Goal: Task Accomplishment & Management: Manage account settings

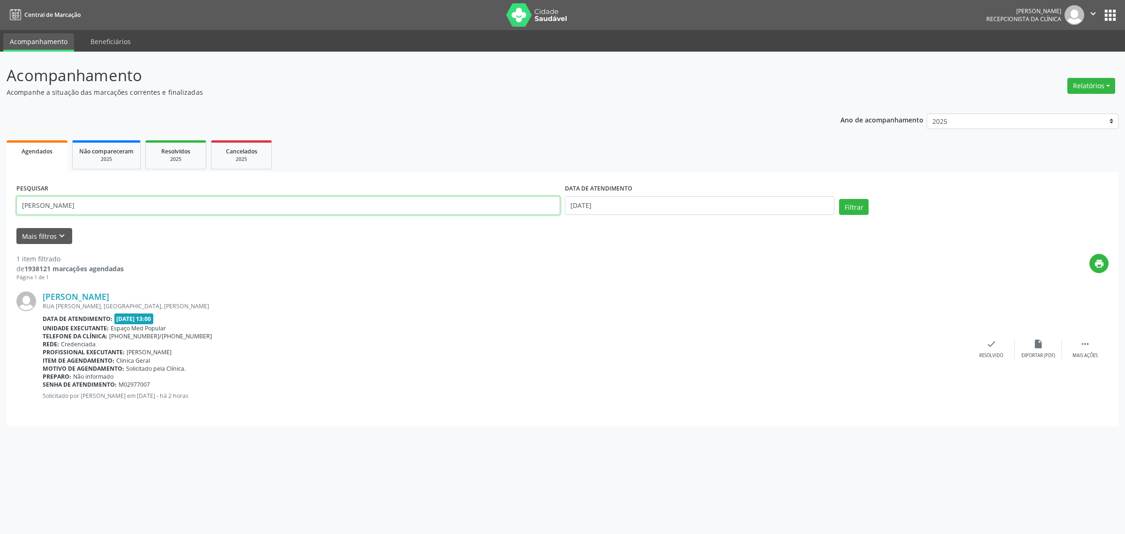
drag, startPoint x: 54, startPoint y: 204, endPoint x: 4, endPoint y: 214, distance: 51.1
click at [4, 214] on div "Acompanhamento Acompanhe a situação das marcações correntes e finalizadas Relat…" at bounding box center [562, 293] width 1125 height 482
click at [659, 204] on input "[DATE]" at bounding box center [700, 205] width 270 height 19
click at [673, 271] on span "10" at bounding box center [674, 273] width 18 height 18
type input "[DATE]"
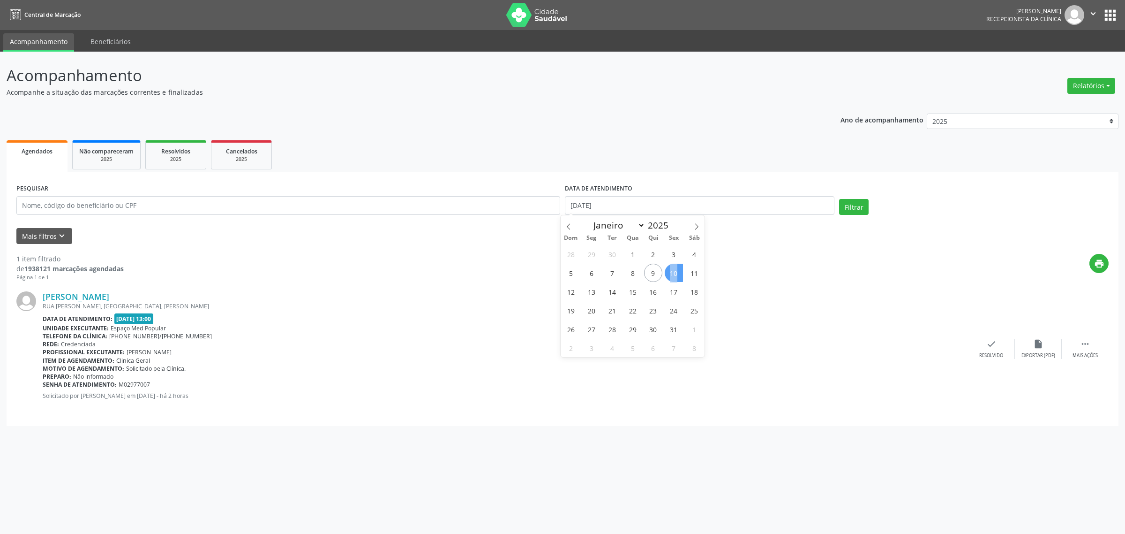
click at [673, 271] on span "10" at bounding box center [674, 273] width 18 height 18
click at [853, 205] on button "Filtrar" at bounding box center [854, 207] width 30 height 16
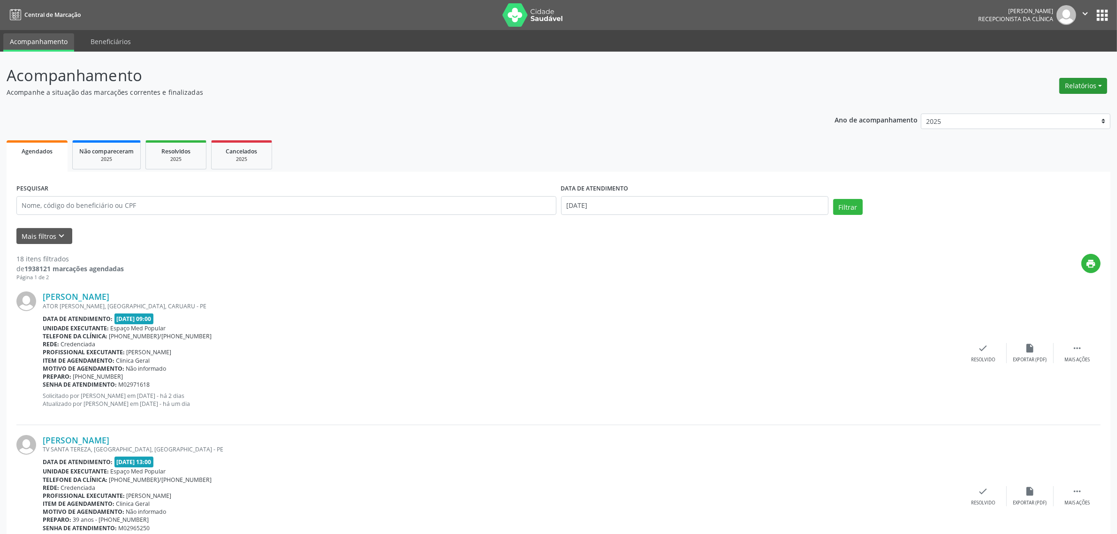
click at [1082, 89] on button "Relatórios" at bounding box center [1083, 86] width 48 height 16
click at [1063, 103] on link "Agendamentos" at bounding box center [1057, 105] width 101 height 13
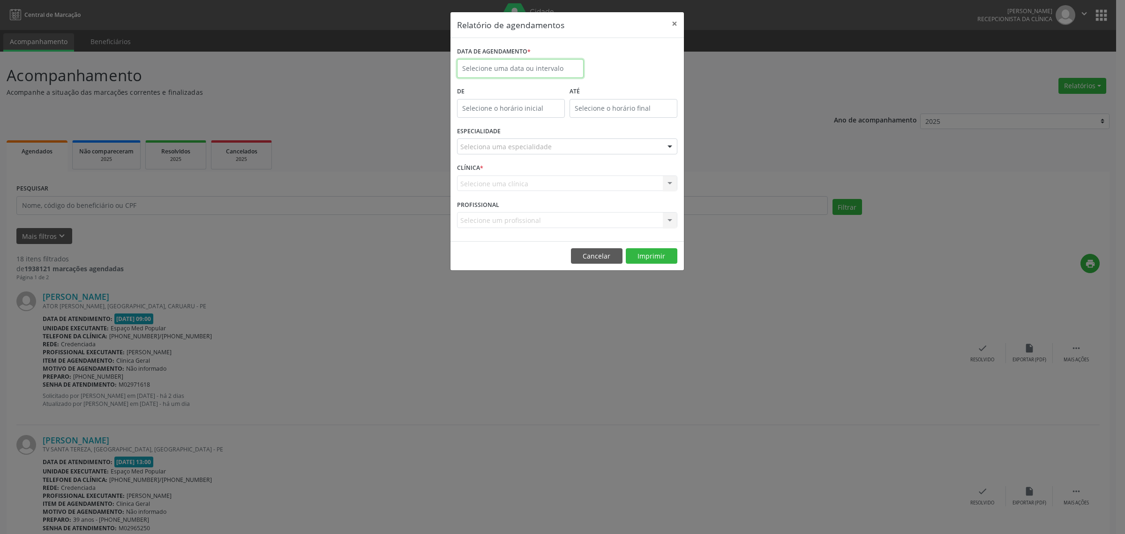
click at [537, 74] on input "text" at bounding box center [520, 68] width 127 height 19
click at [566, 138] on span "10" at bounding box center [570, 136] width 18 height 18
type input "[DATE]"
click at [566, 138] on span "10" at bounding box center [570, 136] width 18 height 18
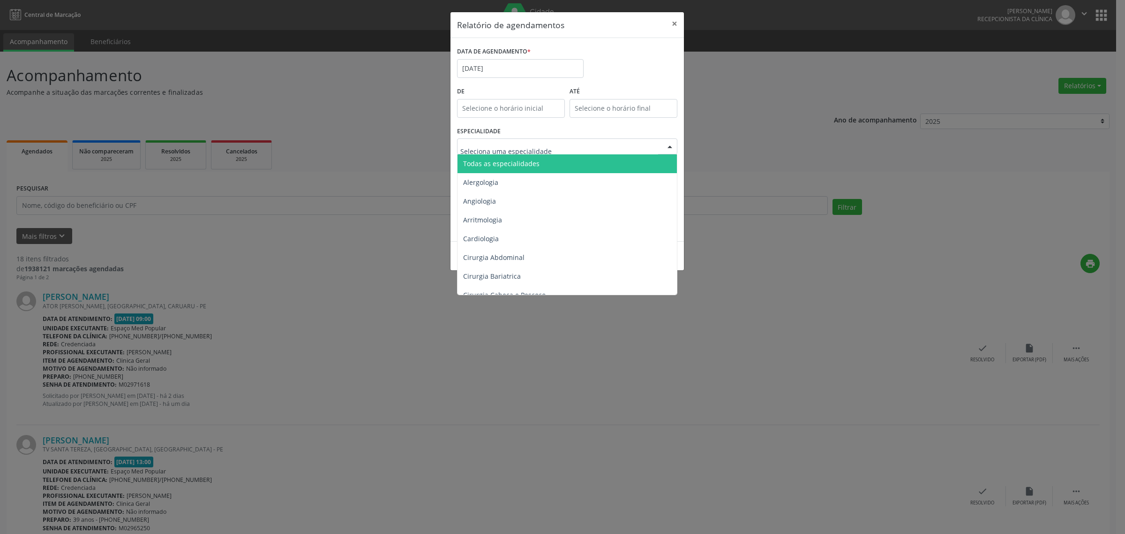
click at [537, 163] on span "Todas as especialidades" at bounding box center [568, 163] width 221 height 19
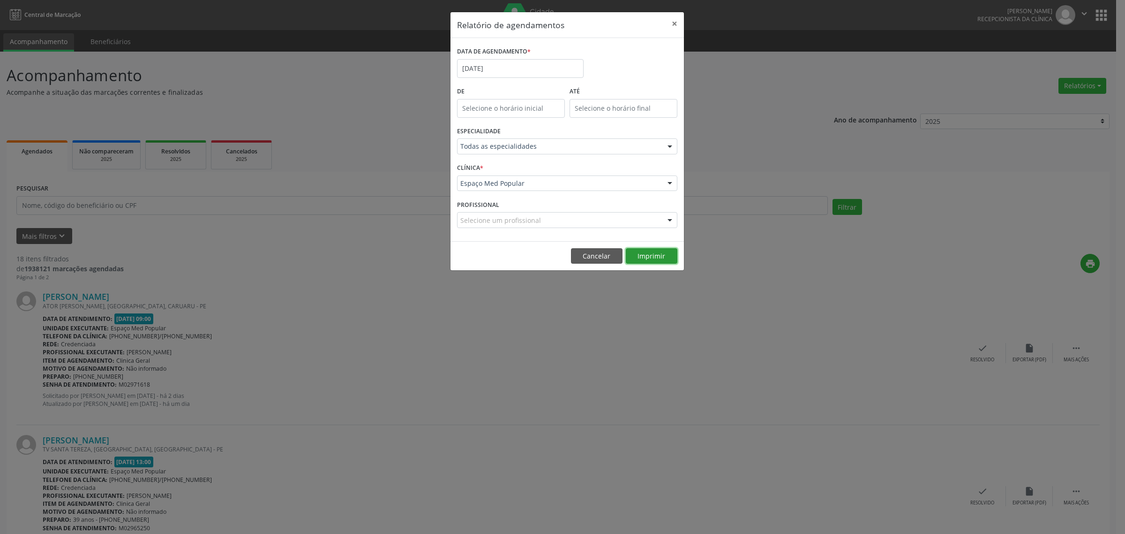
click at [648, 252] on button "Imprimir" at bounding box center [652, 256] width 52 height 16
click at [596, 252] on button "Cancelar" at bounding box center [597, 256] width 52 height 16
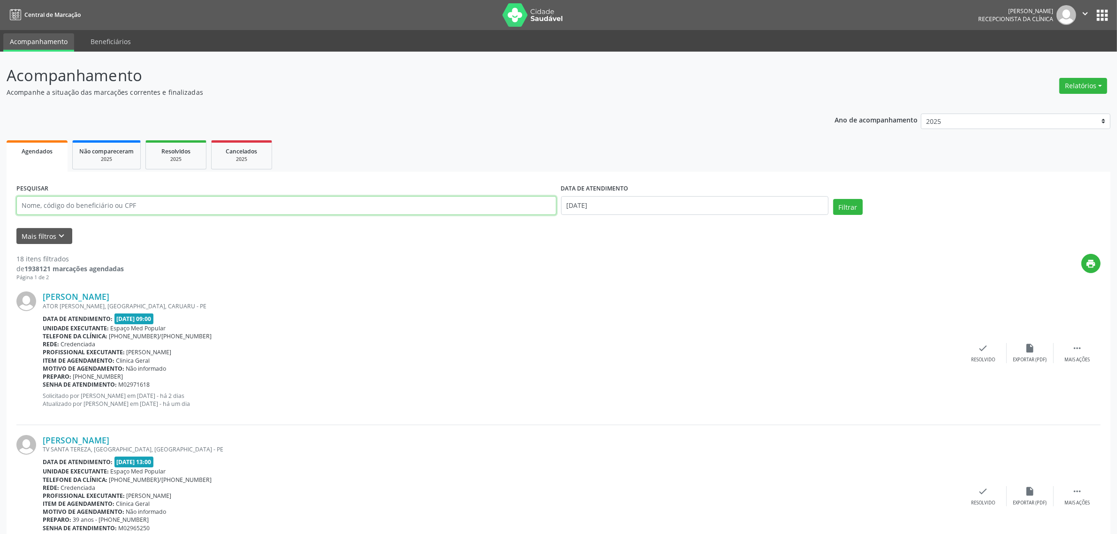
click at [234, 199] on input "text" at bounding box center [286, 205] width 540 height 19
type input "[PERSON_NAME]"
click at [833, 199] on button "Filtrar" at bounding box center [848, 207] width 30 height 16
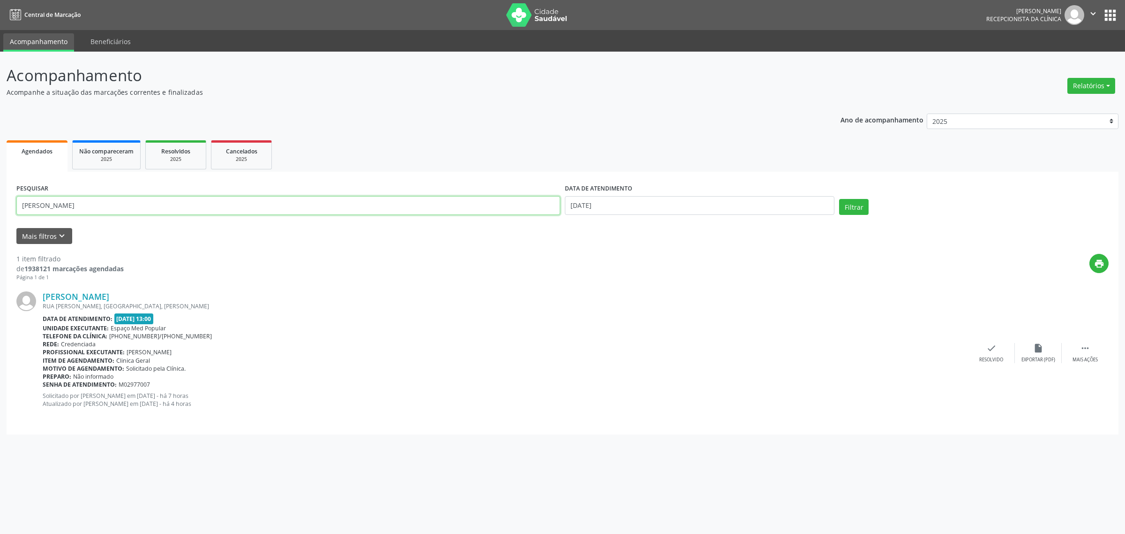
drag, startPoint x: 94, startPoint y: 203, endPoint x: 15, endPoint y: 209, distance: 79.5
click at [15, 209] on div "PESQUISAR [PERSON_NAME]" at bounding box center [288, 201] width 549 height 40
click at [694, 208] on input "[DATE]" at bounding box center [700, 205] width 270 height 19
click at [650, 274] on span "9" at bounding box center [653, 273] width 18 height 18
type input "09/10/2025"
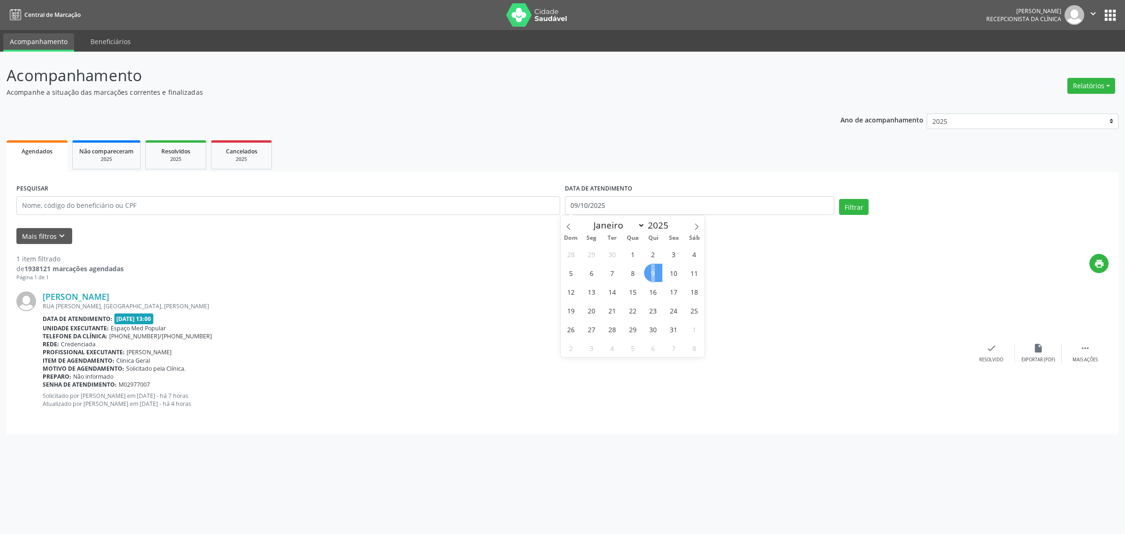
click at [650, 274] on span "9" at bounding box center [653, 273] width 18 height 18
click at [859, 202] on button "Filtrar" at bounding box center [854, 207] width 30 height 16
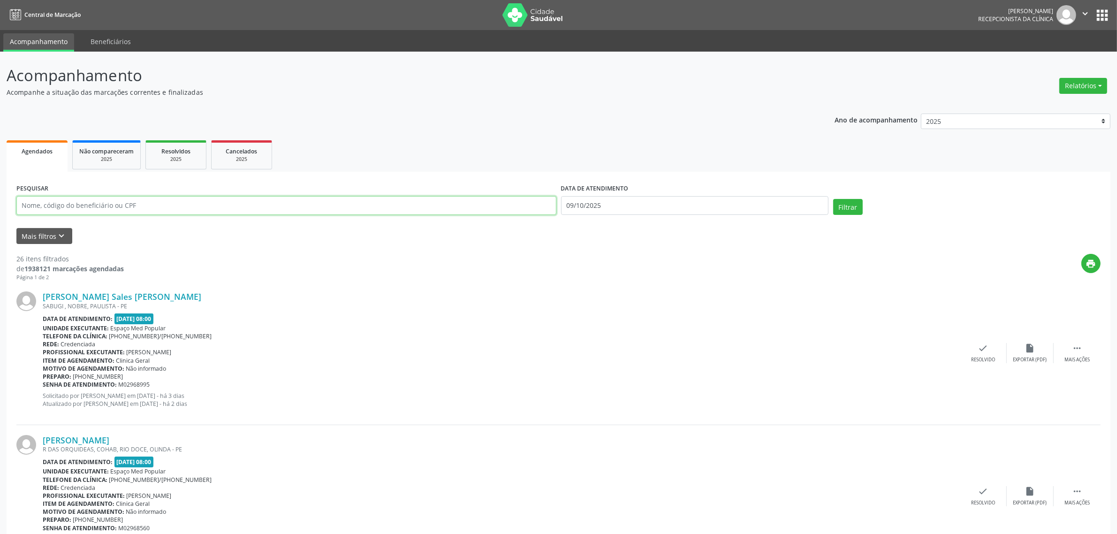
click at [77, 204] on input "text" at bounding box center [286, 205] width 540 height 19
type input "[PERSON_NAME]"
click at [833, 199] on button "Filtrar" at bounding box center [848, 207] width 30 height 16
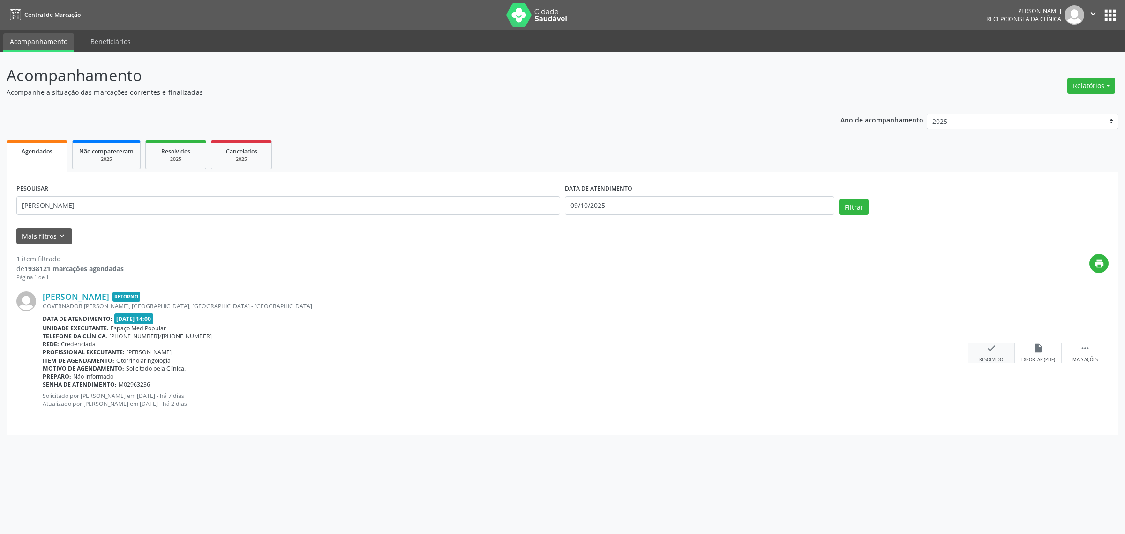
click at [992, 356] on div "Resolvido" at bounding box center [992, 359] width 24 height 7
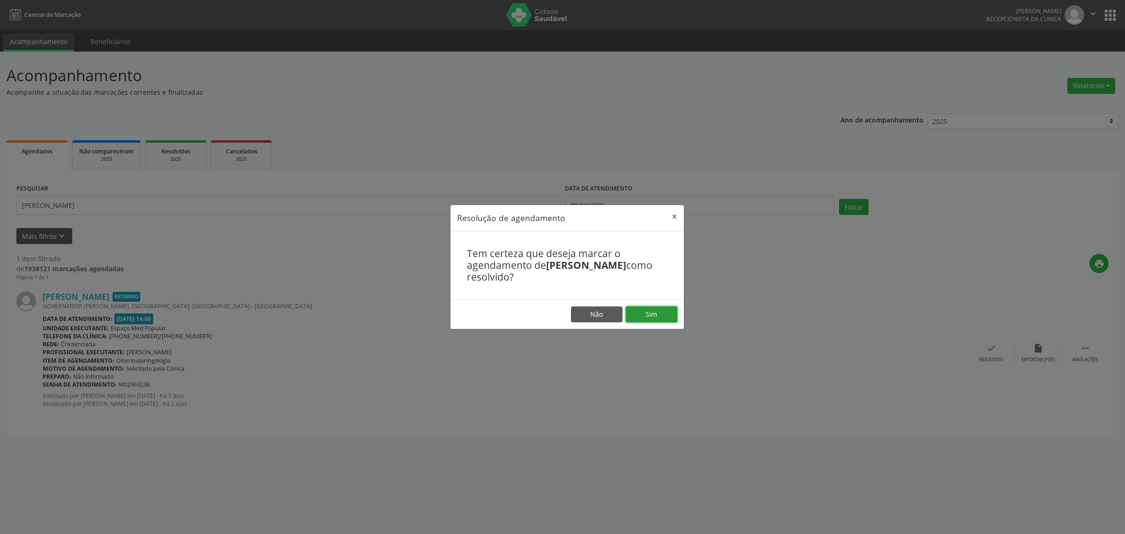
click at [646, 313] on button "Sim" at bounding box center [652, 314] width 52 height 16
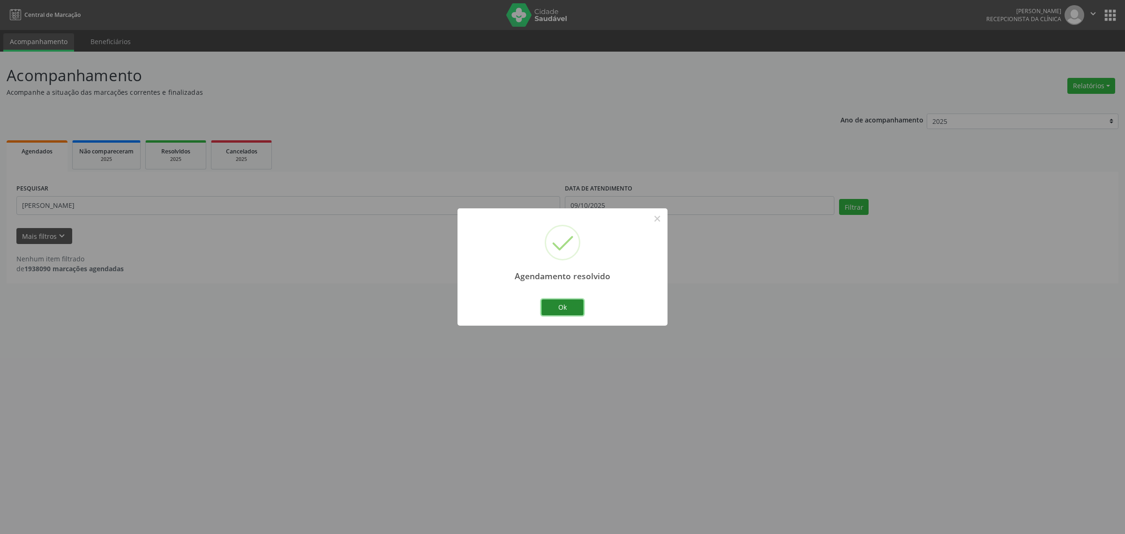
click at [556, 303] on button "Ok" at bounding box center [563, 307] width 42 height 16
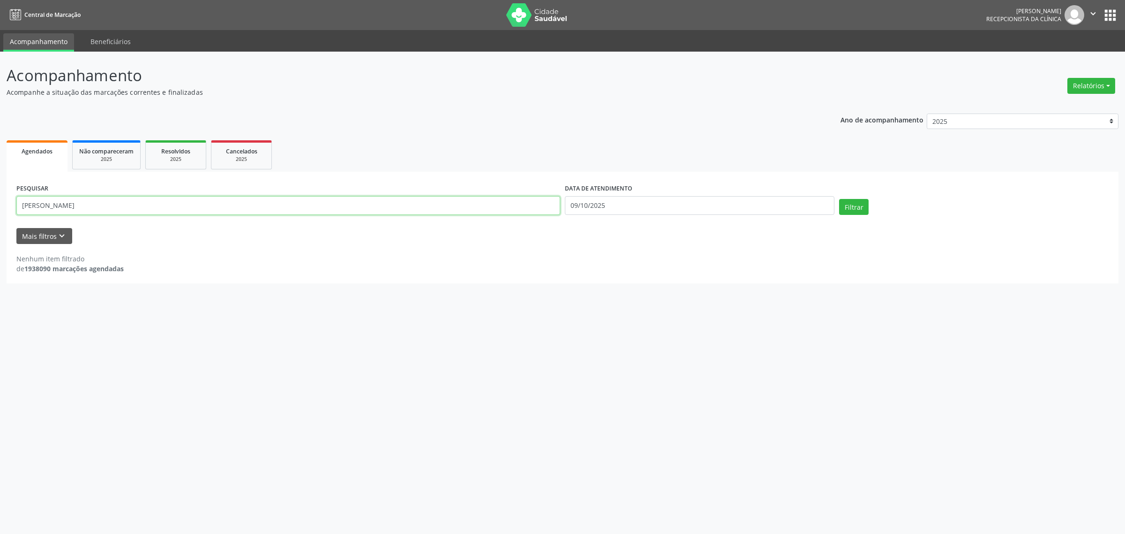
drag, startPoint x: 63, startPoint y: 201, endPoint x: 0, endPoint y: 211, distance: 64.1
click at [0, 211] on div "Acompanhamento Acompanhe a situação das marcações correntes e finalizadas Relat…" at bounding box center [562, 293] width 1125 height 482
click at [839, 199] on button "Filtrar" at bounding box center [854, 207] width 30 height 16
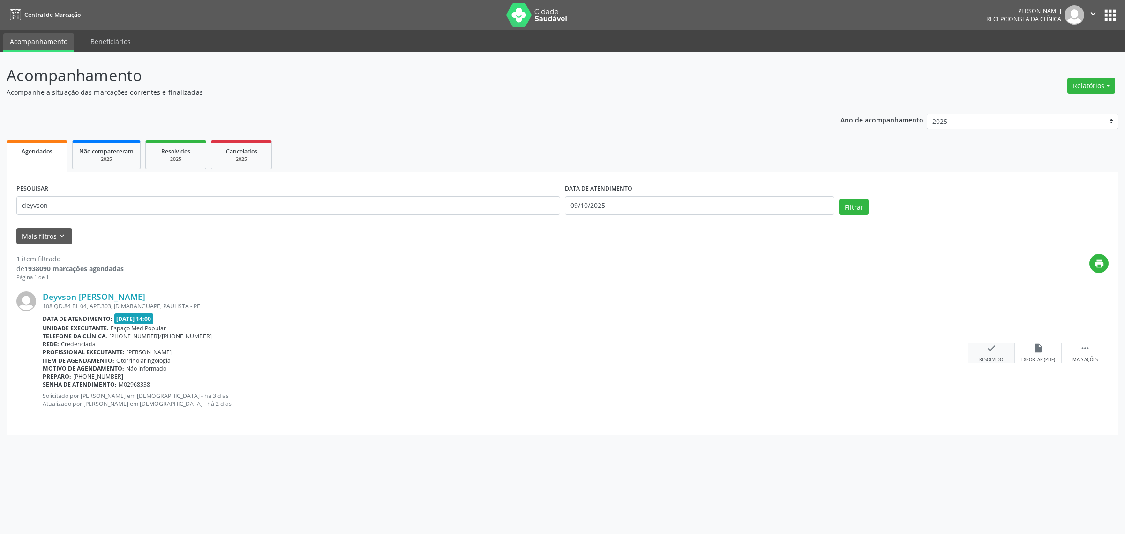
click at [989, 352] on icon "check" at bounding box center [992, 348] width 10 height 10
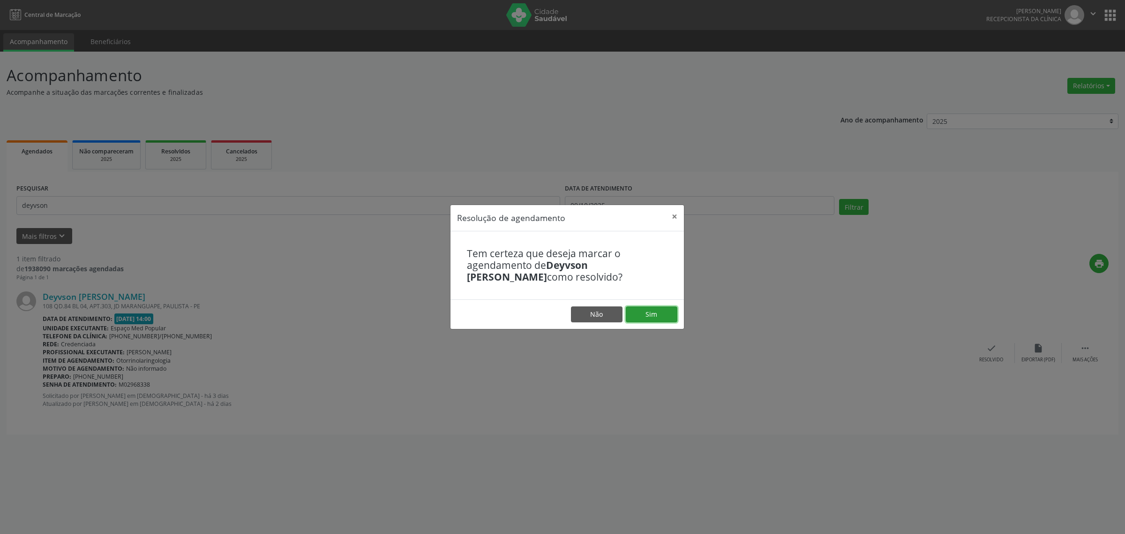
click at [647, 315] on button "Sim" at bounding box center [652, 314] width 52 height 16
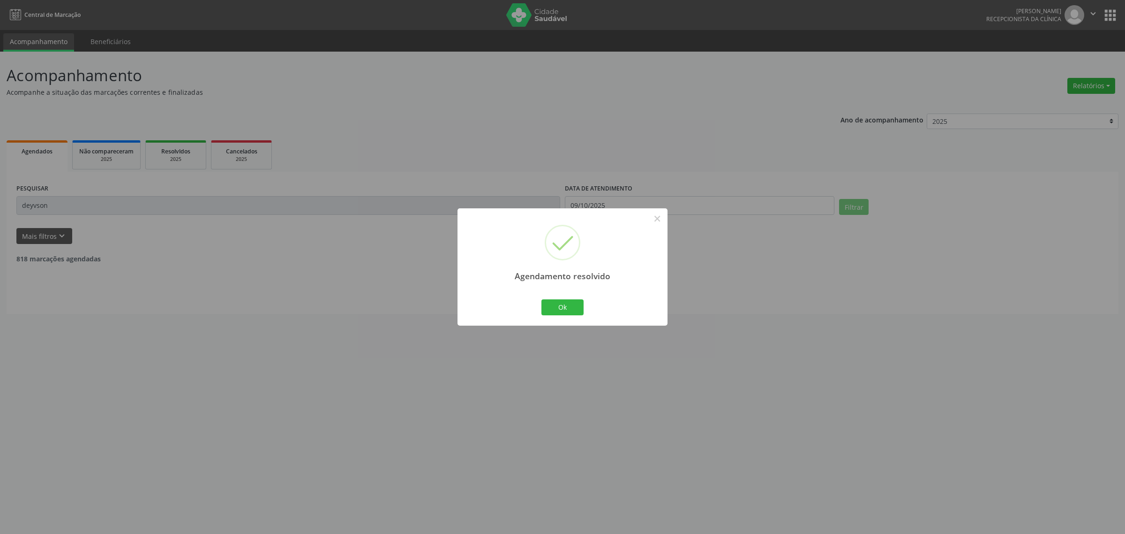
click at [65, 202] on div "Agendamento resolvido × Ok Cancel" at bounding box center [562, 267] width 1125 height 534
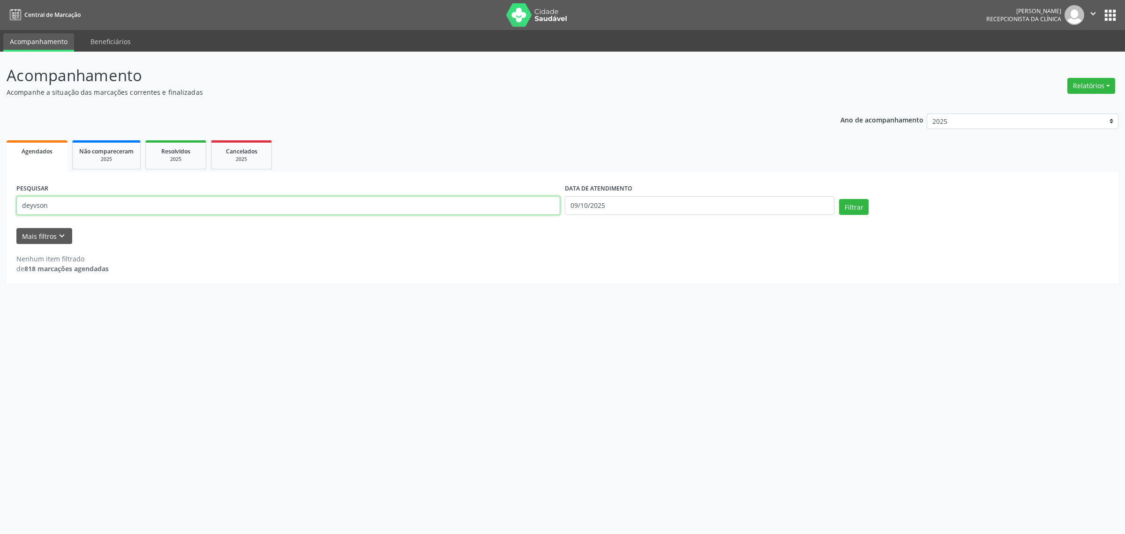
drag, startPoint x: 64, startPoint y: 209, endPoint x: 15, endPoint y: 211, distance: 48.3
click at [16, 211] on input "deyvson" at bounding box center [288, 205] width 544 height 19
type input "[PERSON_NAME]"
click at [839, 199] on button "Filtrar" at bounding box center [854, 207] width 30 height 16
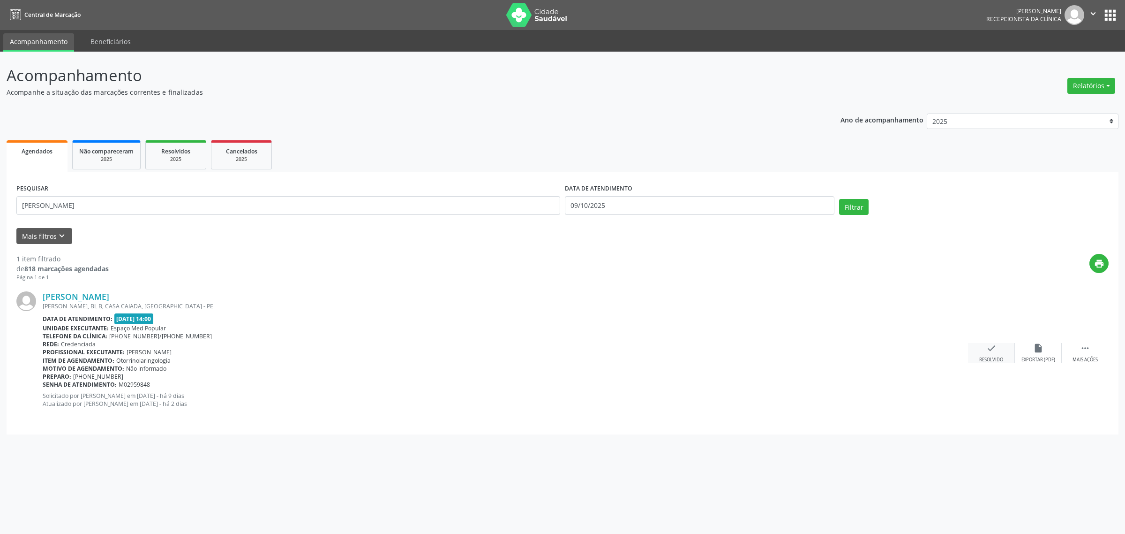
click at [988, 354] on div "check Resolvido" at bounding box center [991, 353] width 47 height 20
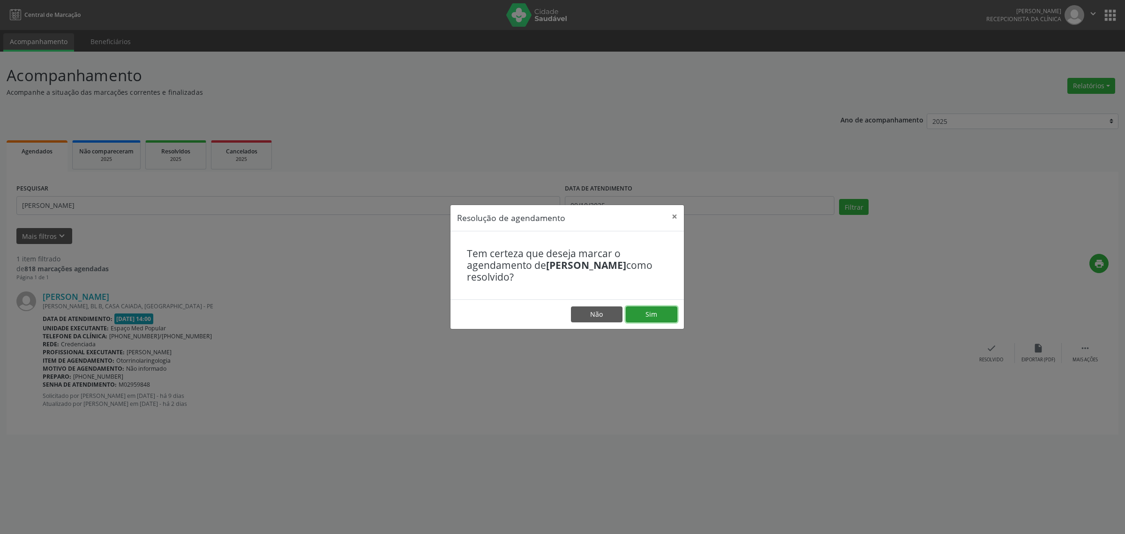
click at [658, 313] on button "Sim" at bounding box center [652, 314] width 52 height 16
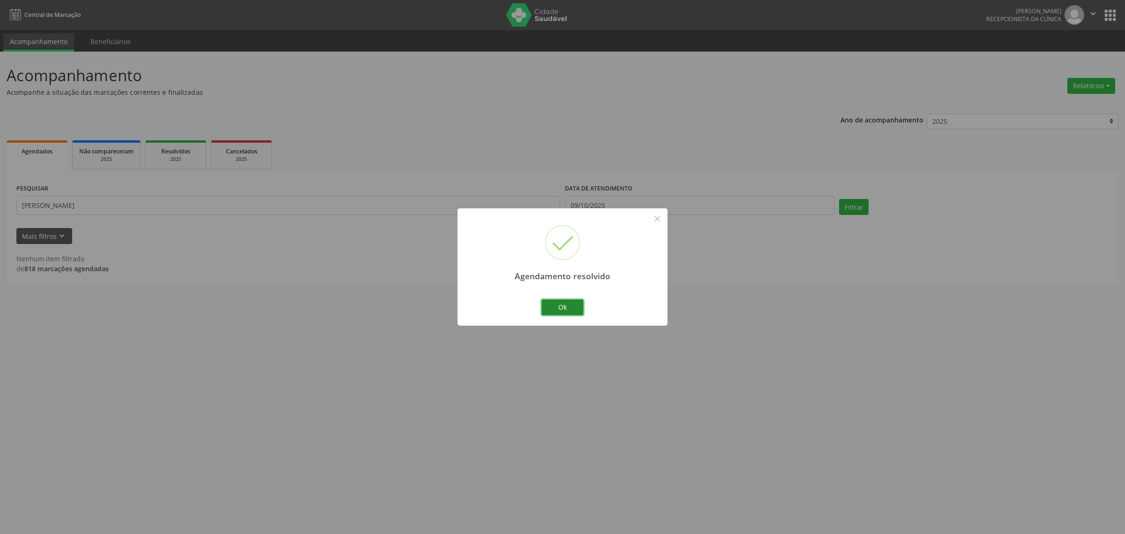
click at [552, 308] on button "Ok" at bounding box center [563, 307] width 42 height 16
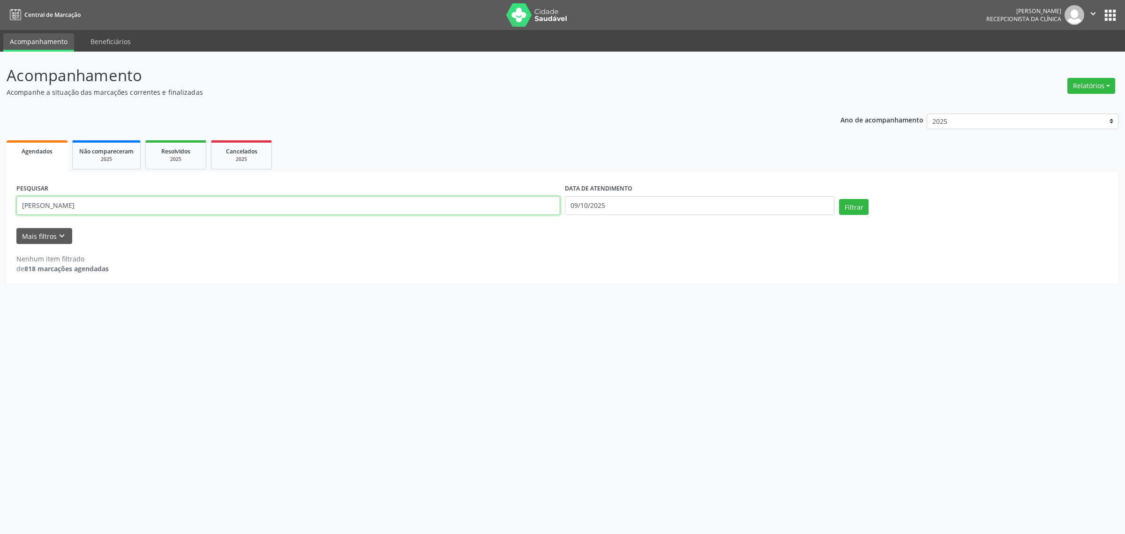
drag, startPoint x: 69, startPoint y: 203, endPoint x: 0, endPoint y: 211, distance: 69.5
click at [0, 211] on div "Acompanhamento Acompanhe a situação das marcações correntes e finalizadas Relat…" at bounding box center [562, 293] width 1125 height 482
type input "irani"
click at [839, 199] on button "Filtrar" at bounding box center [854, 207] width 30 height 16
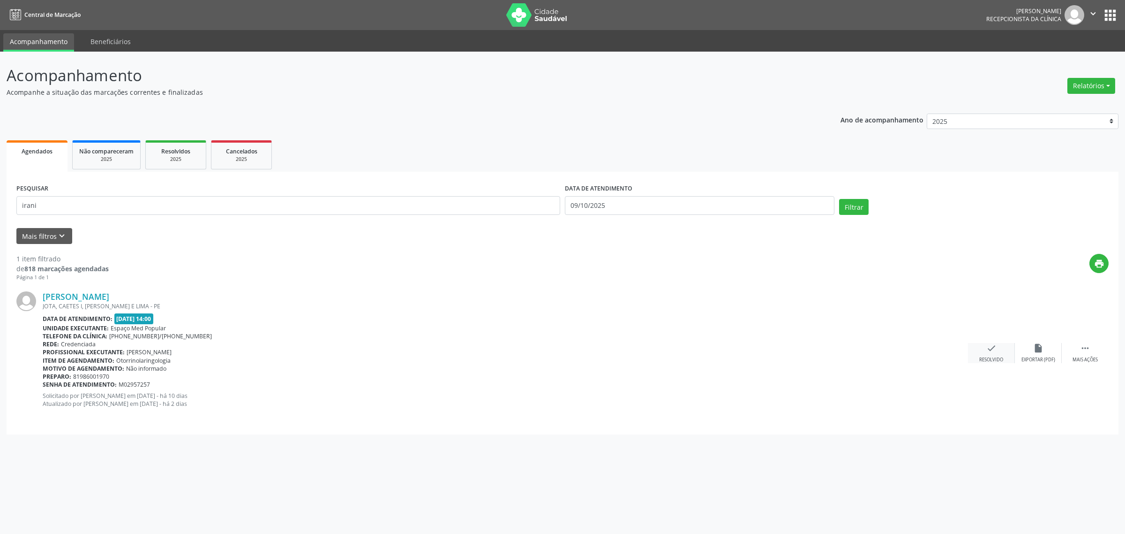
click at [986, 355] on div "check Resolvido" at bounding box center [991, 353] width 47 height 20
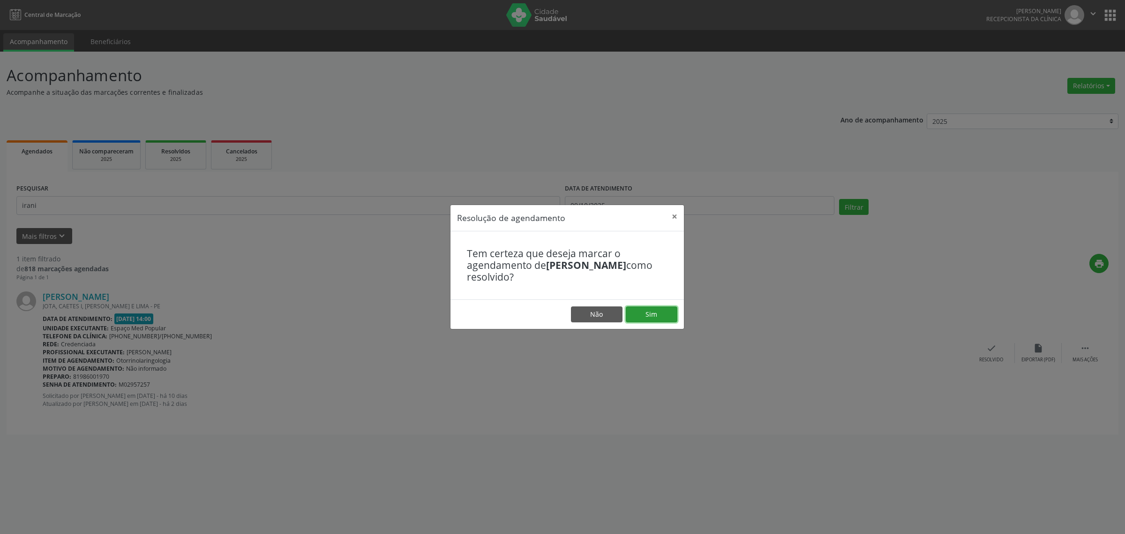
click at [656, 309] on button "Sim" at bounding box center [652, 314] width 52 height 16
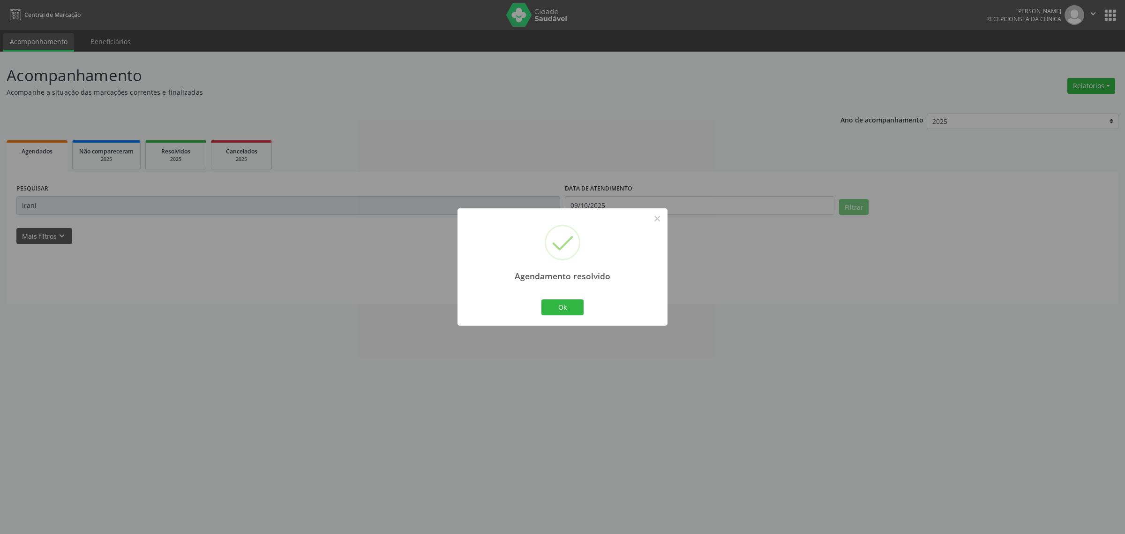
click at [41, 203] on div "Agendamento resolvido × Ok Cancel" at bounding box center [562, 267] width 1125 height 534
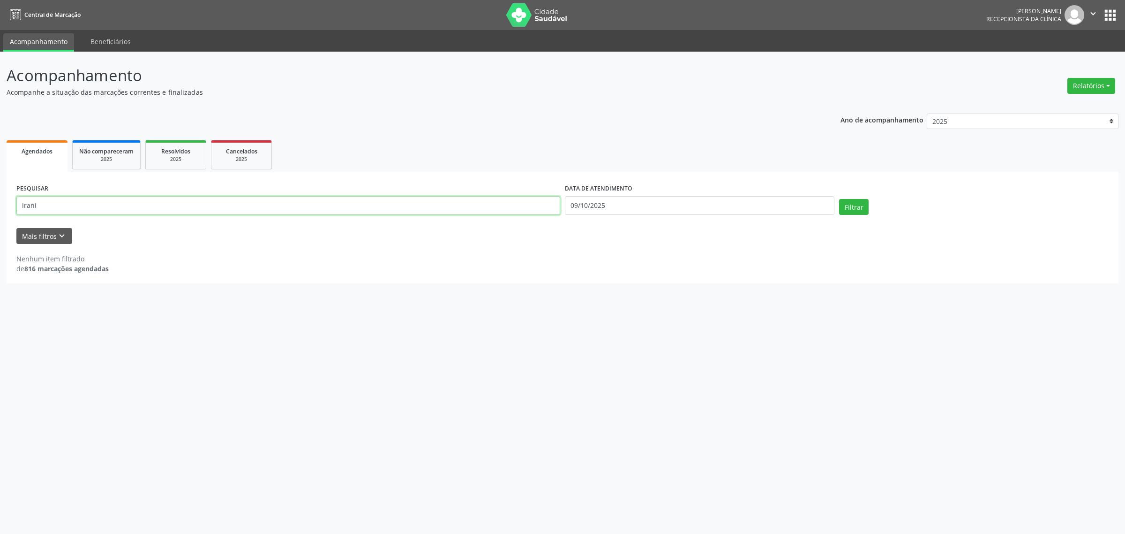
drag, startPoint x: 46, startPoint y: 207, endPoint x: 17, endPoint y: 207, distance: 28.6
click at [17, 207] on input "irani" at bounding box center [288, 205] width 544 height 19
click at [839, 199] on button "Filtrar" at bounding box center [854, 207] width 30 height 16
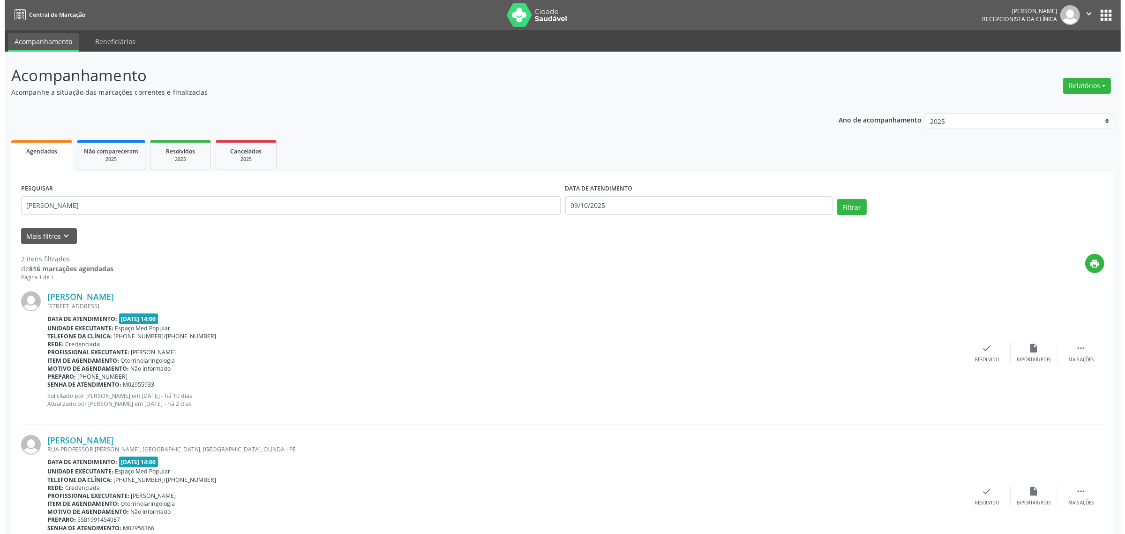
scroll to position [50, 0]
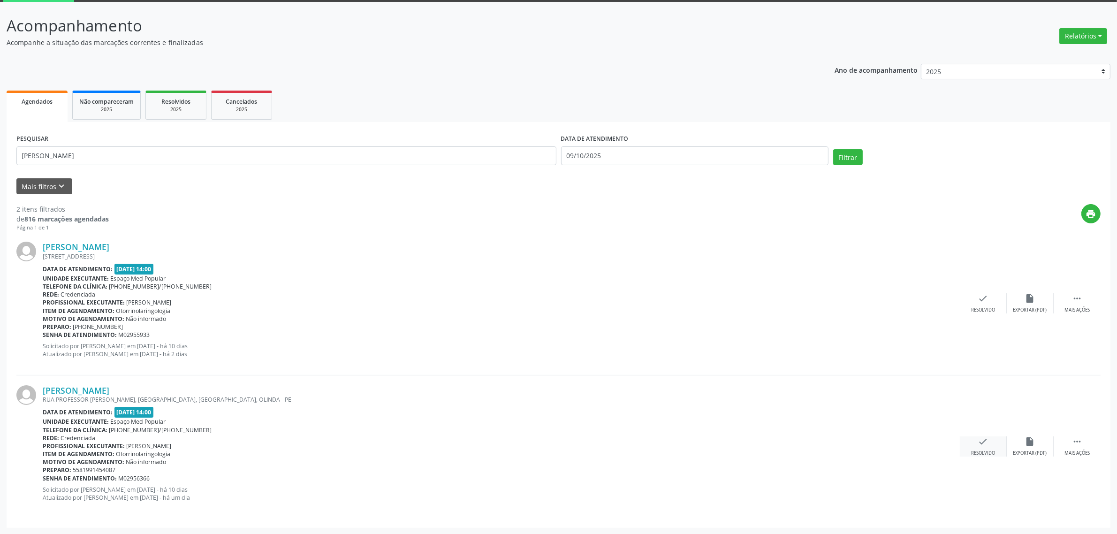
click at [971, 443] on div "check Resolvido" at bounding box center [982, 446] width 47 height 20
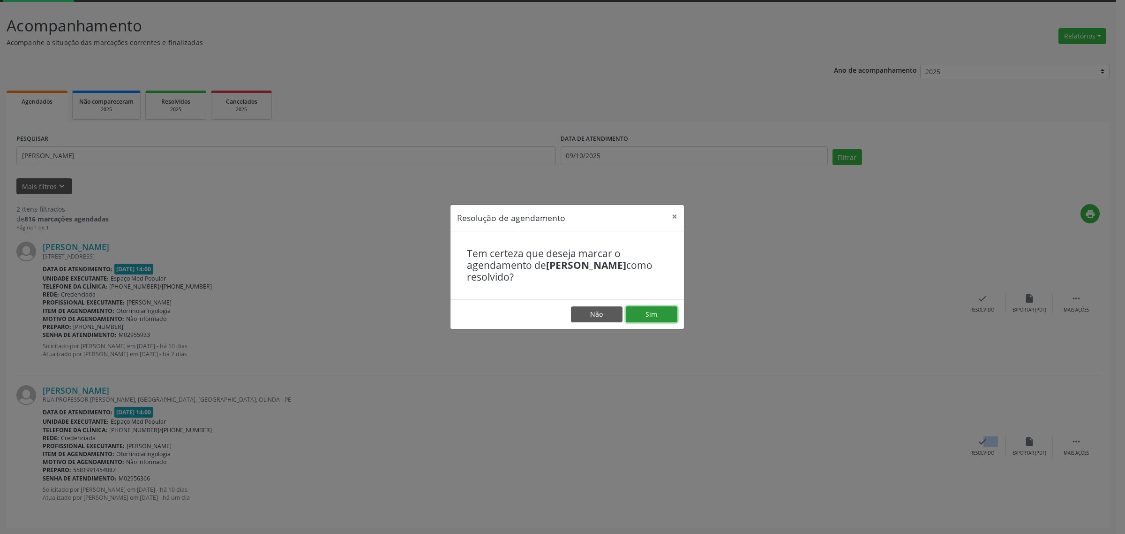
click at [653, 317] on button "Sim" at bounding box center [652, 314] width 52 height 16
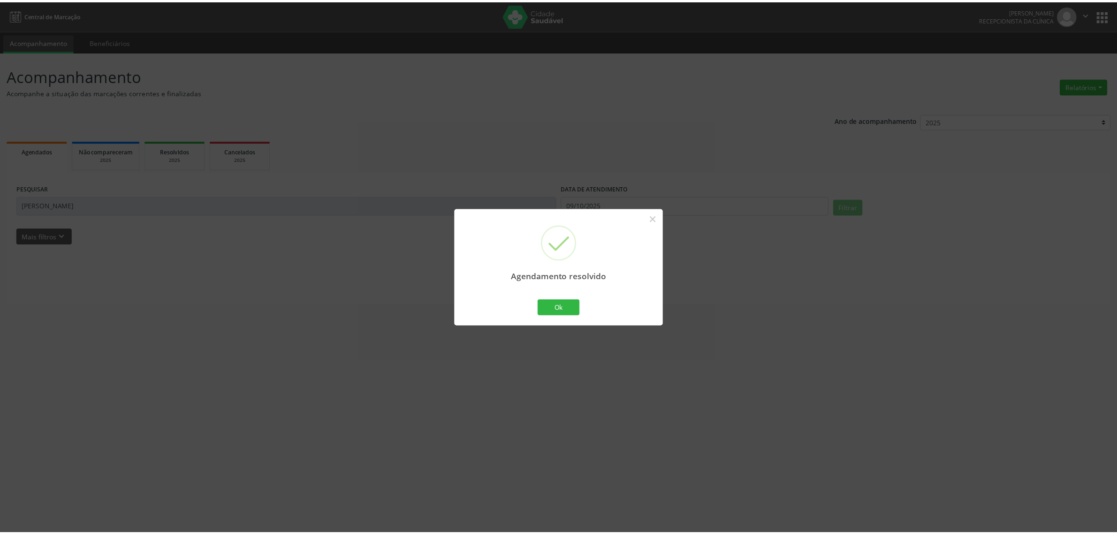
scroll to position [0, 0]
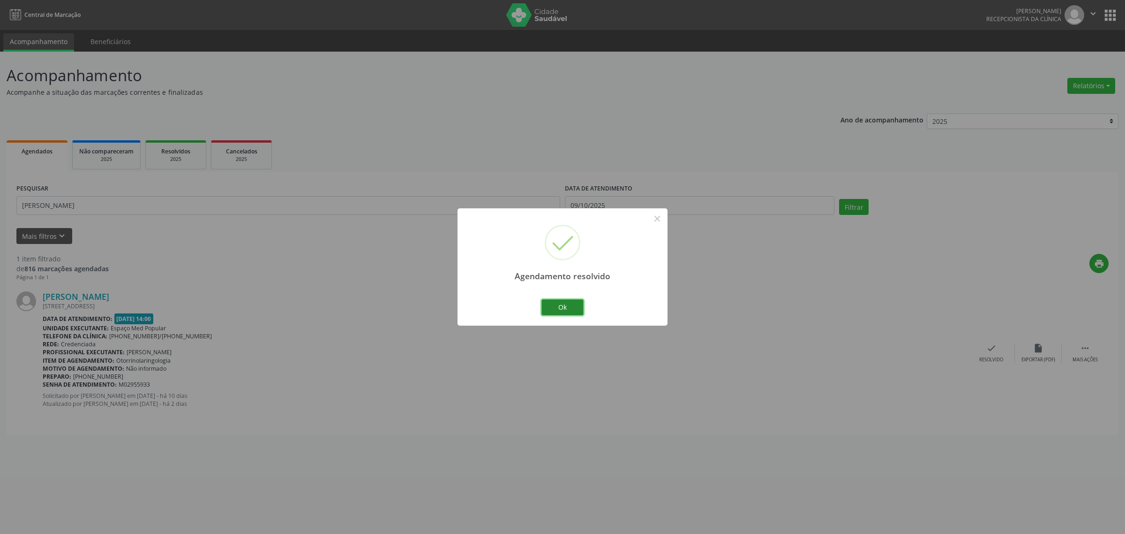
click at [583, 305] on button "Ok" at bounding box center [563, 307] width 42 height 16
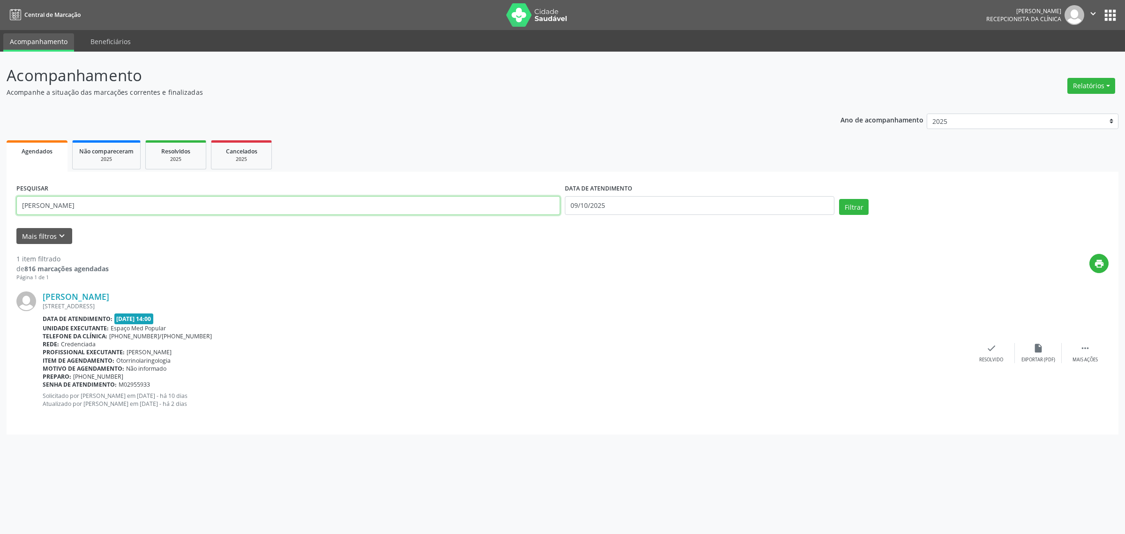
drag, startPoint x: 95, startPoint y: 210, endPoint x: 0, endPoint y: 219, distance: 95.2
click at [0, 219] on div "Acompanhamento Acompanhe a situação das marcações correntes e finalizadas Relat…" at bounding box center [562, 293] width 1125 height 482
type input "[PERSON_NAME]"
click at [839, 199] on button "Filtrar" at bounding box center [854, 207] width 30 height 16
click at [1003, 352] on div "check Resolvido" at bounding box center [991, 353] width 47 height 20
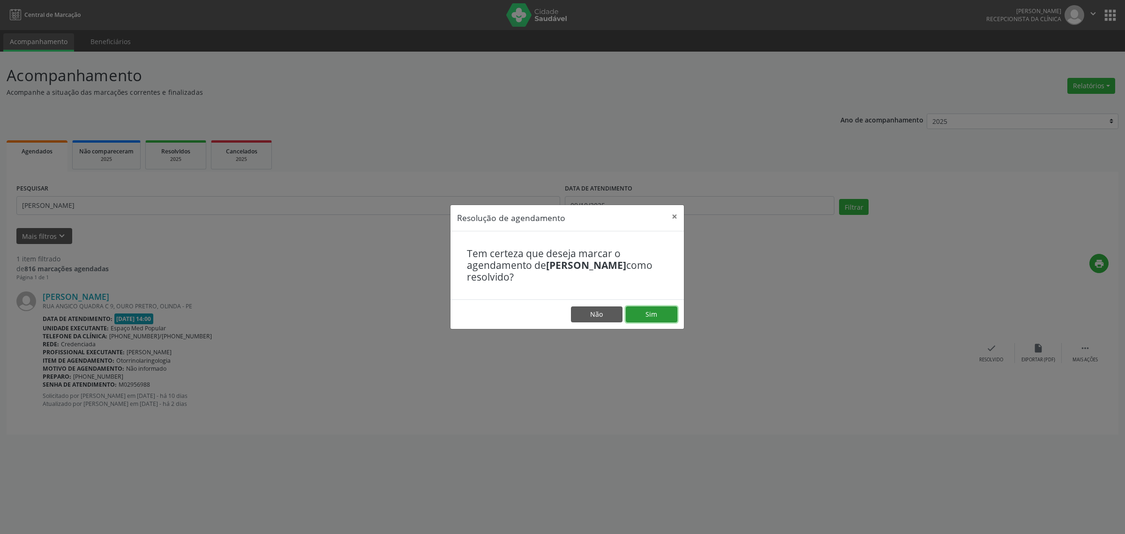
click at [653, 312] on button "Sim" at bounding box center [652, 314] width 52 height 16
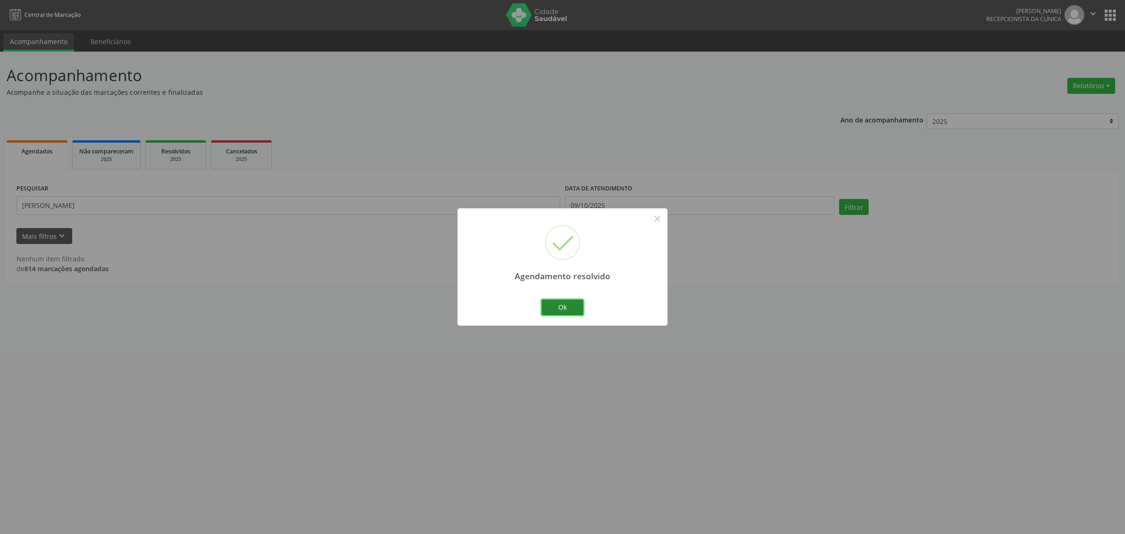
click at [564, 311] on button "Ok" at bounding box center [563, 307] width 42 height 16
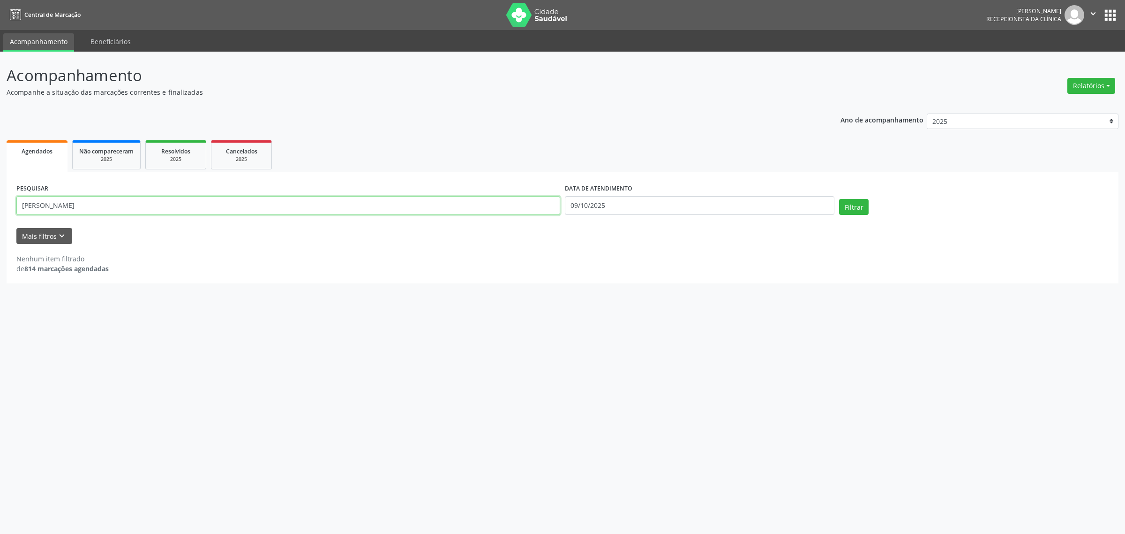
drag, startPoint x: 59, startPoint y: 204, endPoint x: 0, endPoint y: 207, distance: 58.7
click at [0, 207] on div "Acompanhamento Acompanhe a situação das marcações correntes e finalizadas Relat…" at bounding box center [562, 293] width 1125 height 482
type input "maysa"
click at [839, 199] on button "Filtrar" at bounding box center [854, 207] width 30 height 16
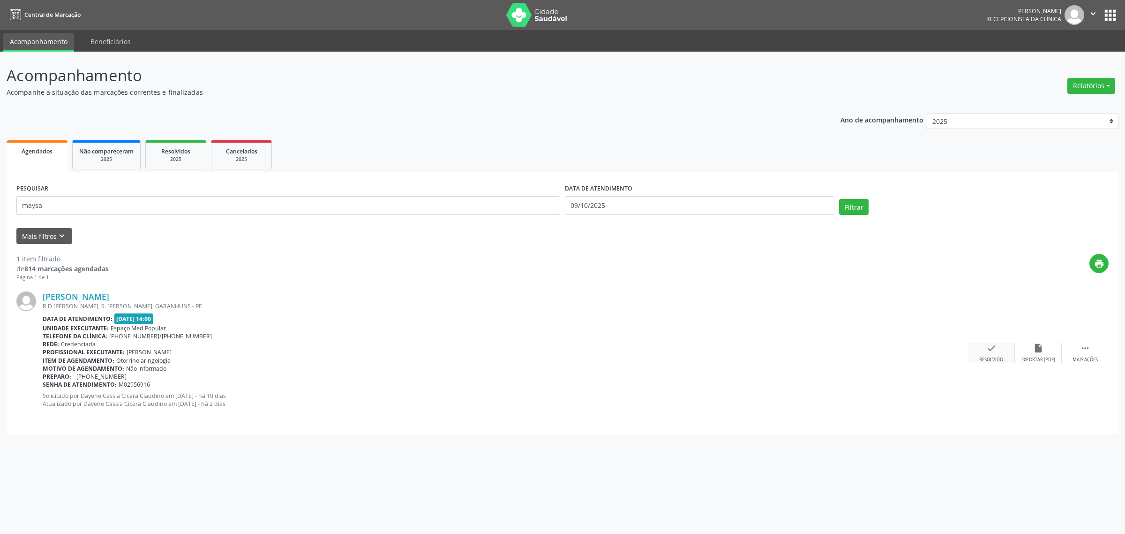
click at [996, 354] on div "check Resolvido" at bounding box center [991, 353] width 47 height 20
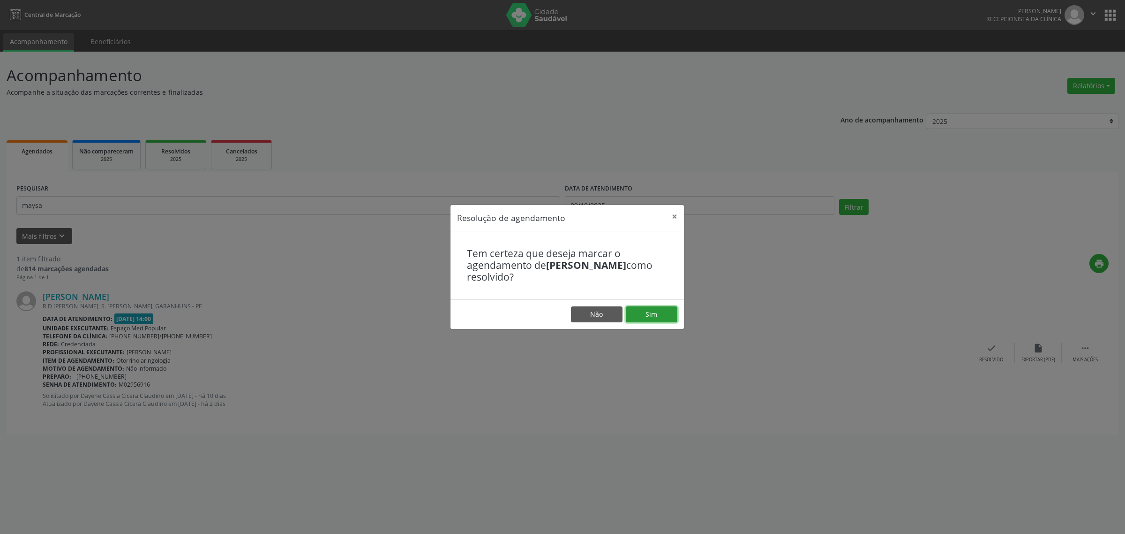
click at [649, 315] on button "Sim" at bounding box center [652, 314] width 52 height 16
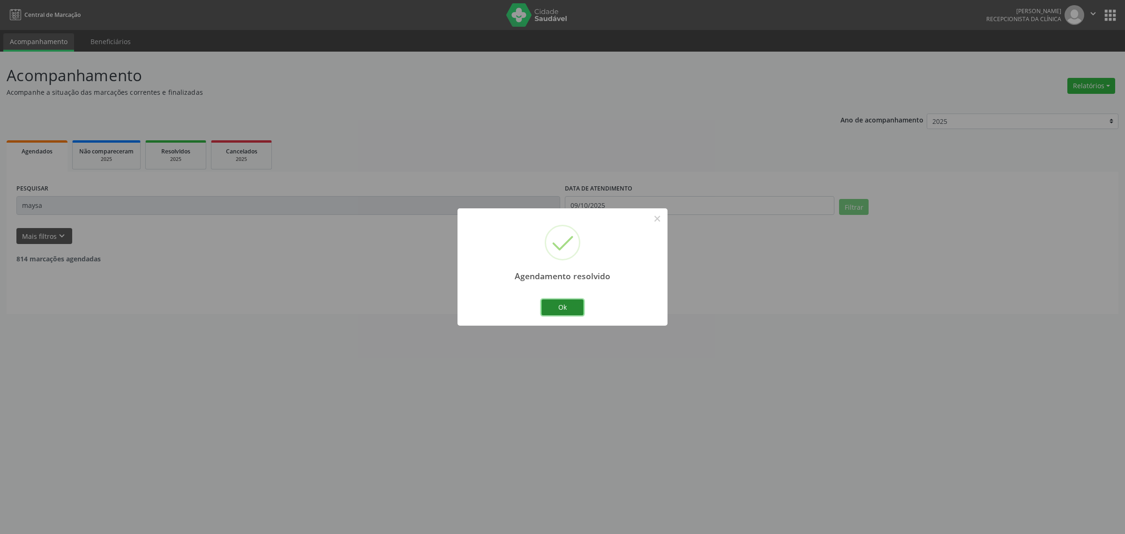
click at [552, 307] on button "Ok" at bounding box center [563, 307] width 42 height 16
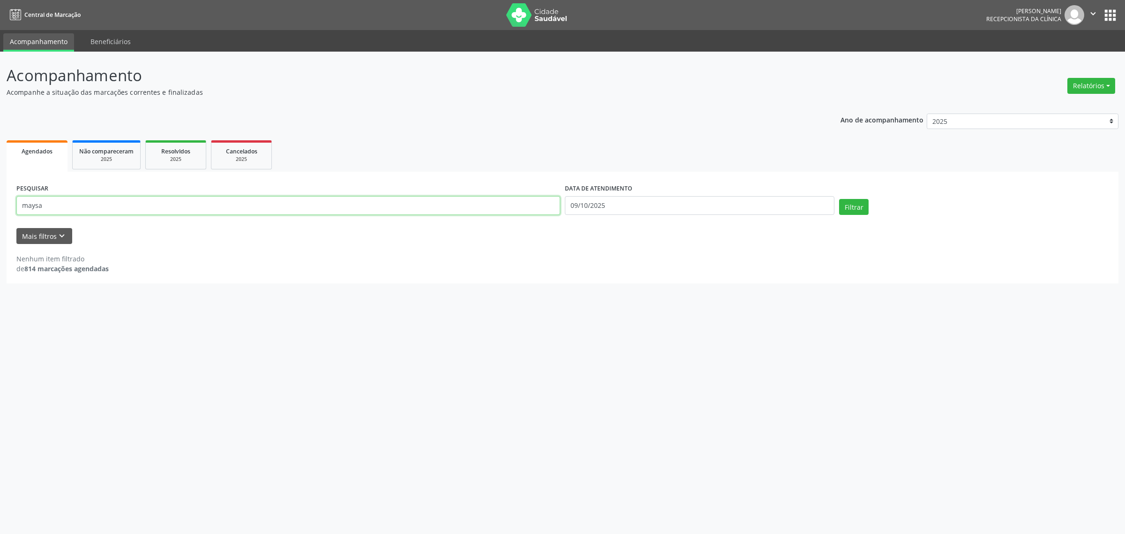
drag, startPoint x: 48, startPoint y: 206, endPoint x: 12, endPoint y: 206, distance: 36.6
click at [12, 206] on div "PESQUISAR maysa DATA DE ATENDIMENTO [DATE] Filtrar UNIDADE EXECUTANTE Selecione…" at bounding box center [563, 228] width 1112 height 112
click at [839, 199] on button "Filtrar" at bounding box center [854, 207] width 30 height 16
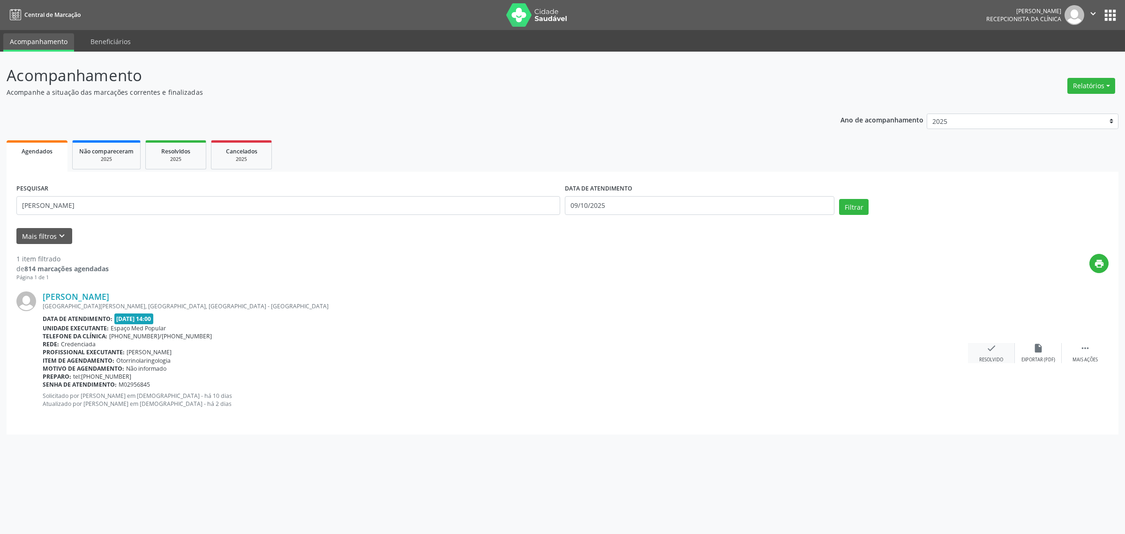
click at [994, 348] on icon "check" at bounding box center [992, 348] width 10 height 10
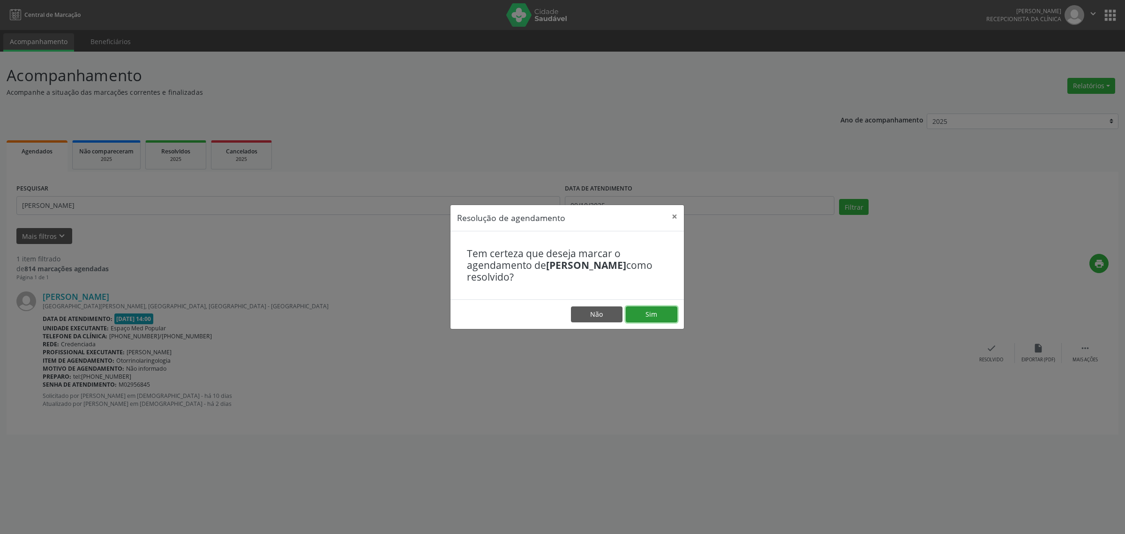
click at [660, 315] on button "Sim" at bounding box center [652, 314] width 52 height 16
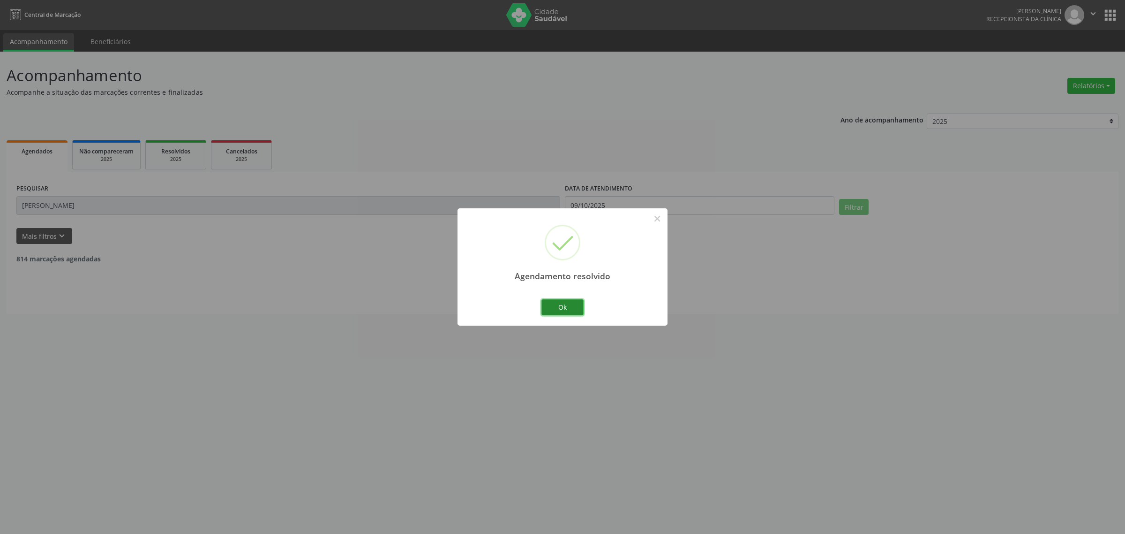
click at [559, 303] on button "Ok" at bounding box center [563, 307] width 42 height 16
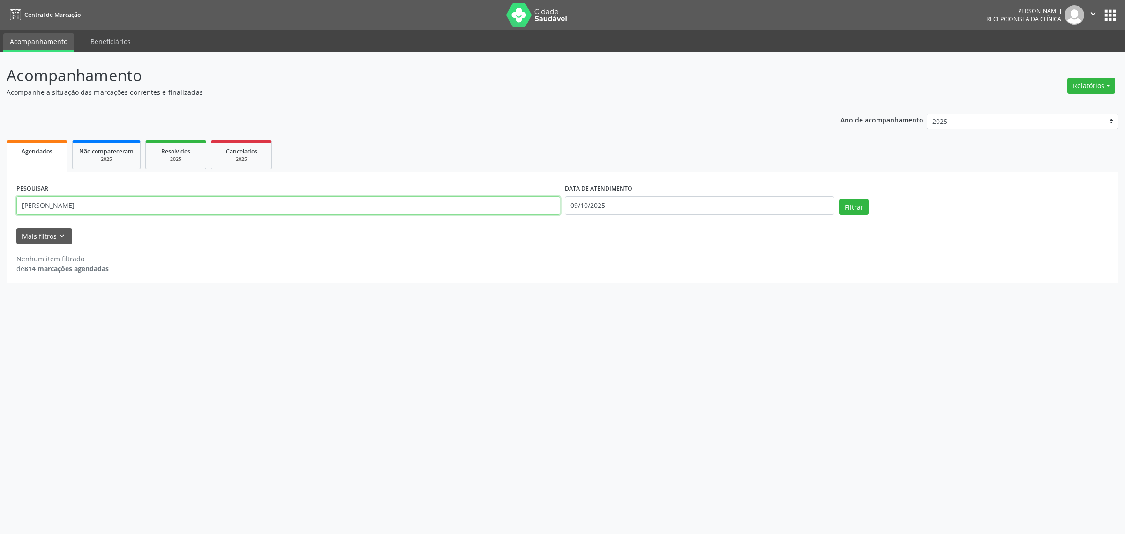
drag, startPoint x: 87, startPoint y: 204, endPoint x: 11, endPoint y: 204, distance: 76.0
click at [11, 204] on div "PESQUISAR [PERSON_NAME] al DATA DE ATENDIMENTO [DATE] Filtrar UNIDADE EXECUTANT…" at bounding box center [563, 228] width 1112 height 112
click at [839, 199] on button "Filtrar" at bounding box center [854, 207] width 30 height 16
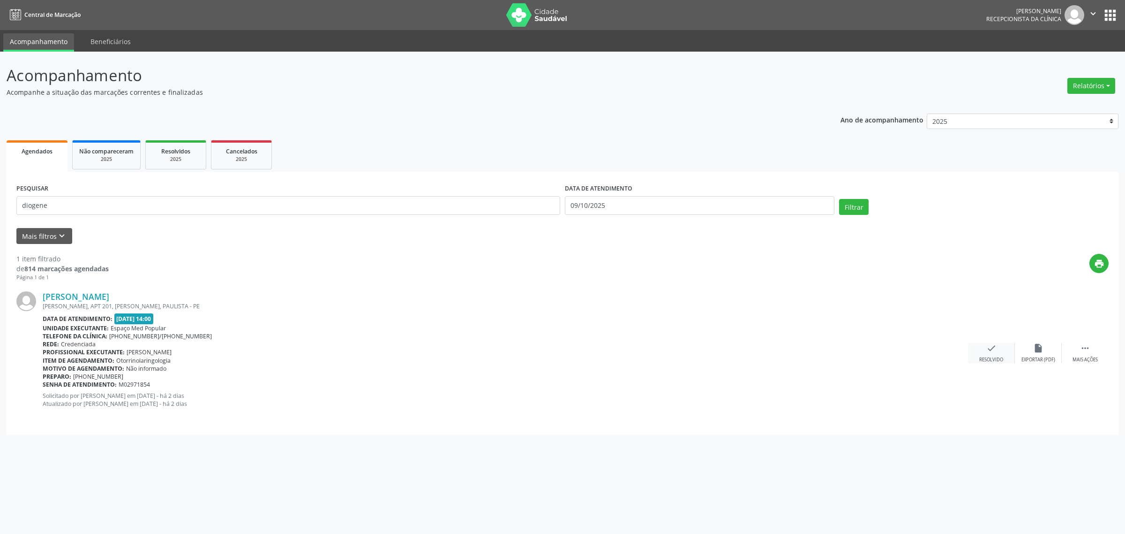
click at [986, 354] on div "check Resolvido" at bounding box center [991, 353] width 47 height 20
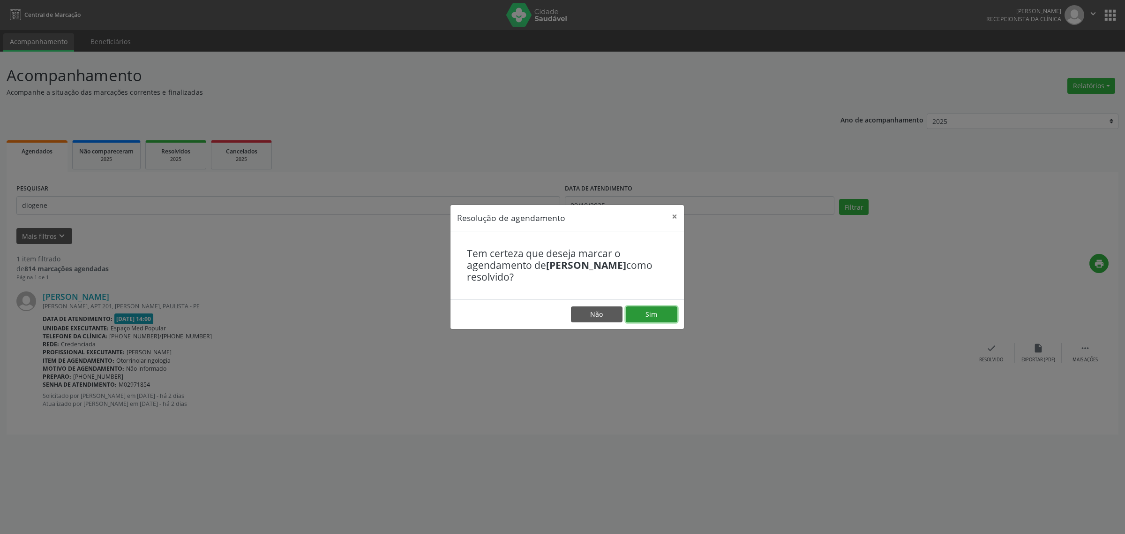
click at [656, 317] on button "Sim" at bounding box center [652, 314] width 52 height 16
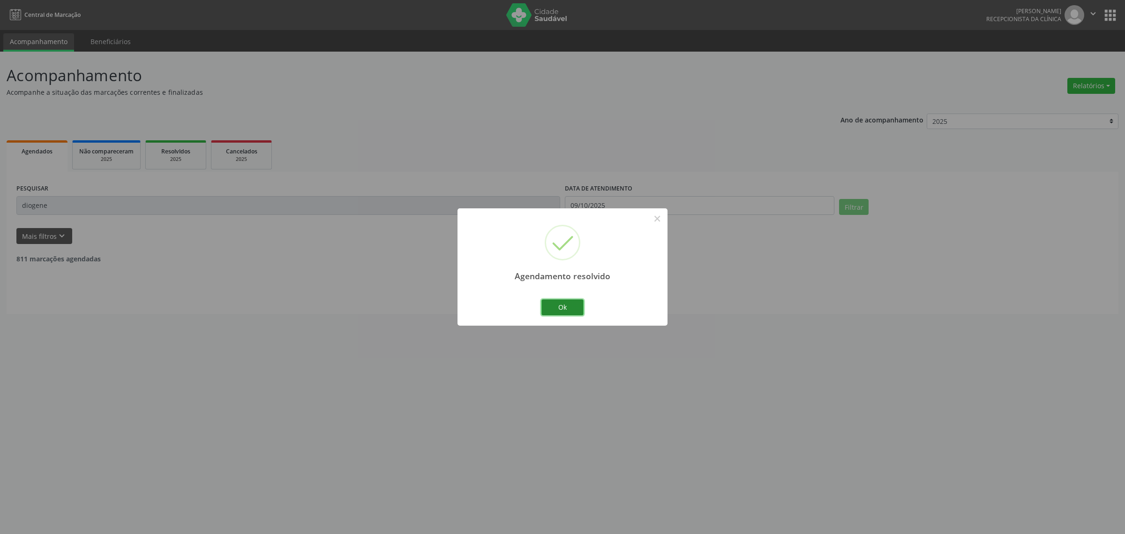
click at [557, 303] on button "Ok" at bounding box center [563, 307] width 42 height 16
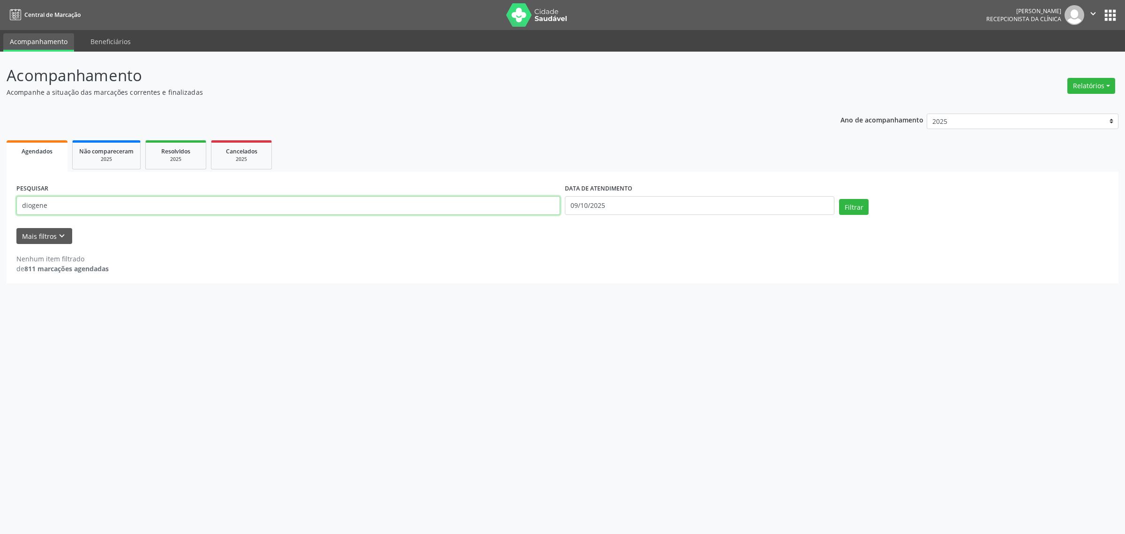
drag, startPoint x: 66, startPoint y: 202, endPoint x: 0, endPoint y: 202, distance: 66.1
click at [0, 202] on div "Acompanhamento Acompanhe a situação das marcações correntes e finalizadas Relat…" at bounding box center [562, 293] width 1125 height 482
click at [839, 199] on button "Filtrar" at bounding box center [854, 207] width 30 height 16
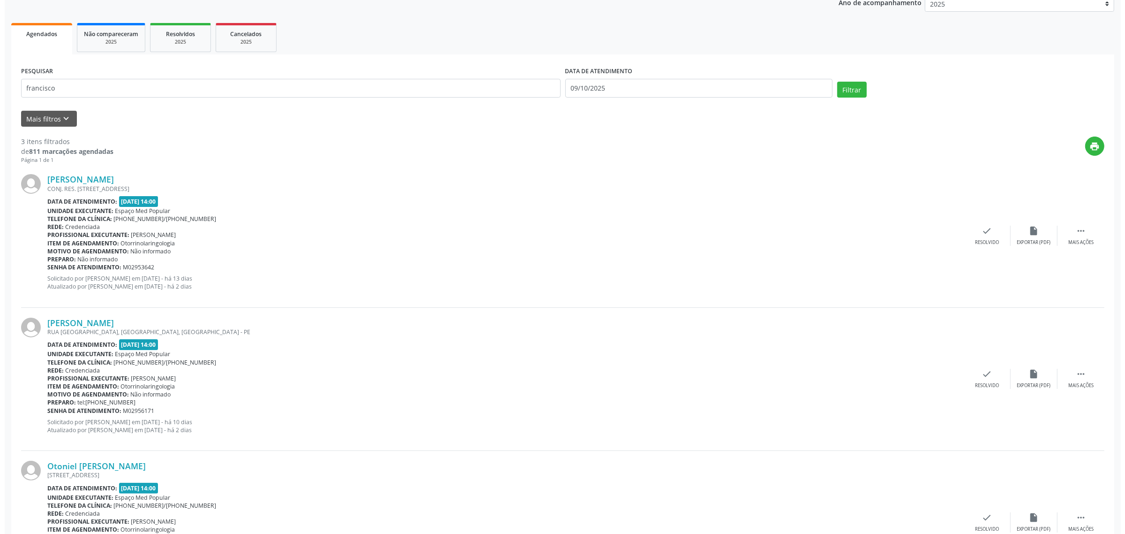
scroll to position [176, 0]
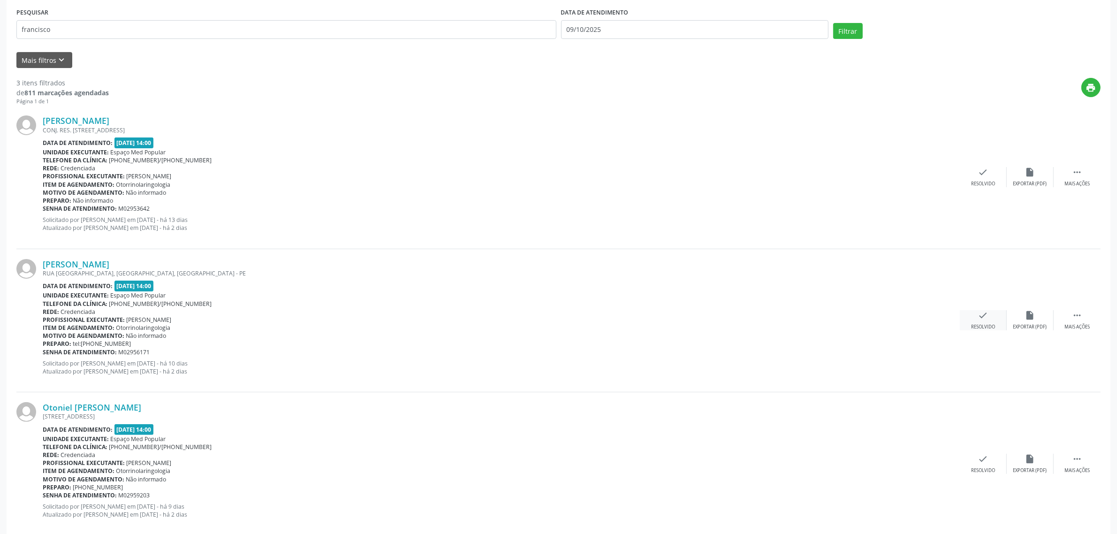
click at [982, 324] on div "Resolvido" at bounding box center [983, 327] width 24 height 7
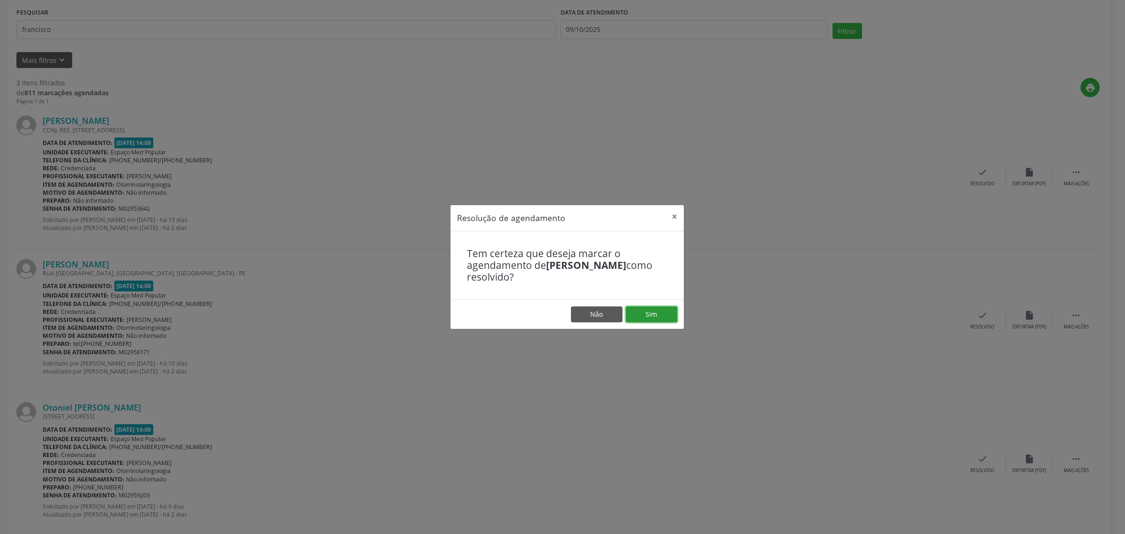
click at [640, 309] on button "Sim" at bounding box center [652, 314] width 52 height 16
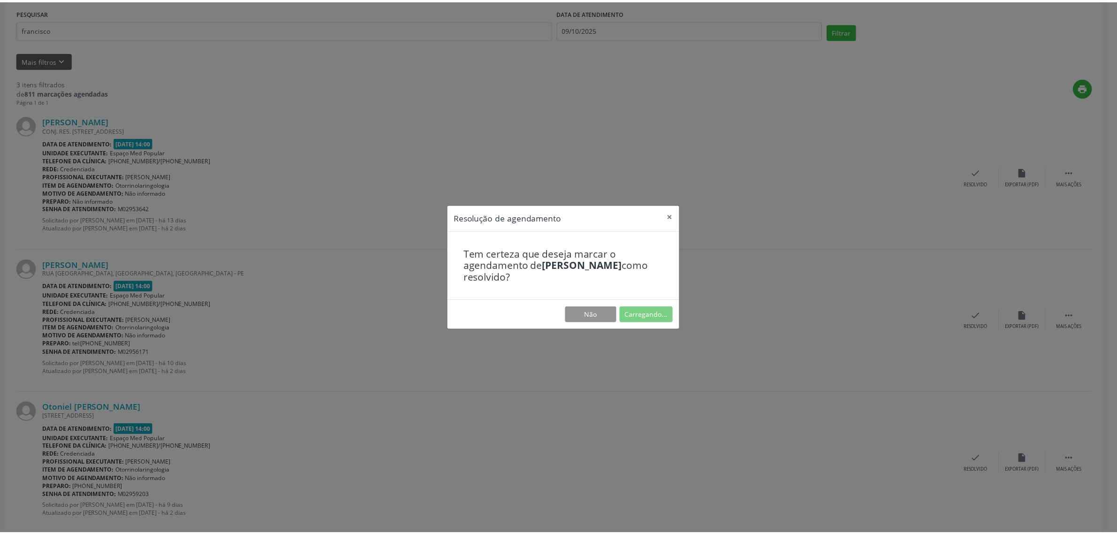
scroll to position [0, 0]
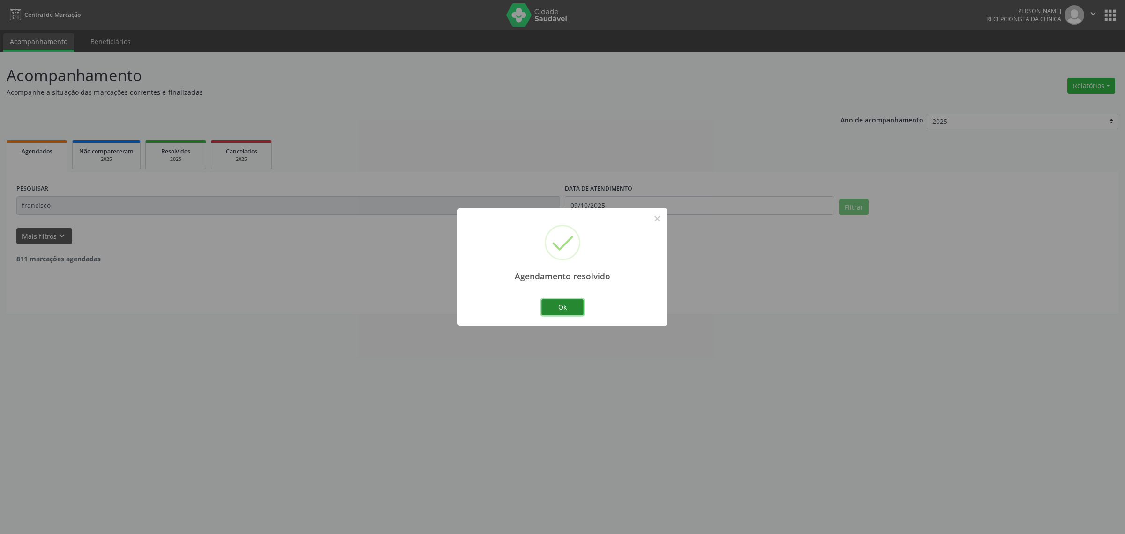
click at [568, 306] on button "Ok" at bounding box center [563, 307] width 42 height 16
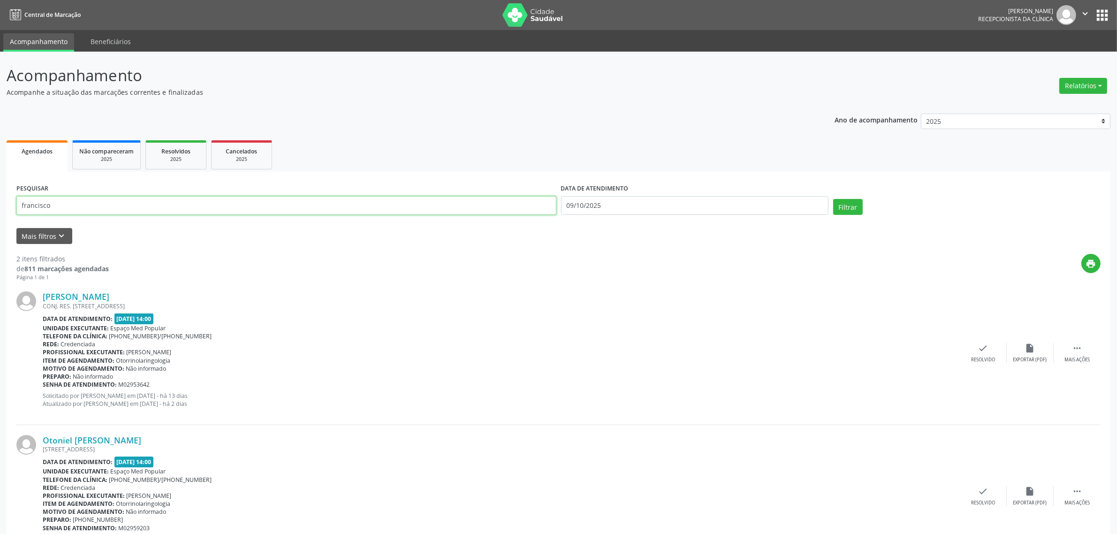
drag, startPoint x: 5, startPoint y: 204, endPoint x: 0, endPoint y: 204, distance: 5.2
click at [0, 204] on div "Acompanhamento Acompanhe a situação das marcações correntes e finalizadas Relat…" at bounding box center [558, 318] width 1117 height 532
click at [833, 199] on button "Filtrar" at bounding box center [848, 207] width 30 height 16
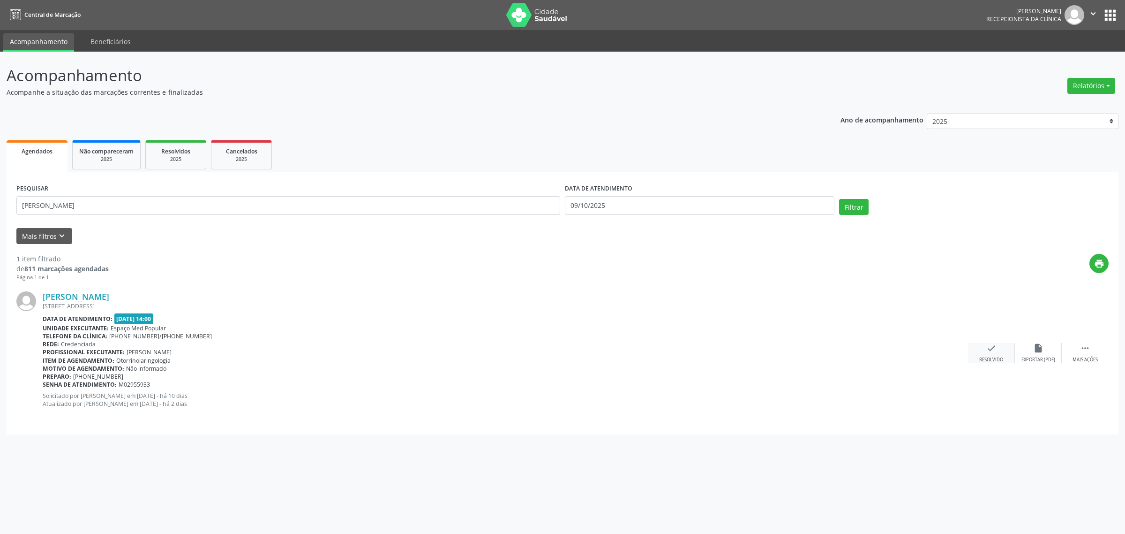
click at [993, 356] on div "Resolvido" at bounding box center [992, 359] width 24 height 7
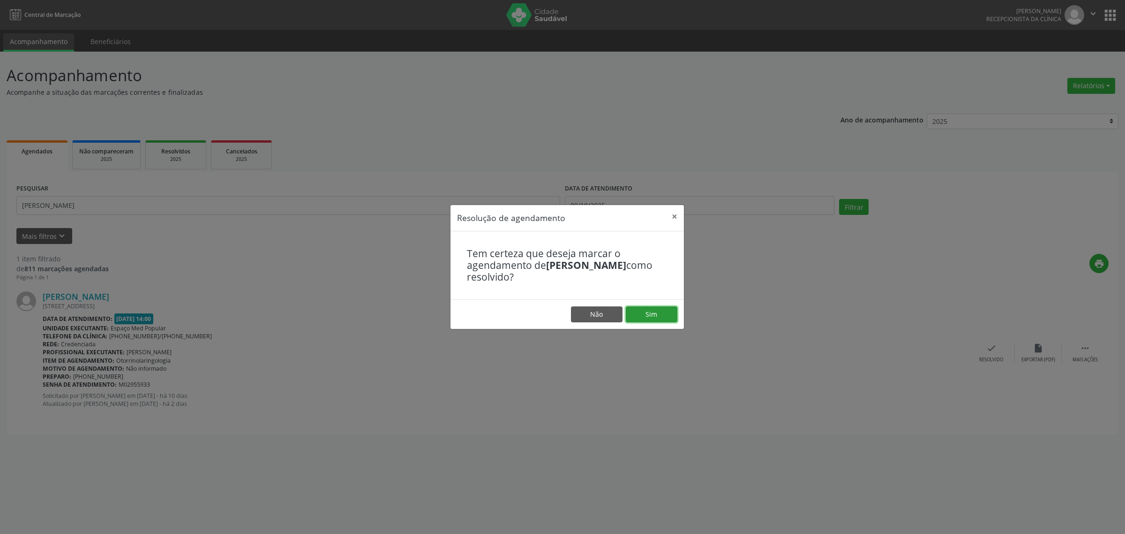
click at [648, 315] on button "Sim" at bounding box center [652, 314] width 52 height 16
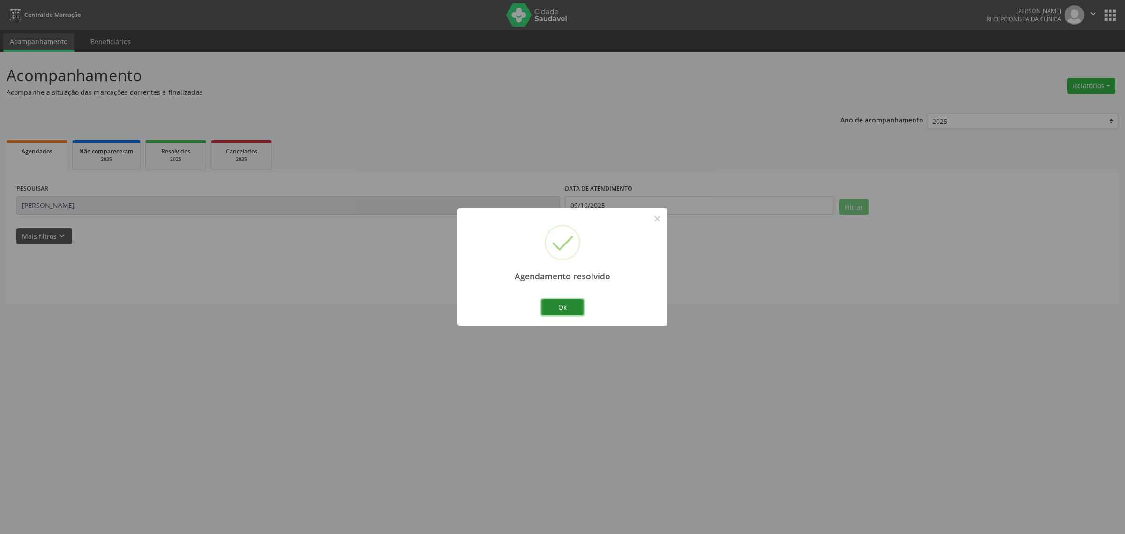
click at [573, 301] on button "Ok" at bounding box center [563, 307] width 42 height 16
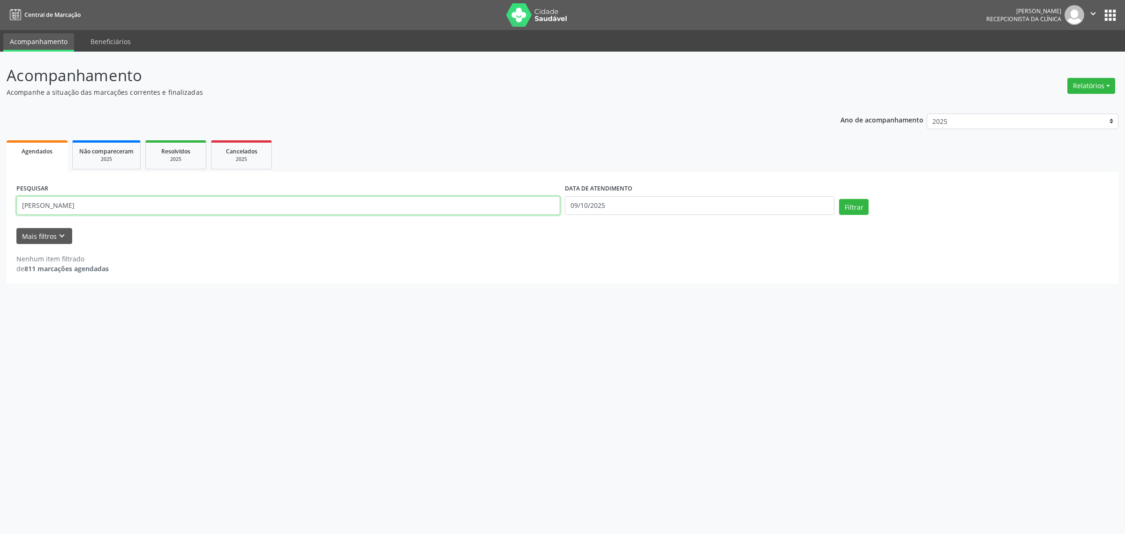
drag, startPoint x: 116, startPoint y: 201, endPoint x: 3, endPoint y: 207, distance: 113.2
click at [3, 207] on div "Acompanhamento Acompanhe a situação das marcações correntes e finalizadas Relat…" at bounding box center [562, 293] width 1125 height 482
click at [839, 199] on button "Filtrar" at bounding box center [854, 207] width 30 height 16
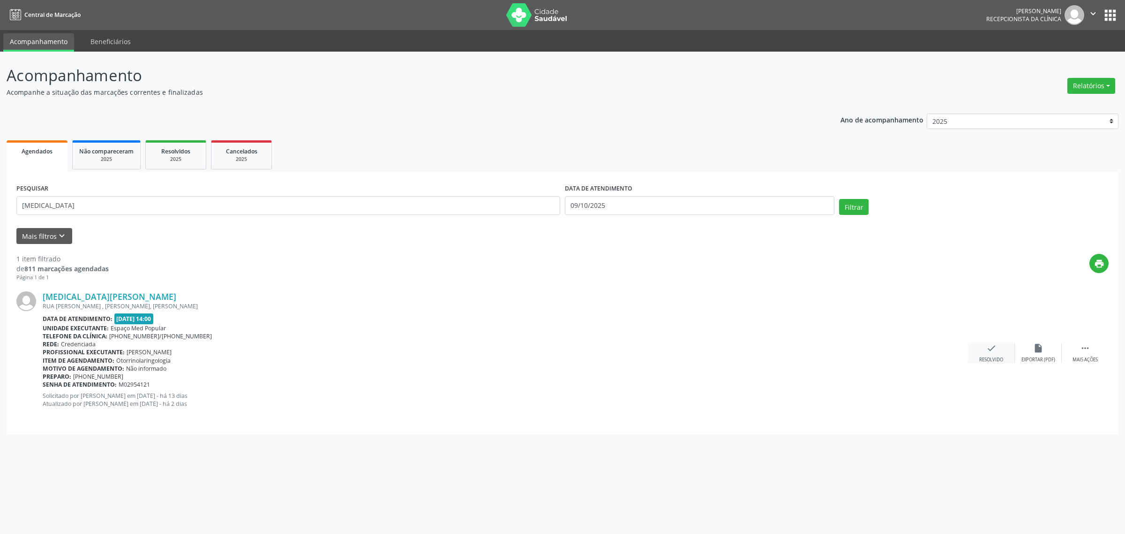
click at [993, 352] on icon "check" at bounding box center [992, 348] width 10 height 10
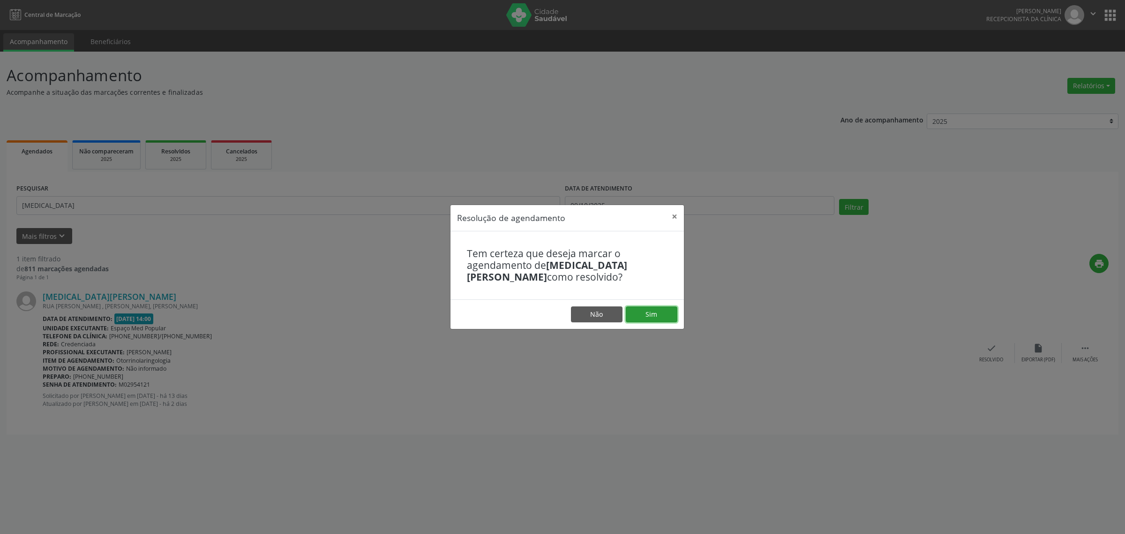
click at [665, 313] on button "Sim" at bounding box center [652, 314] width 52 height 16
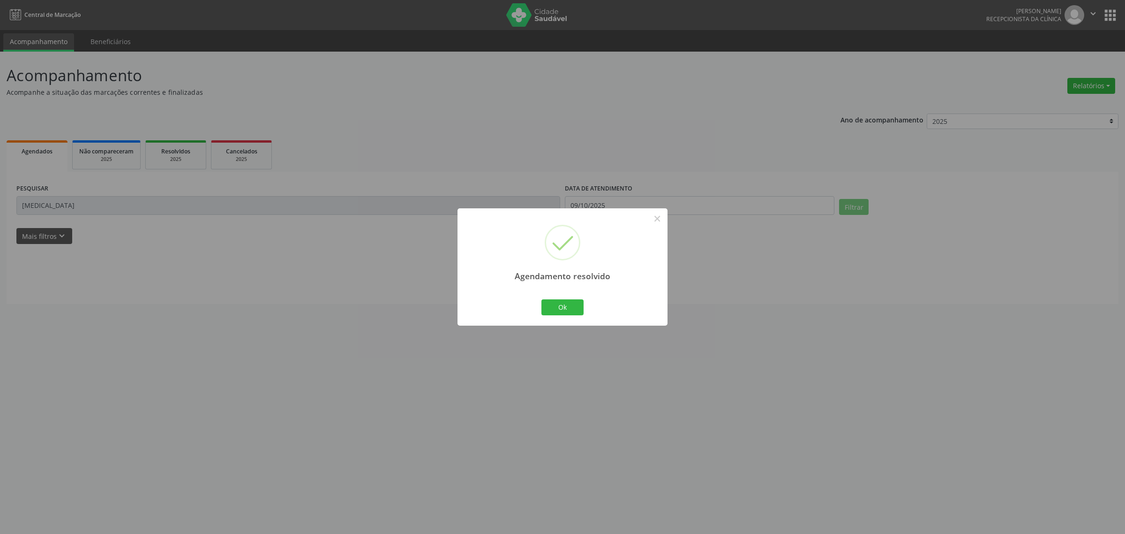
click at [108, 203] on div "Agendamento resolvido × Ok Cancel" at bounding box center [562, 267] width 1125 height 534
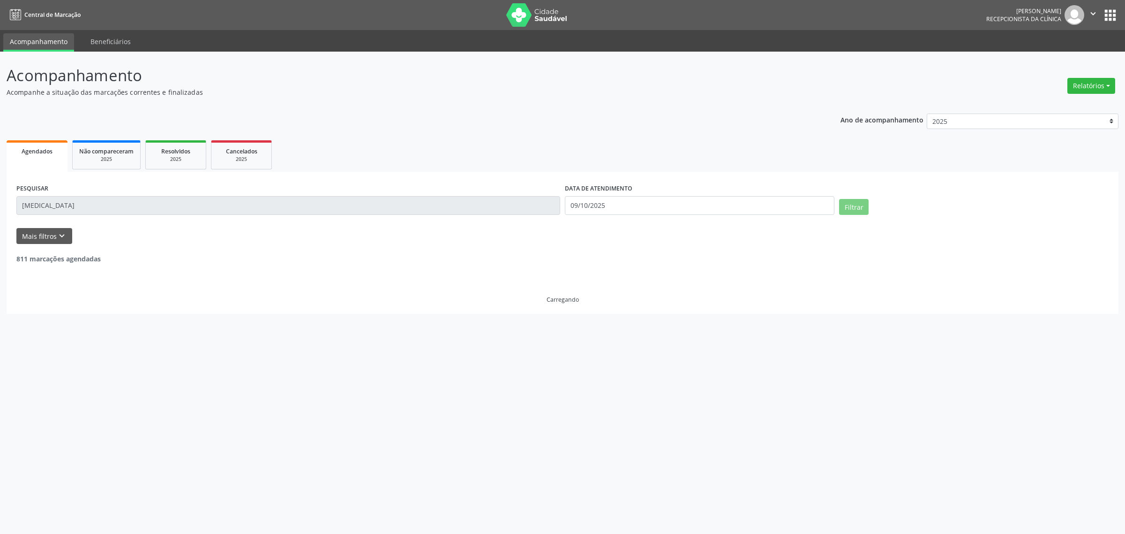
click at [3, 210] on div "Acompanhamento Acompanhe a situação das marcações correntes e finalizadas Relat…" at bounding box center [562, 293] width 1125 height 482
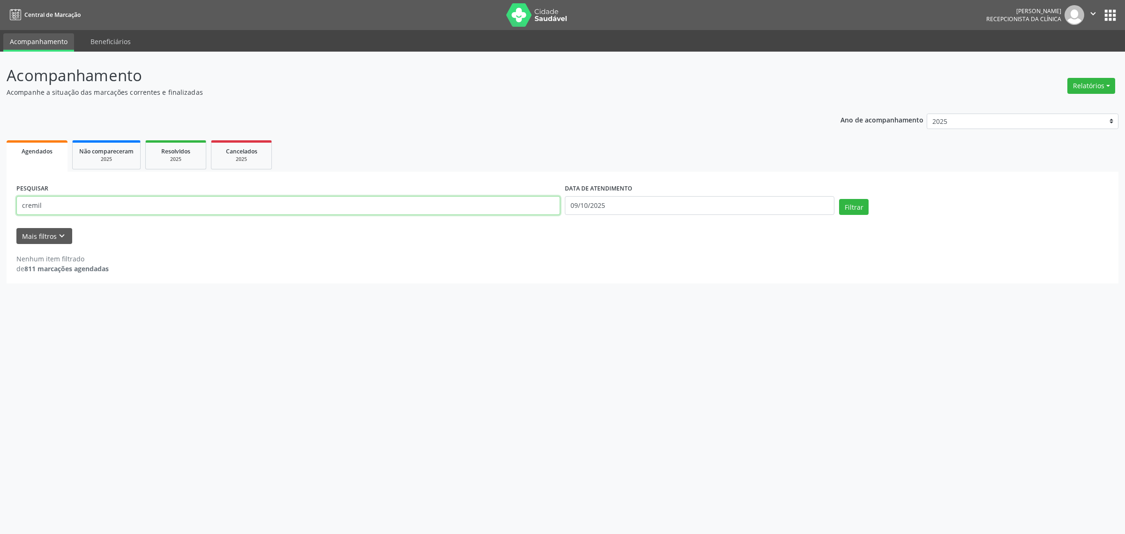
type input "cremil"
click at [839, 199] on button "Filtrar" at bounding box center [854, 207] width 30 height 16
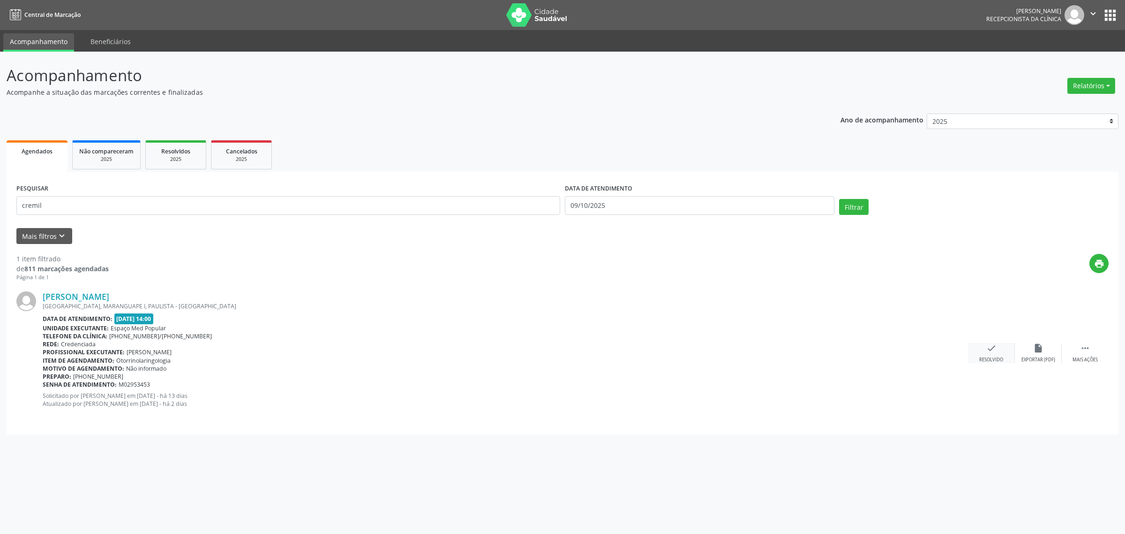
click at [985, 357] on div "Resolvido" at bounding box center [992, 359] width 24 height 7
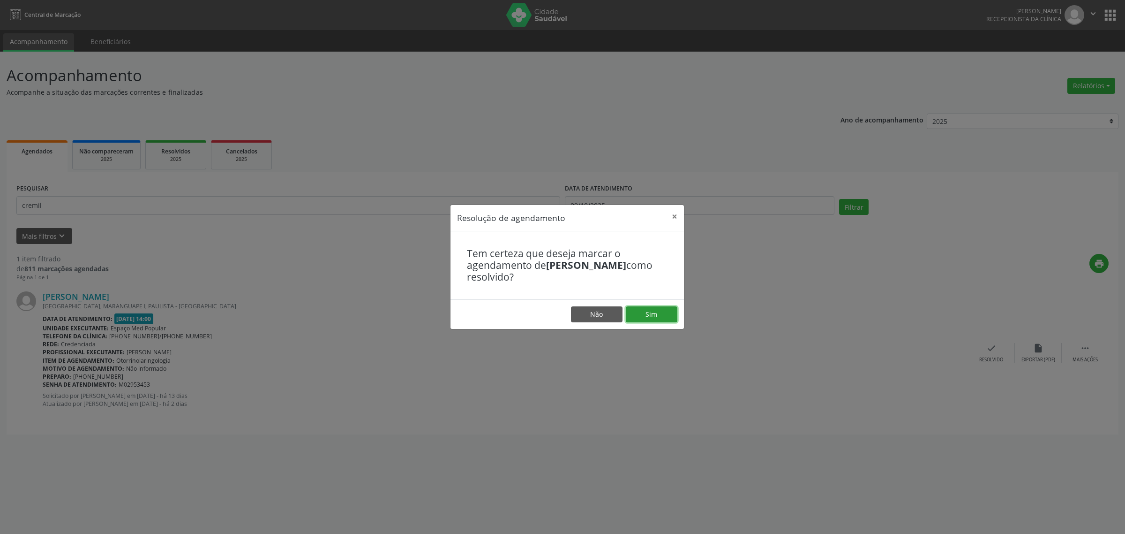
click at [650, 313] on button "Sim" at bounding box center [652, 314] width 52 height 16
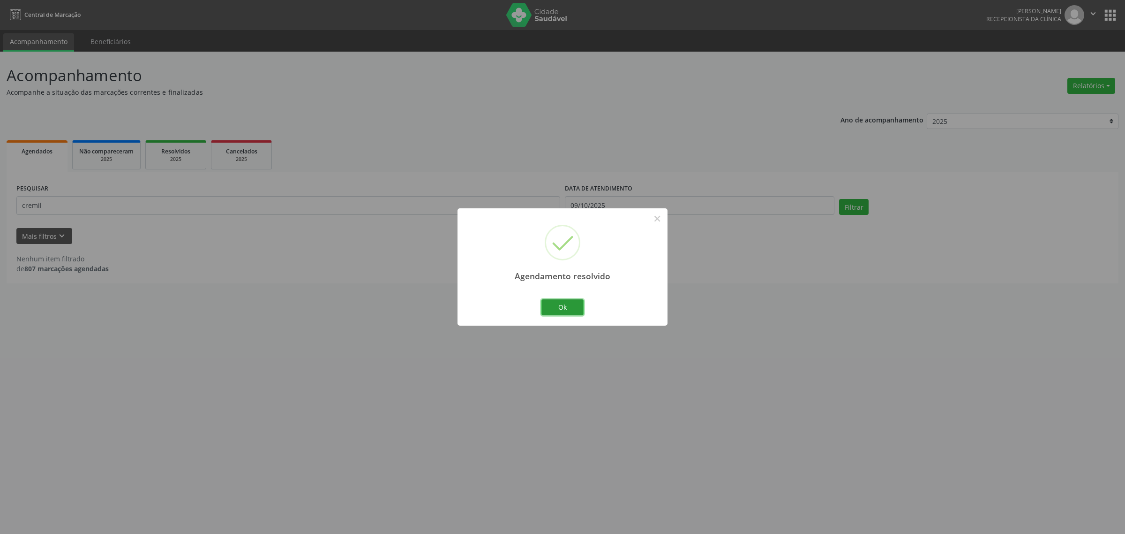
drag, startPoint x: 571, startPoint y: 305, endPoint x: 392, endPoint y: 303, distance: 179.6
click at [570, 305] on button "Ok" at bounding box center [563, 307] width 42 height 16
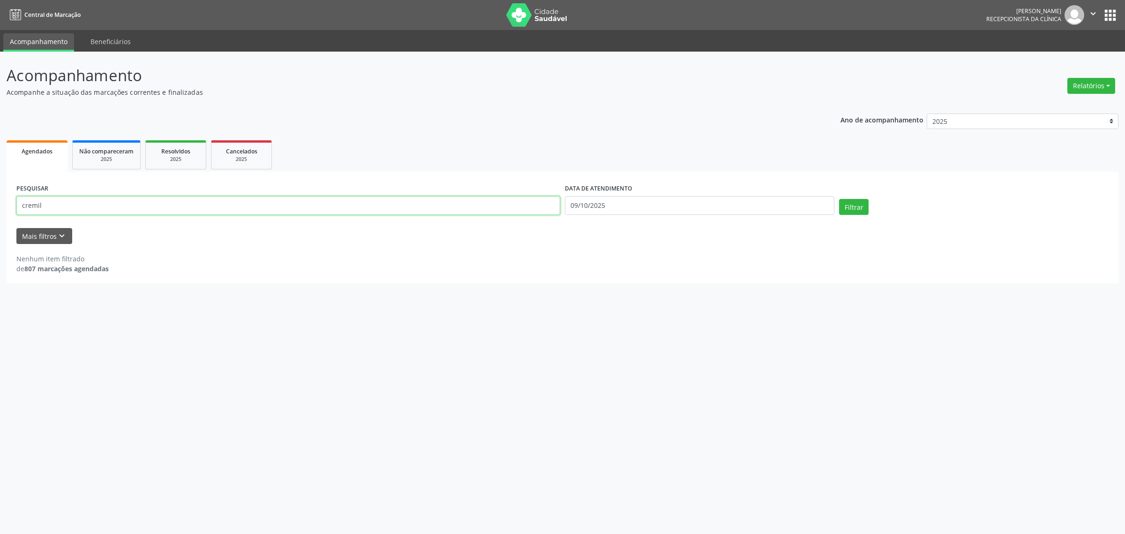
drag, startPoint x: 18, startPoint y: 202, endPoint x: 0, endPoint y: 205, distance: 18.1
click at [0, 205] on div "Acompanhamento Acompanhe a situação das marcações correntes e finalizadas Relat…" at bounding box center [562, 293] width 1125 height 482
click at [854, 204] on button "Filtrar" at bounding box center [854, 207] width 30 height 16
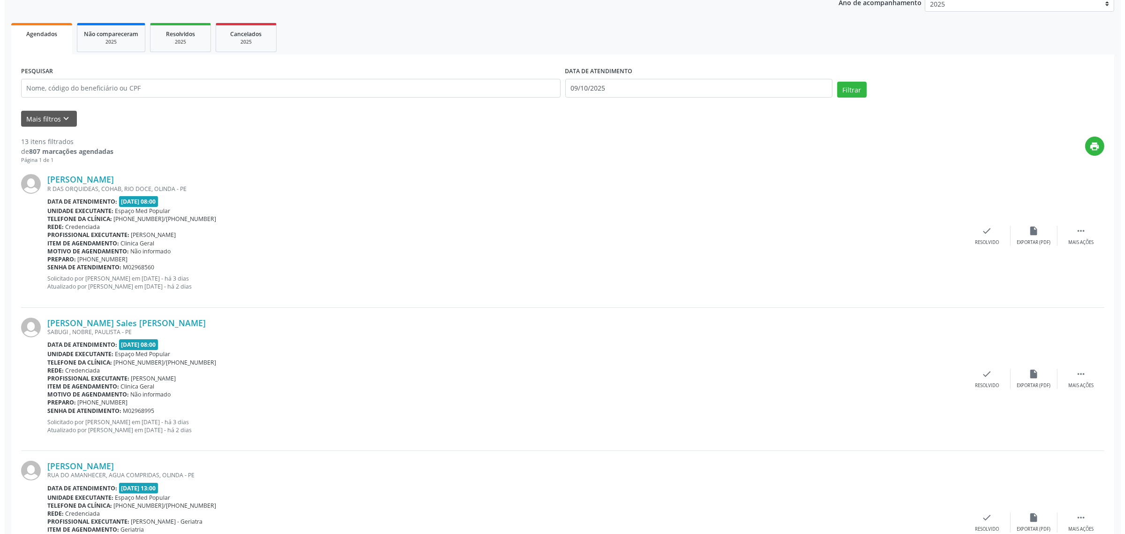
scroll to position [176, 0]
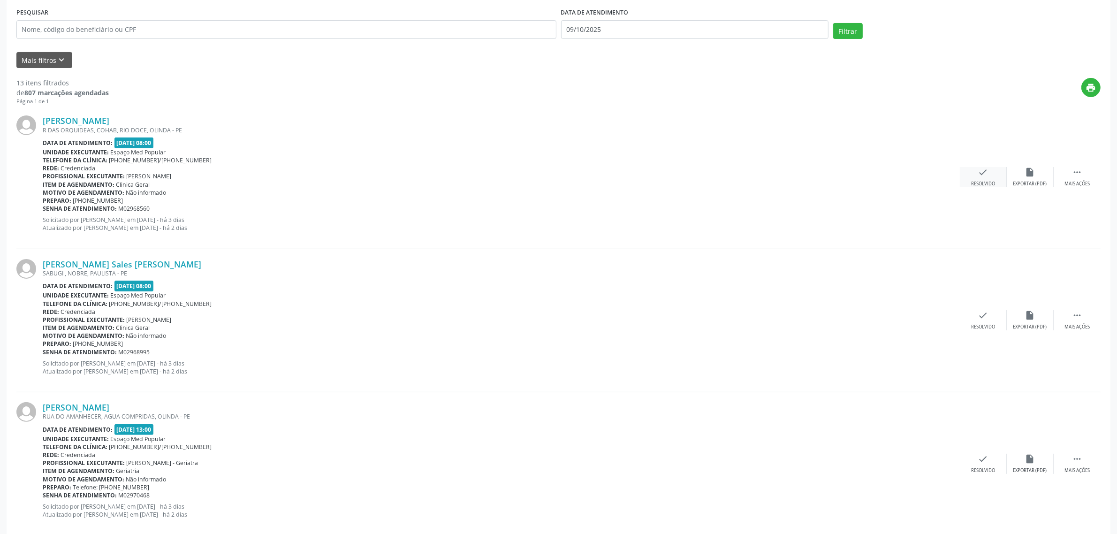
click at [981, 174] on icon "check" at bounding box center [983, 172] width 10 height 10
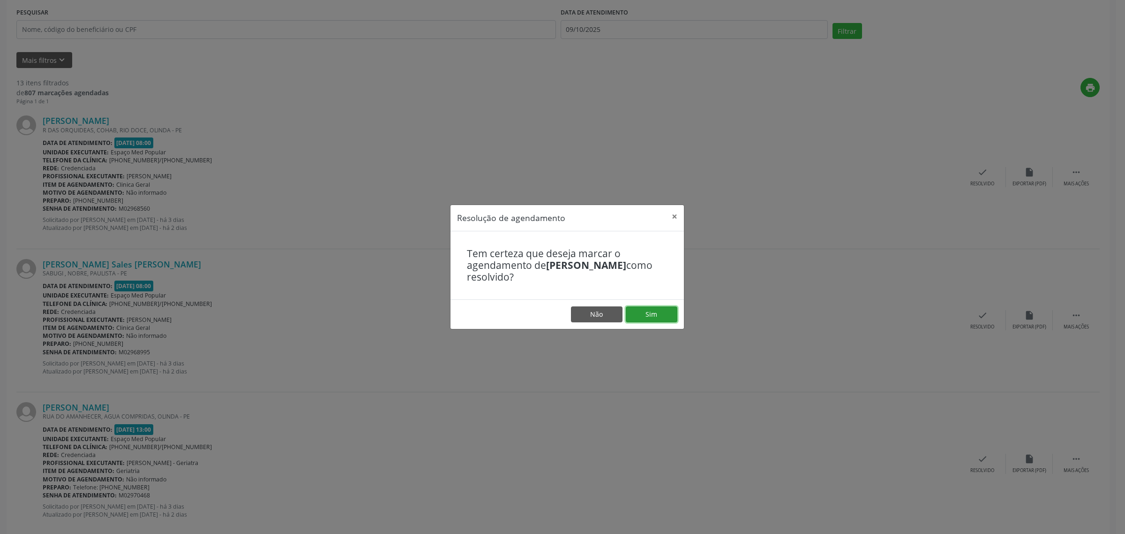
click at [645, 309] on button "Sim" at bounding box center [652, 314] width 52 height 16
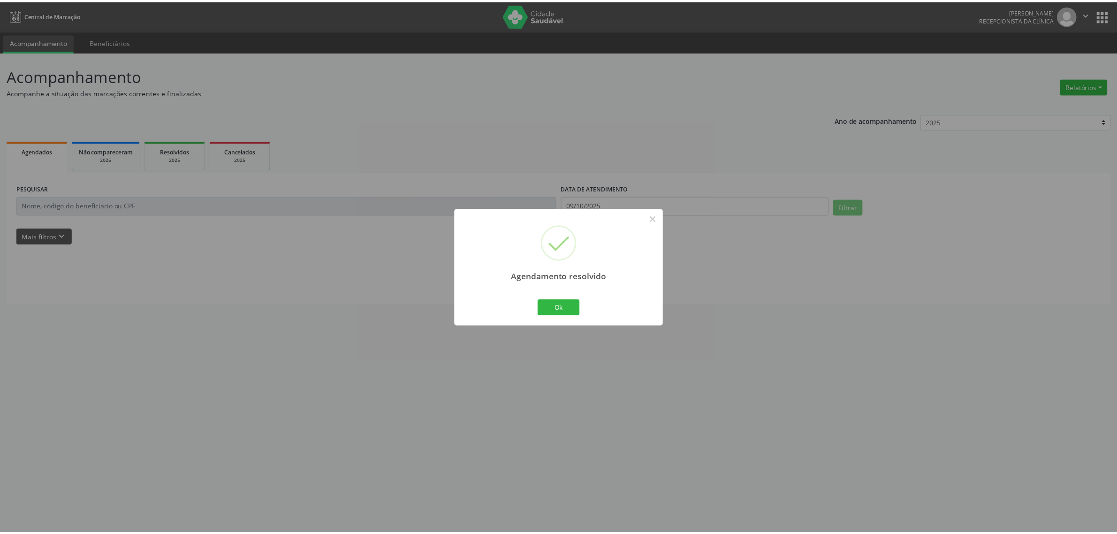
scroll to position [0, 0]
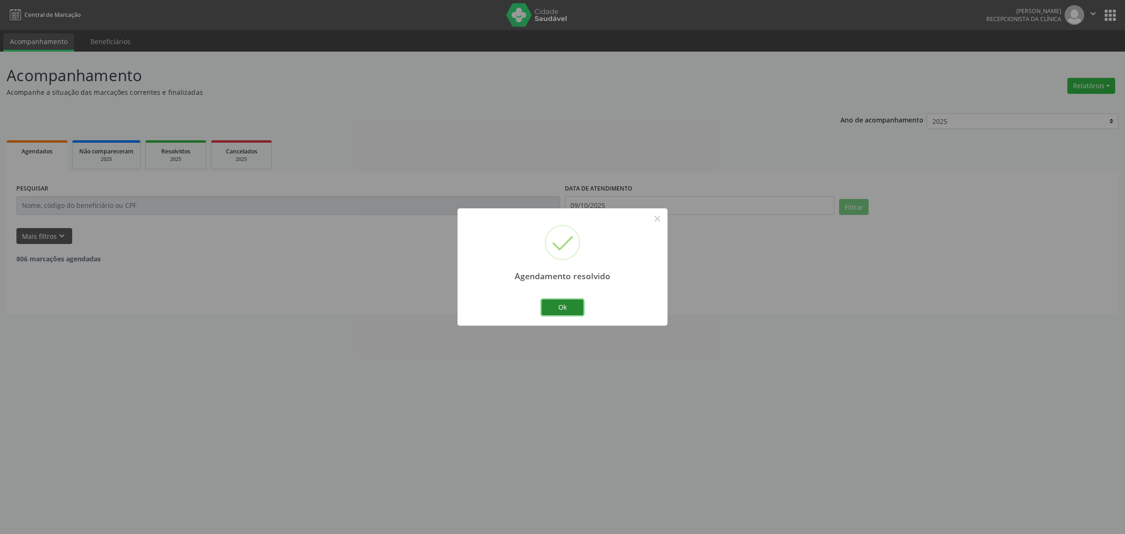
click at [563, 301] on button "Ok" at bounding box center [563, 307] width 42 height 16
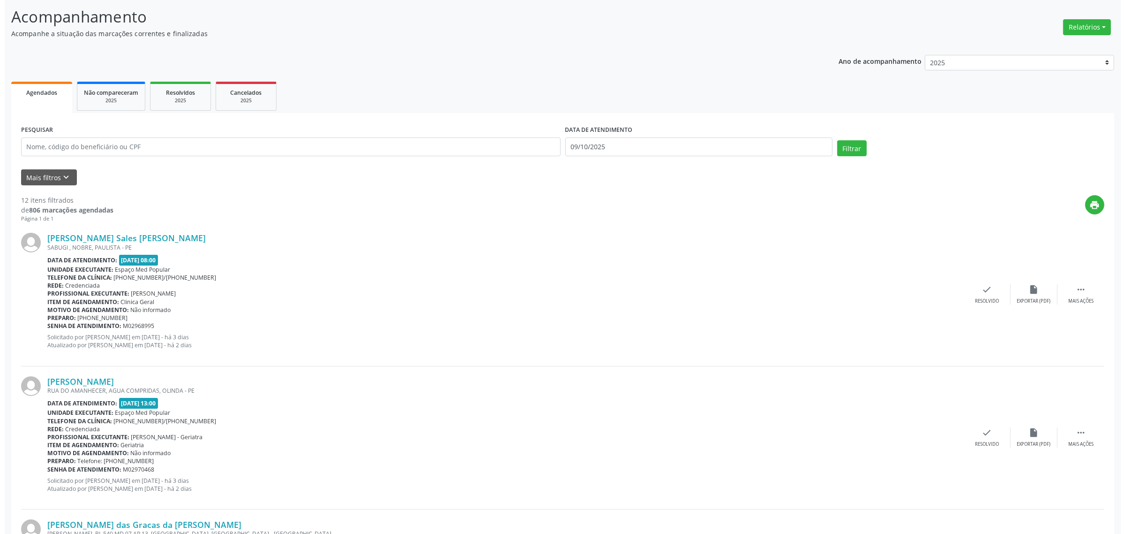
scroll to position [117, 0]
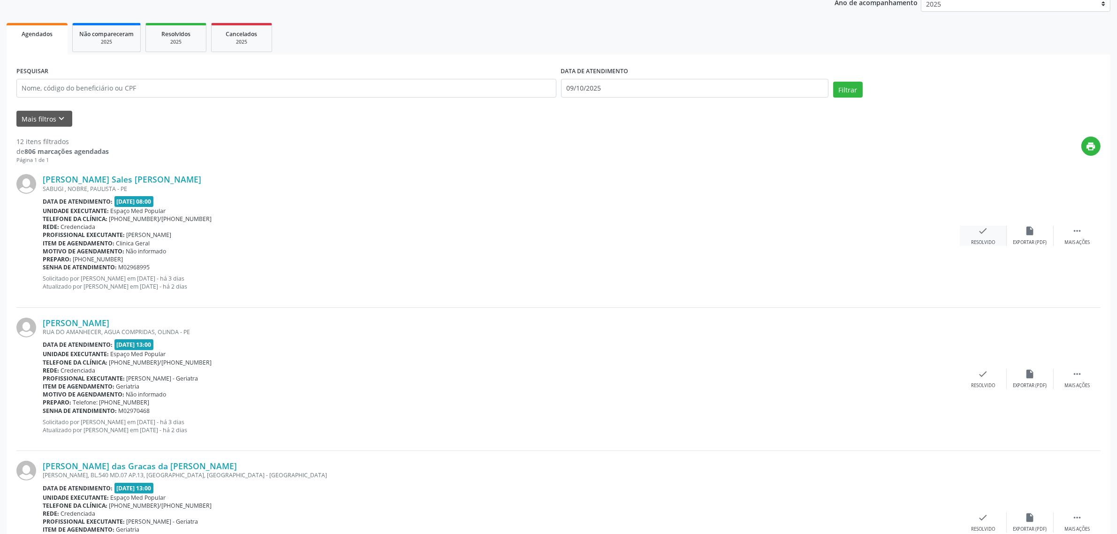
click at [983, 229] on icon "check" at bounding box center [983, 231] width 10 height 10
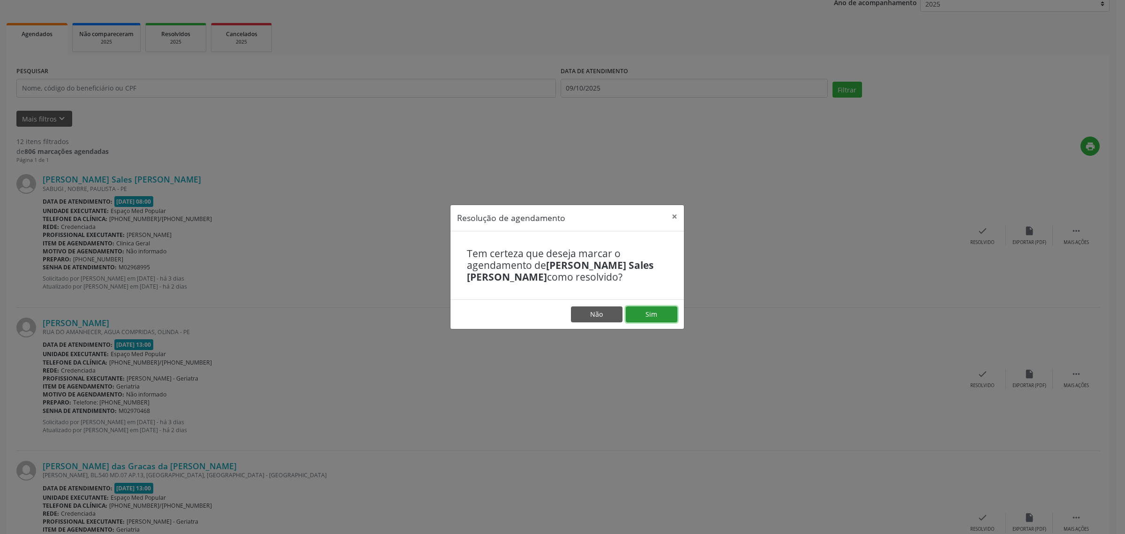
click at [658, 310] on button "Sim" at bounding box center [652, 314] width 52 height 16
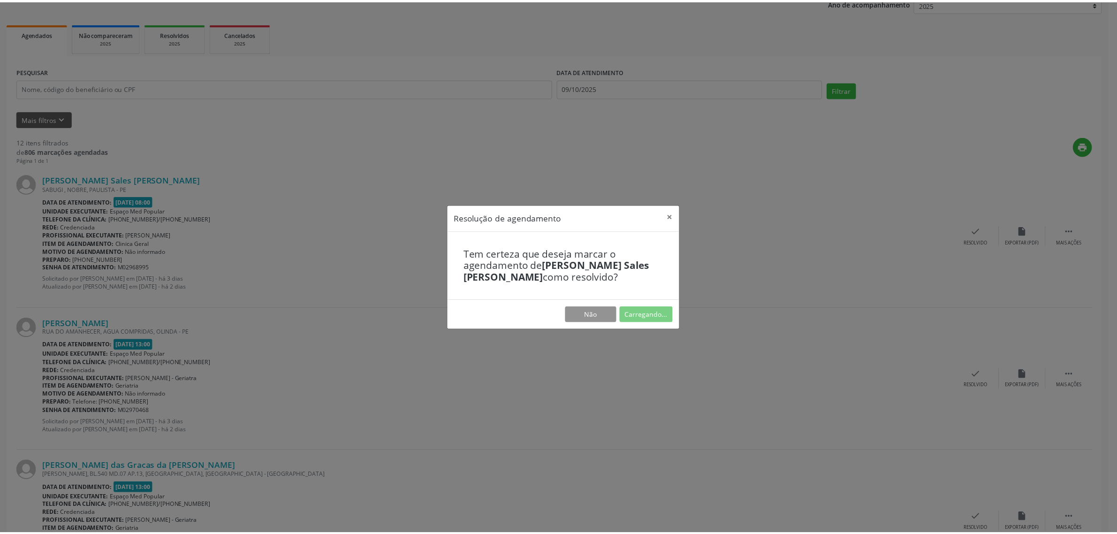
scroll to position [0, 0]
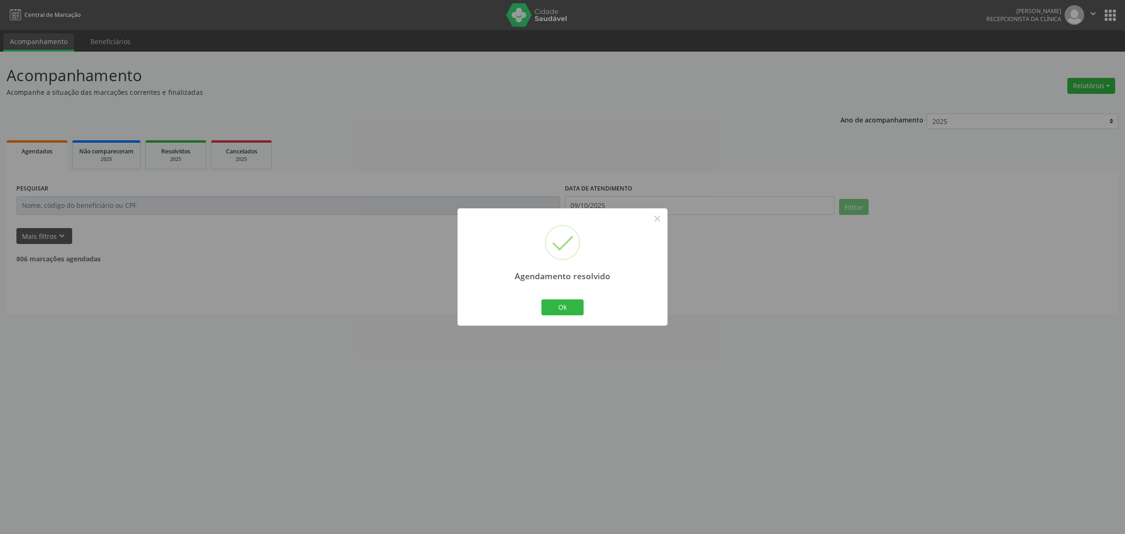
click at [292, 329] on div "Agendamento resolvido × Ok Cancel" at bounding box center [562, 267] width 1125 height 534
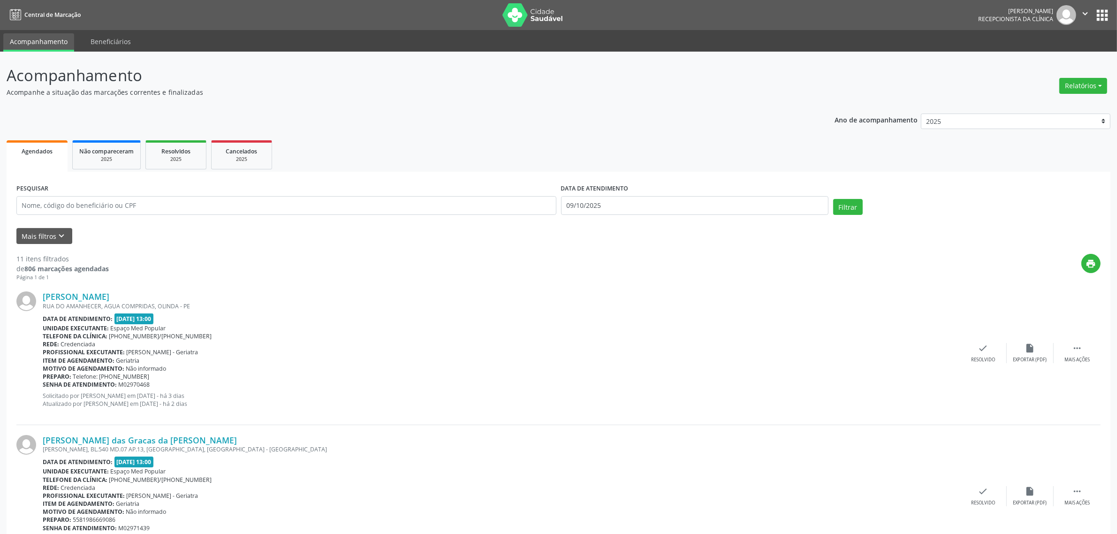
scroll to position [117, 0]
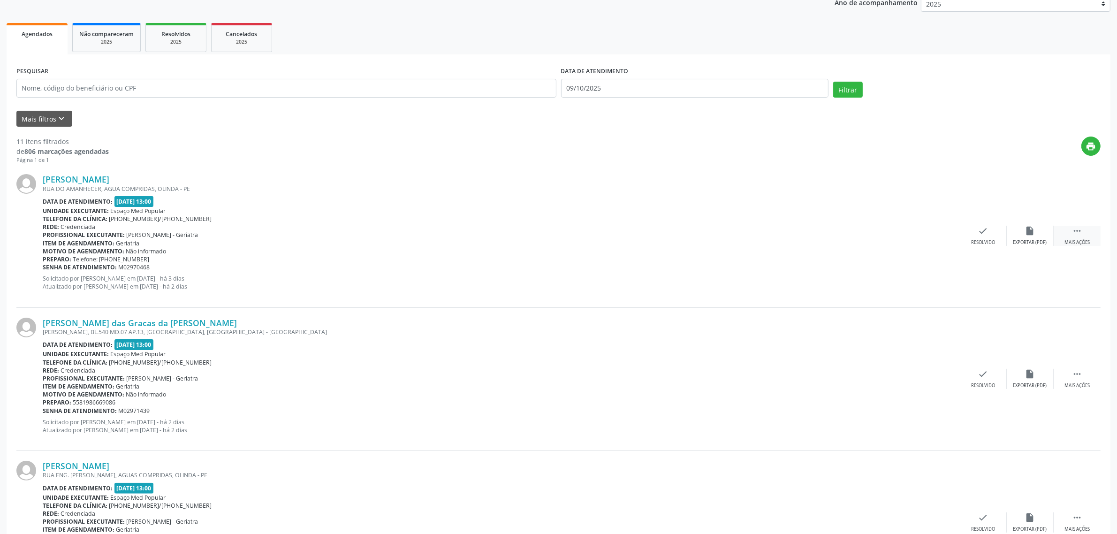
click at [1082, 240] on div "Mais ações" at bounding box center [1076, 242] width 25 height 7
click at [1026, 241] on div "Não compareceu" at bounding box center [1030, 242] width 40 height 7
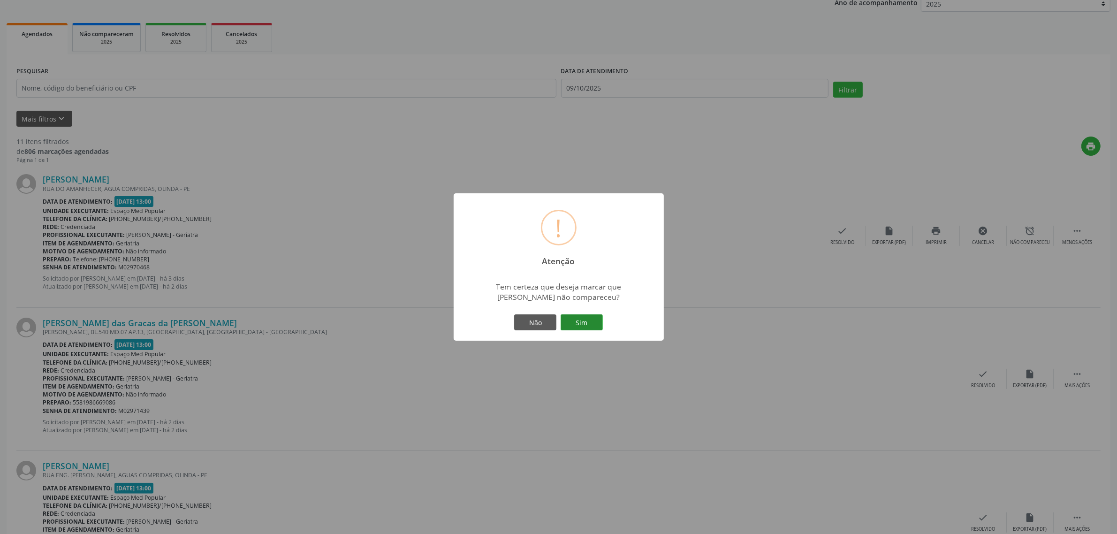
click at [583, 323] on button "Sim" at bounding box center [581, 322] width 42 height 16
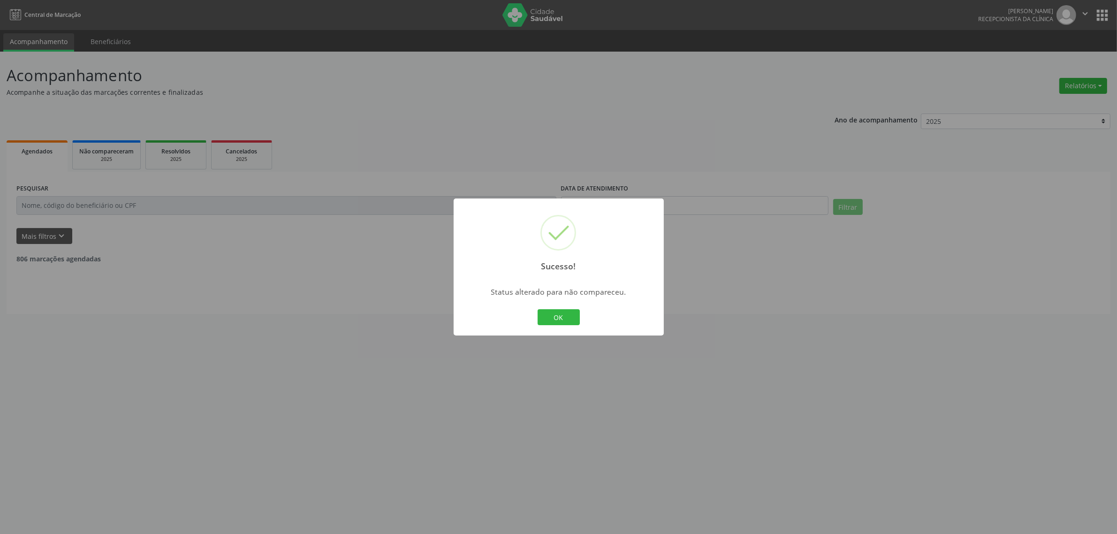
scroll to position [0, 0]
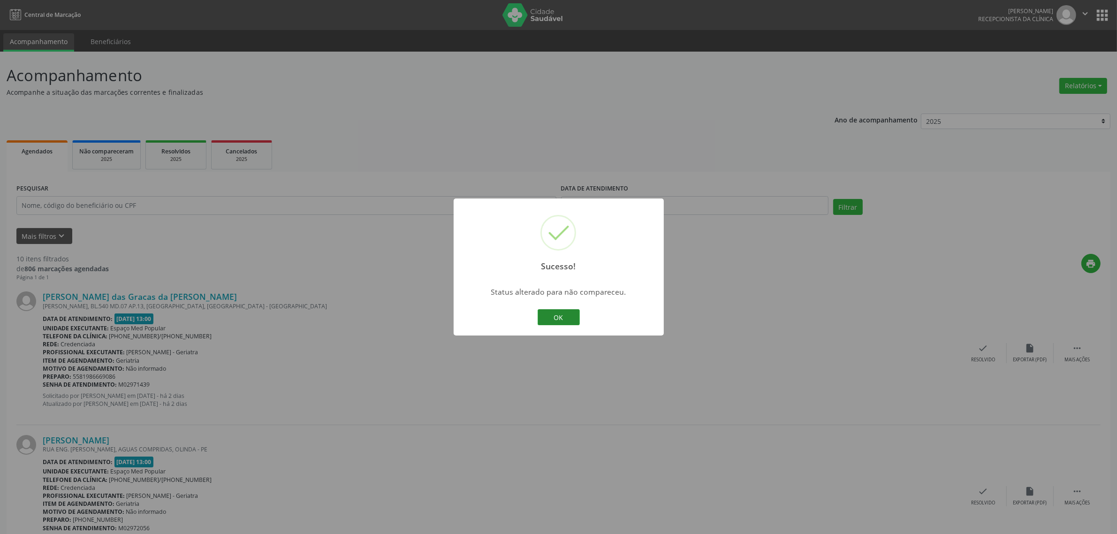
click at [564, 311] on button "OK" at bounding box center [558, 317] width 42 height 16
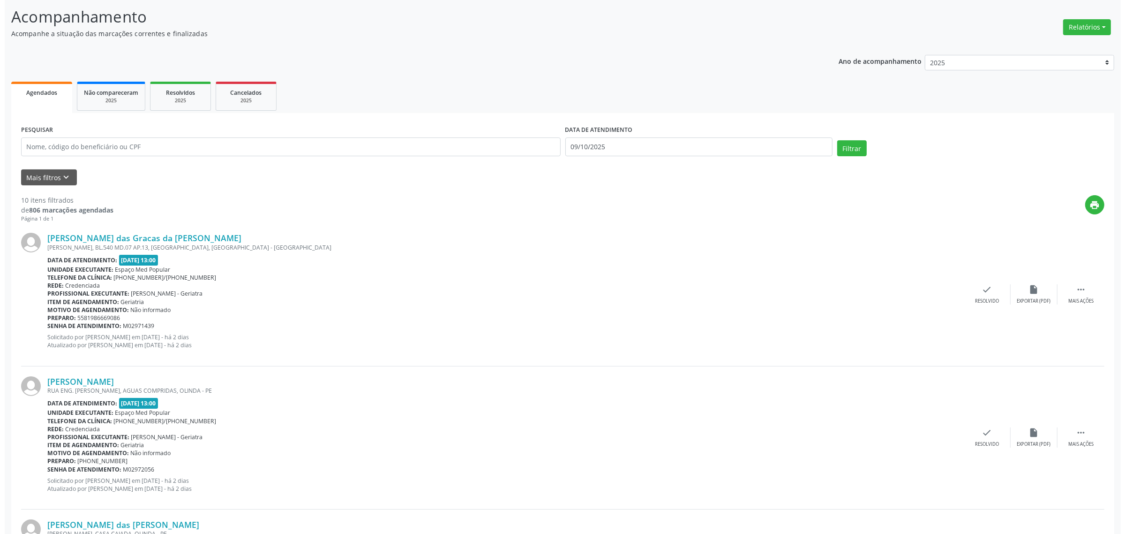
scroll to position [176, 0]
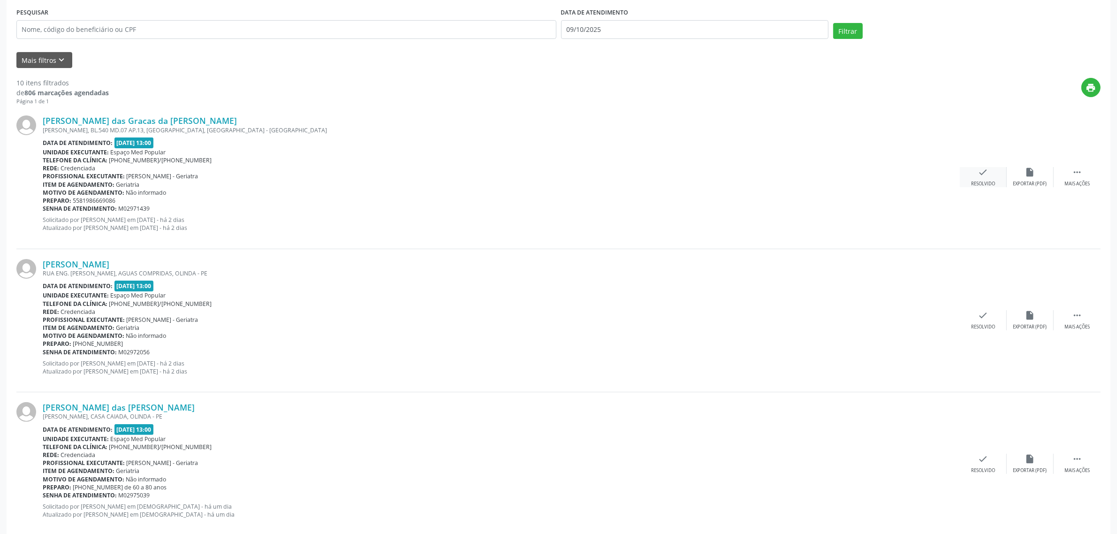
click at [981, 181] on div "Resolvido" at bounding box center [983, 184] width 24 height 7
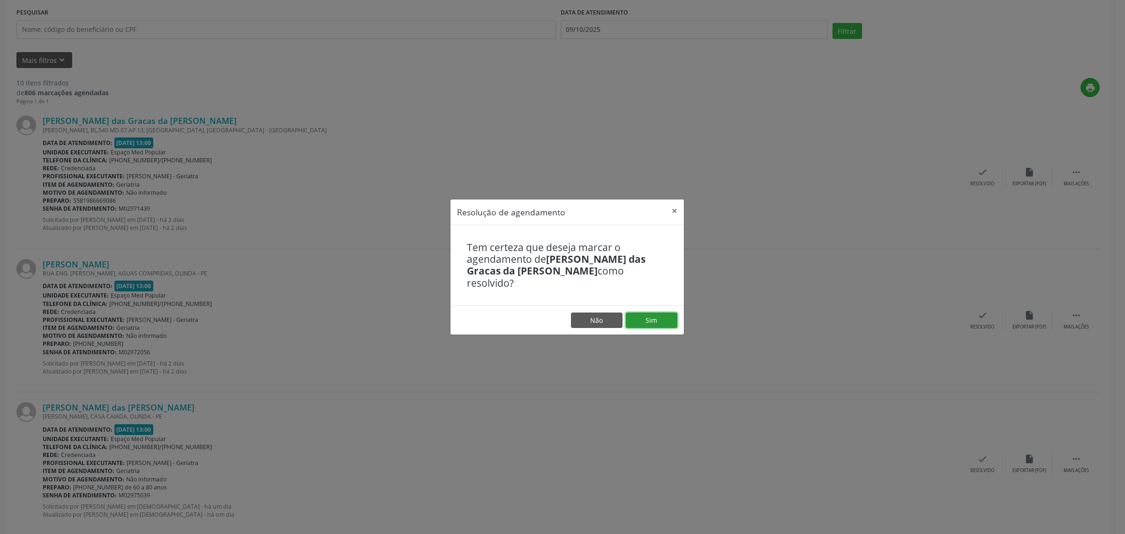
click at [653, 313] on button "Sim" at bounding box center [652, 320] width 52 height 16
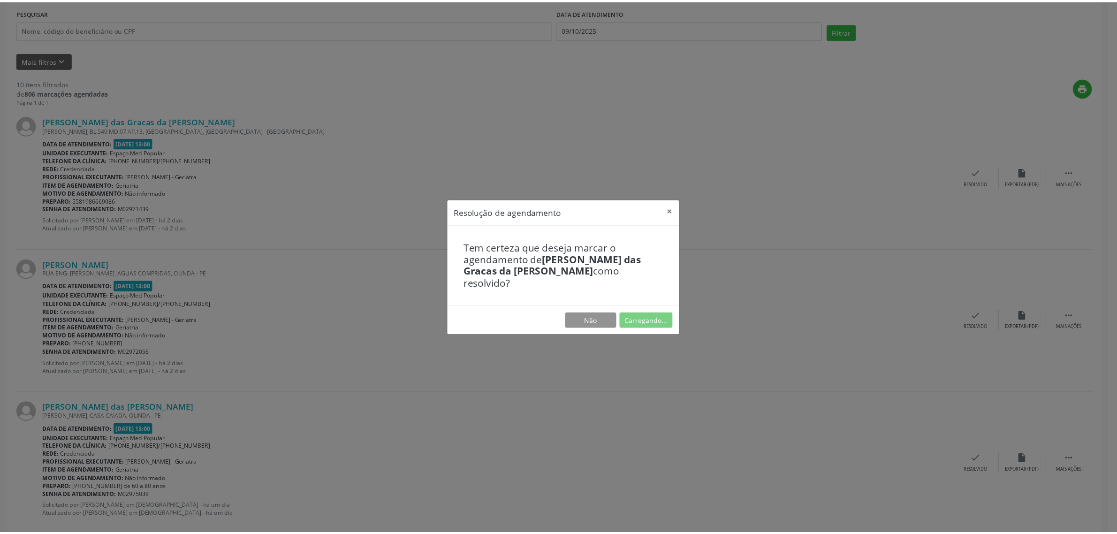
scroll to position [0, 0]
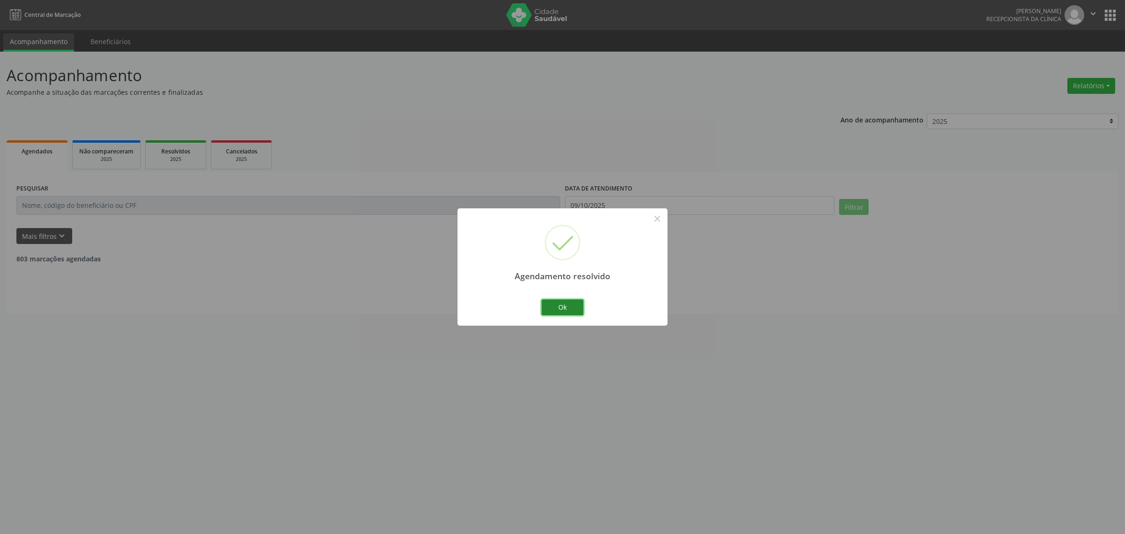
click at [560, 303] on button "Ok" at bounding box center [563, 307] width 42 height 16
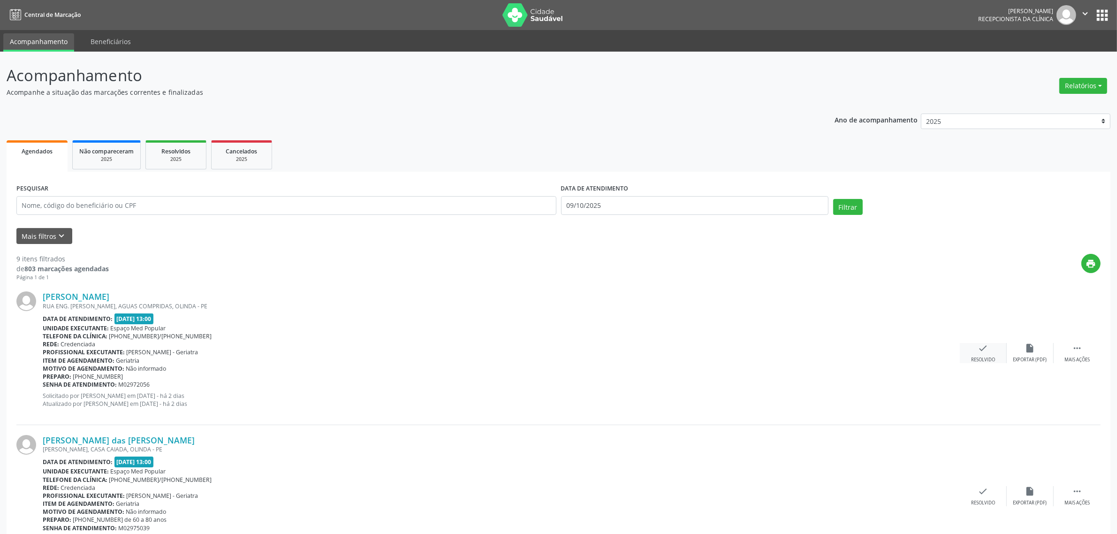
click at [987, 353] on div "check Resolvido" at bounding box center [982, 353] width 47 height 20
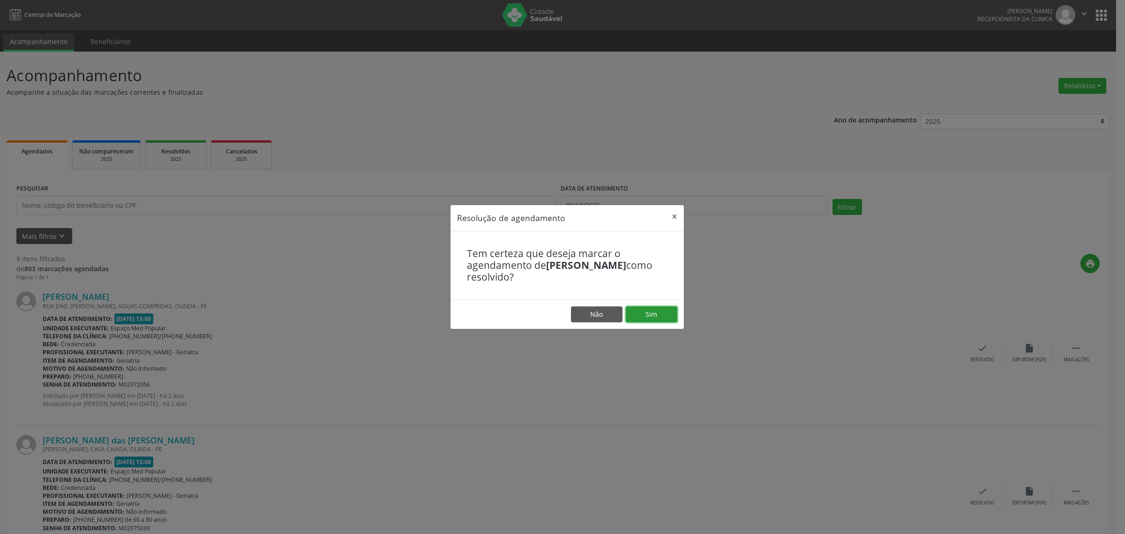
click at [657, 313] on button "Sim" at bounding box center [652, 314] width 52 height 16
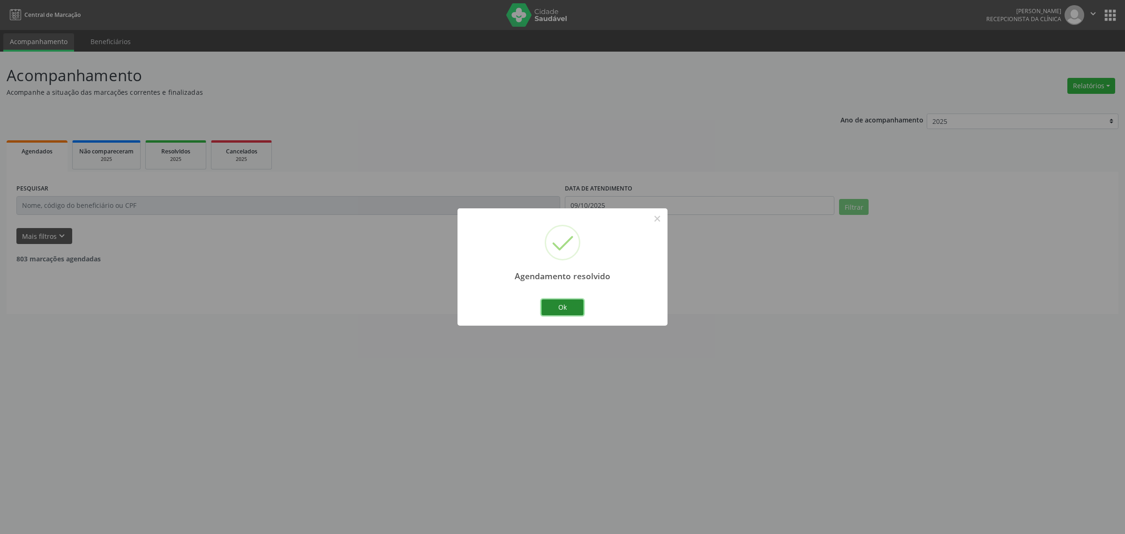
click at [557, 306] on button "Ok" at bounding box center [563, 307] width 42 height 16
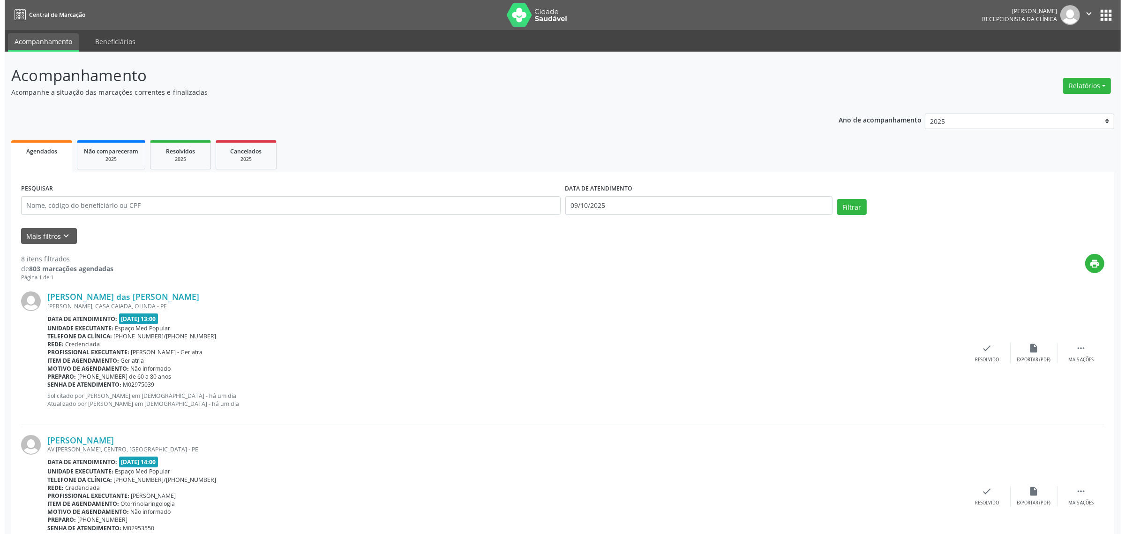
scroll to position [117, 0]
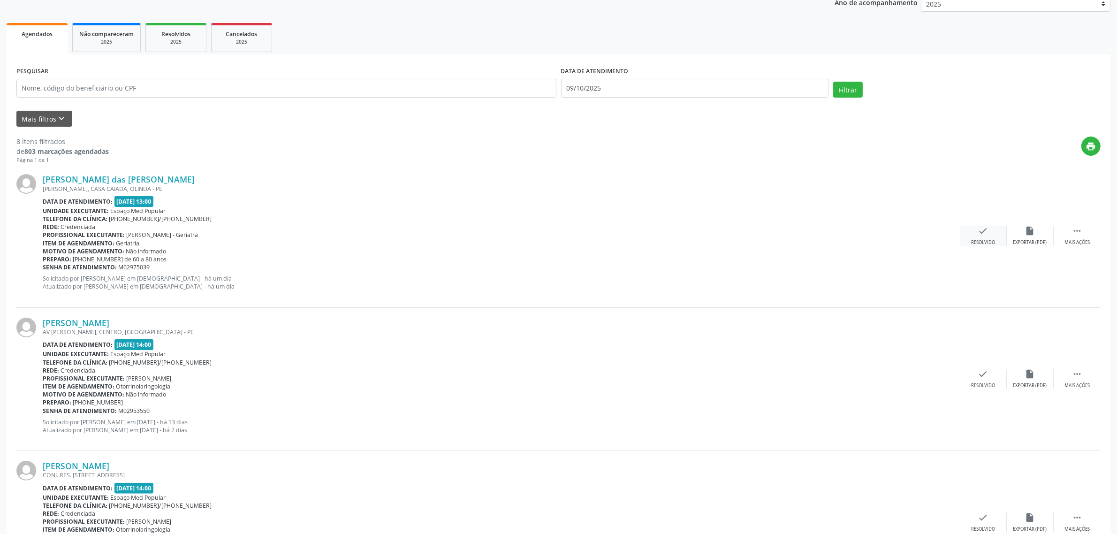
click at [973, 237] on div "check Resolvido" at bounding box center [982, 236] width 47 height 20
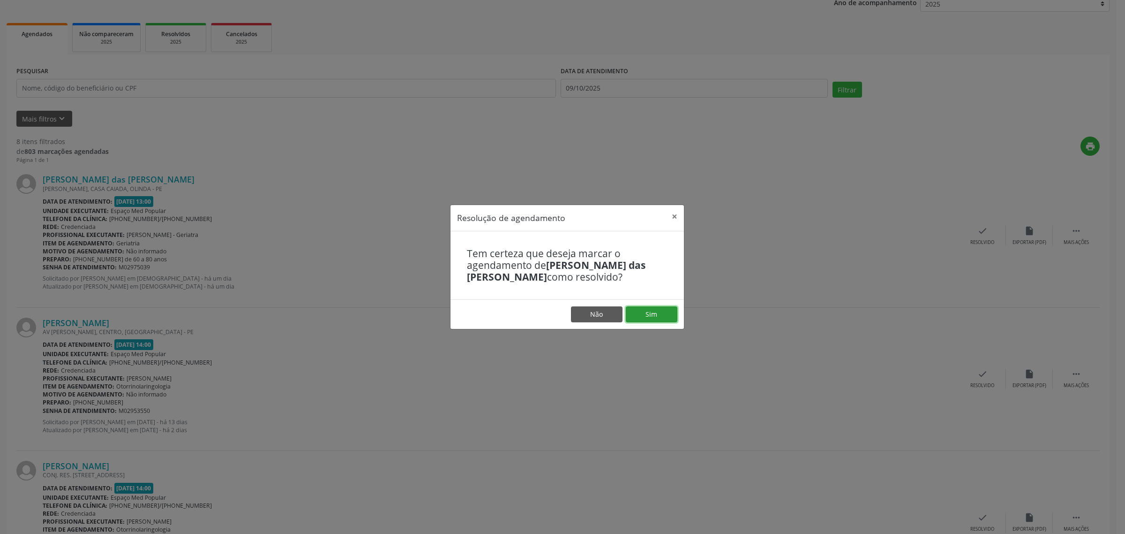
click at [664, 312] on button "Sim" at bounding box center [652, 314] width 52 height 16
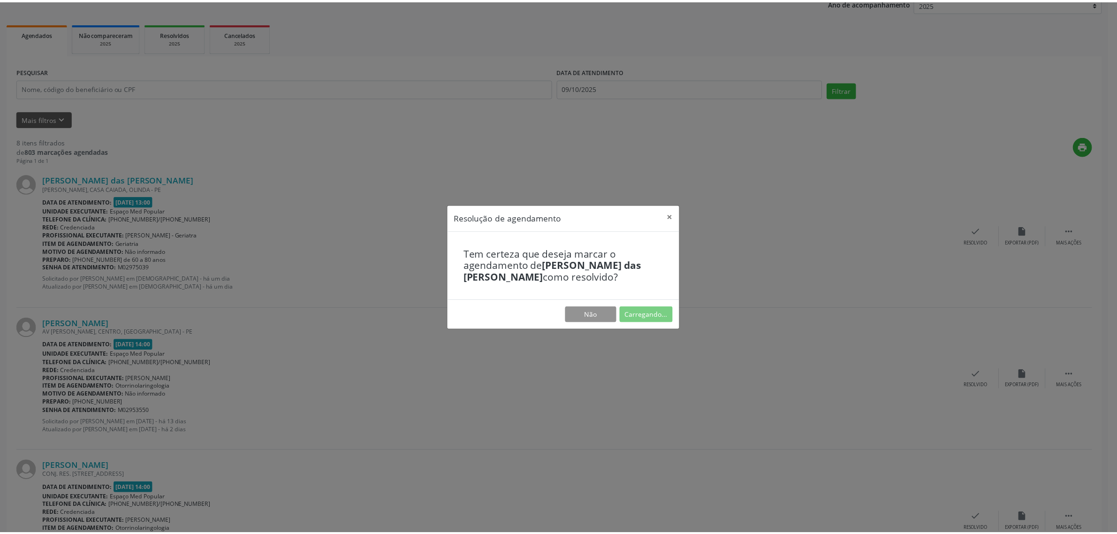
scroll to position [0, 0]
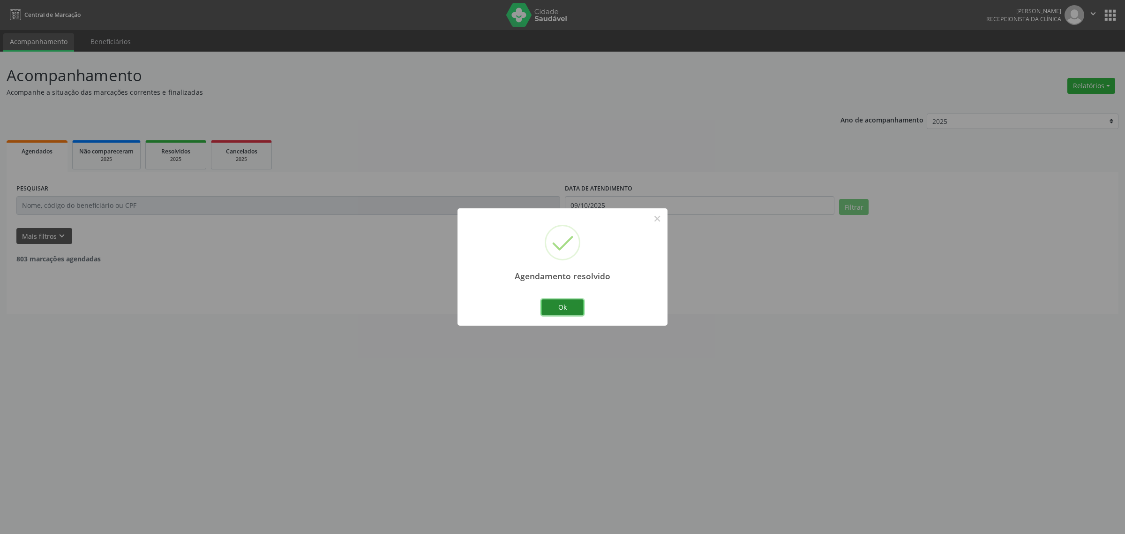
click at [563, 306] on button "Ok" at bounding box center [563, 307] width 42 height 16
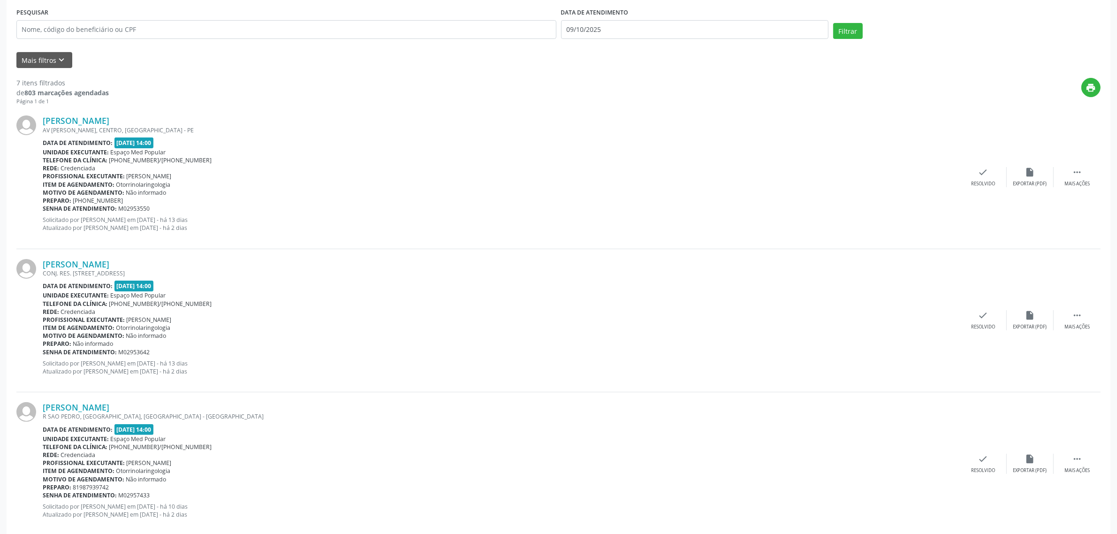
scroll to position [234, 0]
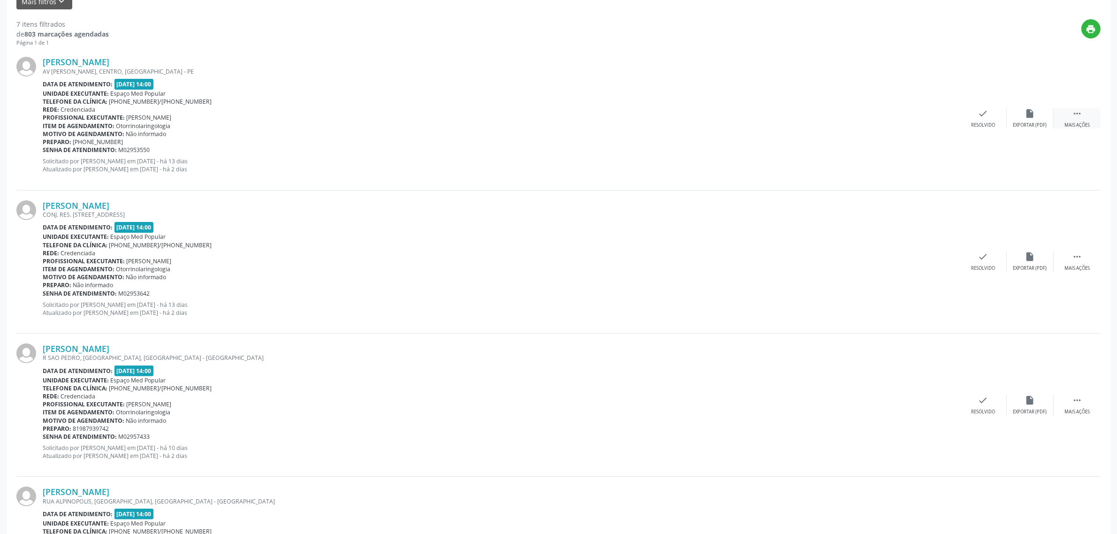
click at [1068, 122] on div "Mais ações" at bounding box center [1076, 125] width 25 height 7
click at [1027, 126] on div "Não compareceu" at bounding box center [1030, 125] width 40 height 7
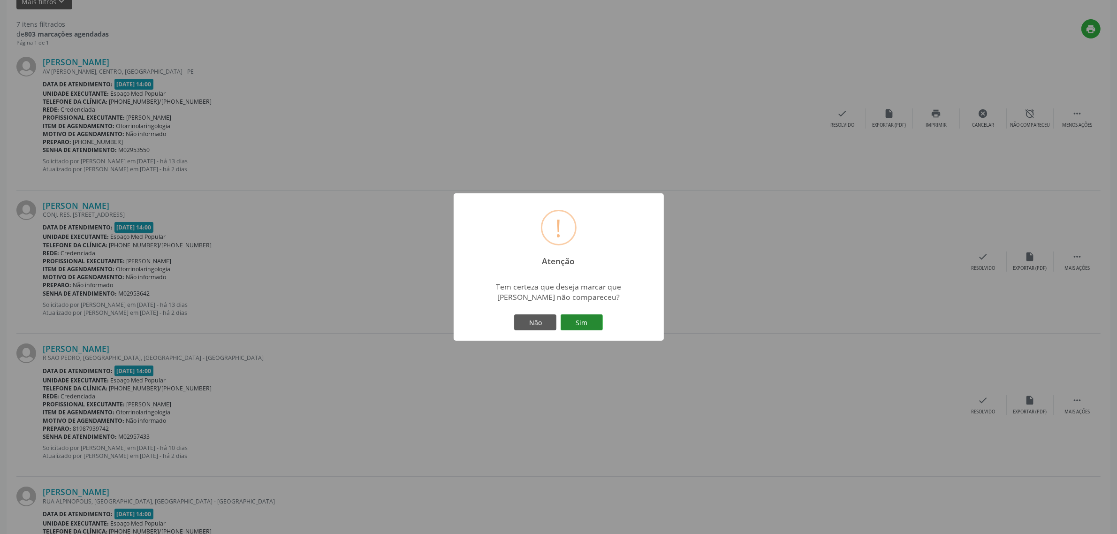
click at [582, 323] on button "Sim" at bounding box center [581, 322] width 42 height 16
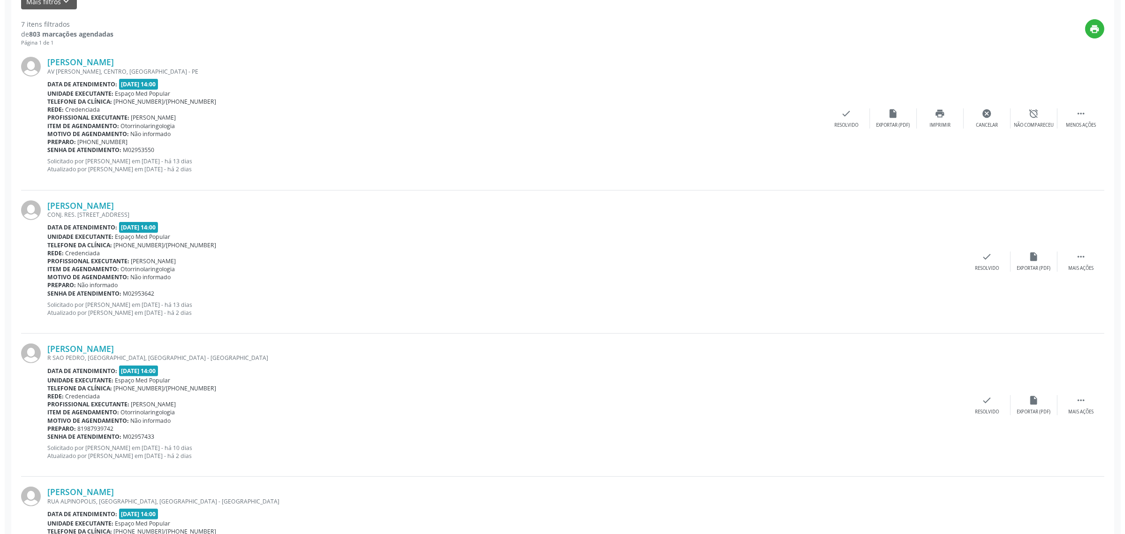
scroll to position [0, 0]
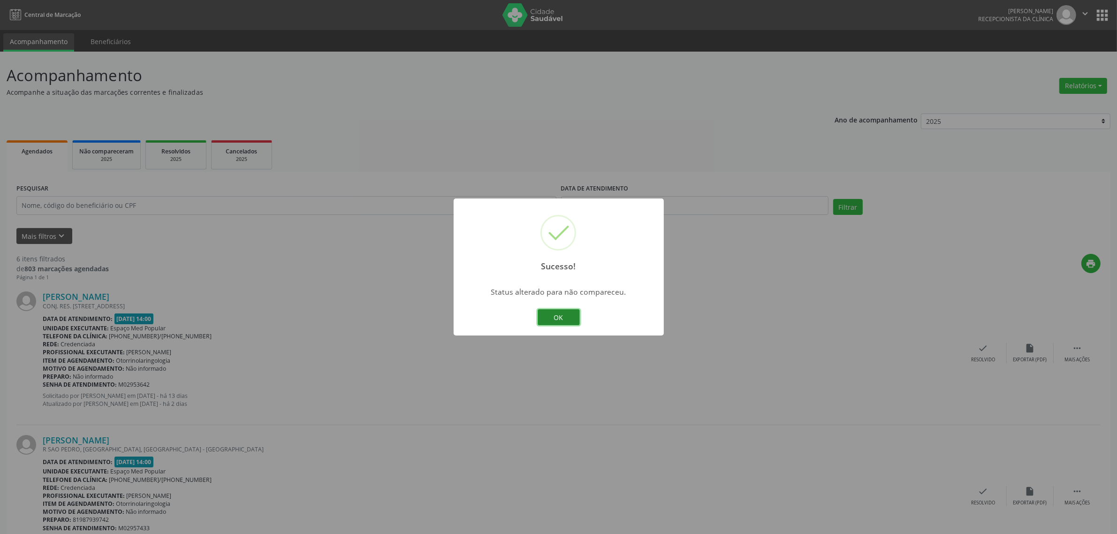
drag, startPoint x: 582, startPoint y: 323, endPoint x: 546, endPoint y: 319, distance: 35.8
click at [546, 319] on button "OK" at bounding box center [558, 317] width 42 height 16
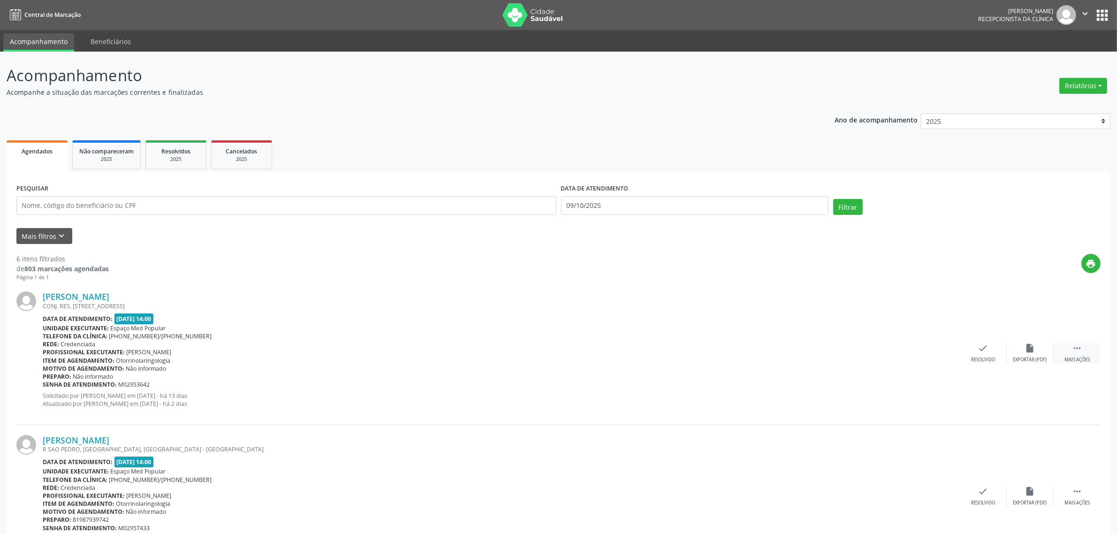
click at [1077, 350] on icon "" at bounding box center [1076, 348] width 10 height 10
click at [1032, 352] on icon "alarm_off" at bounding box center [1030, 348] width 10 height 10
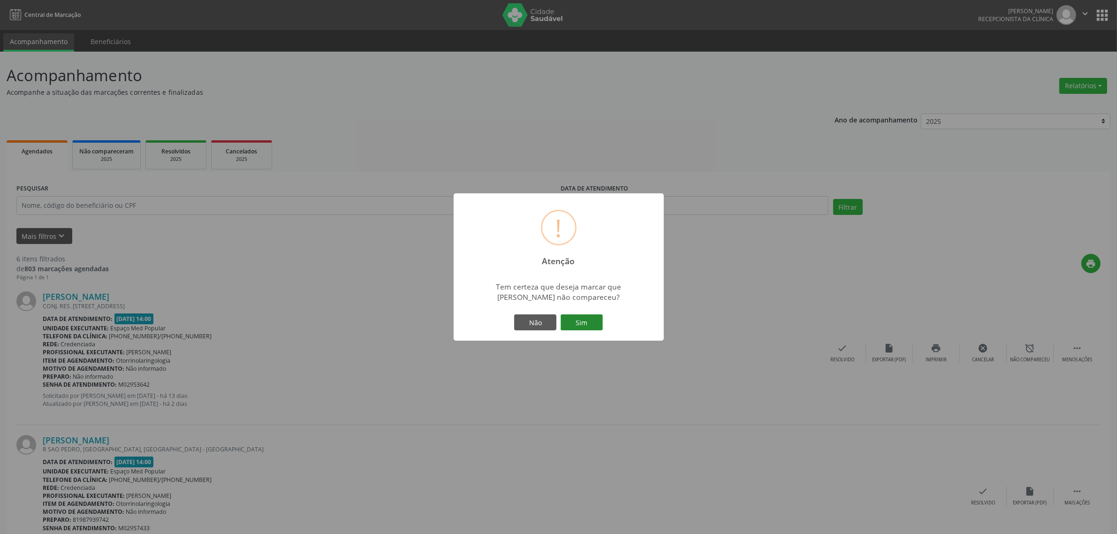
click at [580, 322] on button "Sim" at bounding box center [581, 322] width 42 height 16
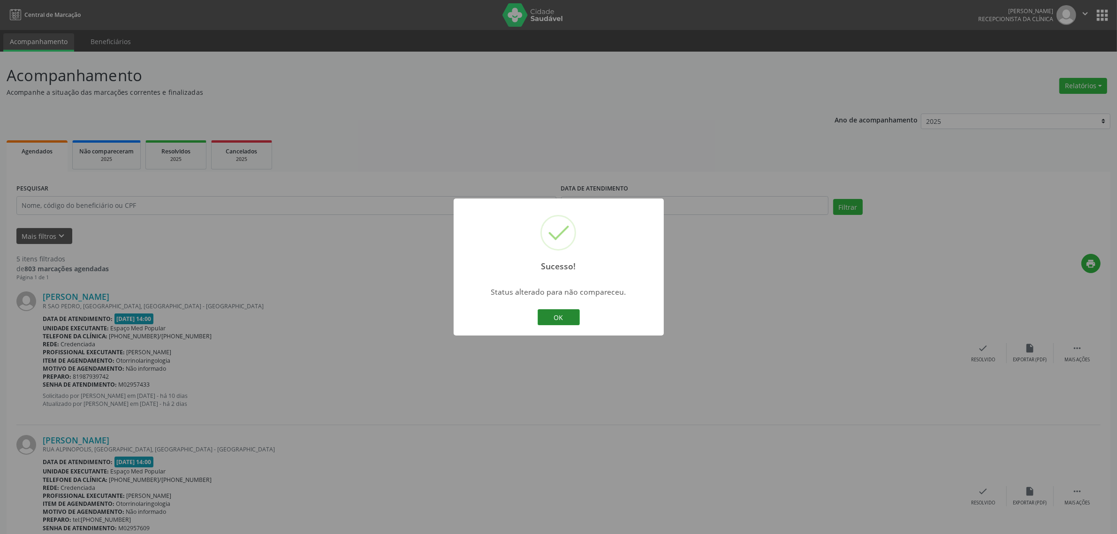
click at [569, 321] on button "OK" at bounding box center [558, 317] width 42 height 16
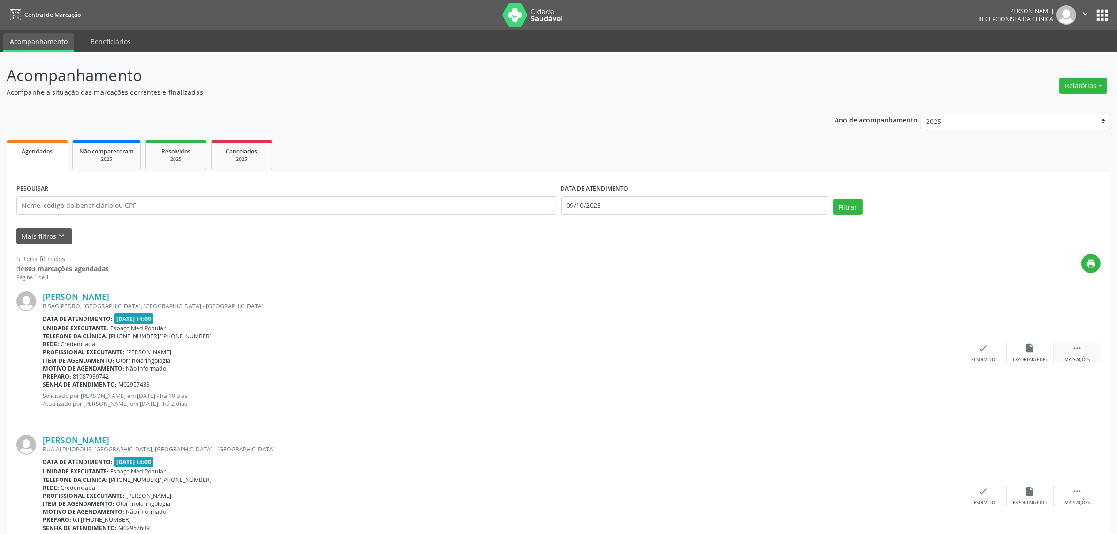
click at [1089, 356] on div "Mais ações" at bounding box center [1076, 359] width 25 height 7
click at [1031, 359] on div "Não compareceu" at bounding box center [1030, 359] width 40 height 7
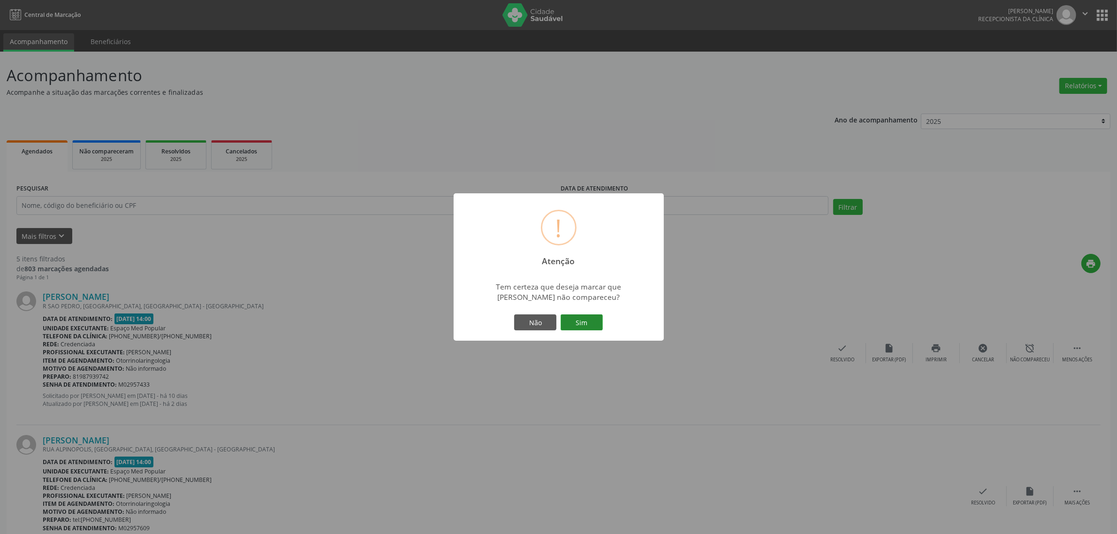
click at [573, 327] on button "Sim" at bounding box center [581, 322] width 42 height 16
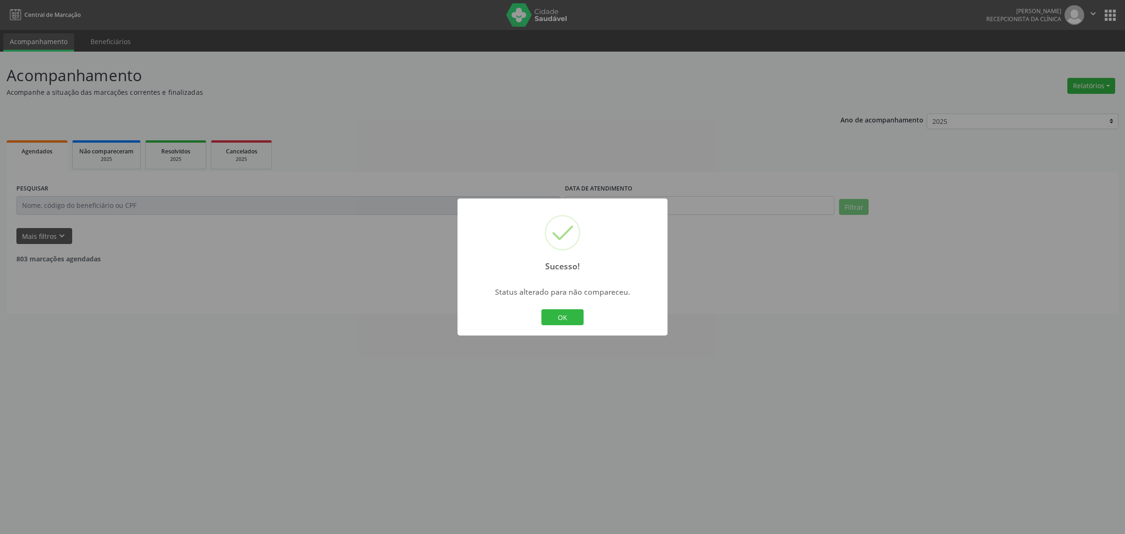
click at [991, 361] on div "Sucesso! × Status alterado para não compareceu. OK Cancel" at bounding box center [562, 267] width 1125 height 534
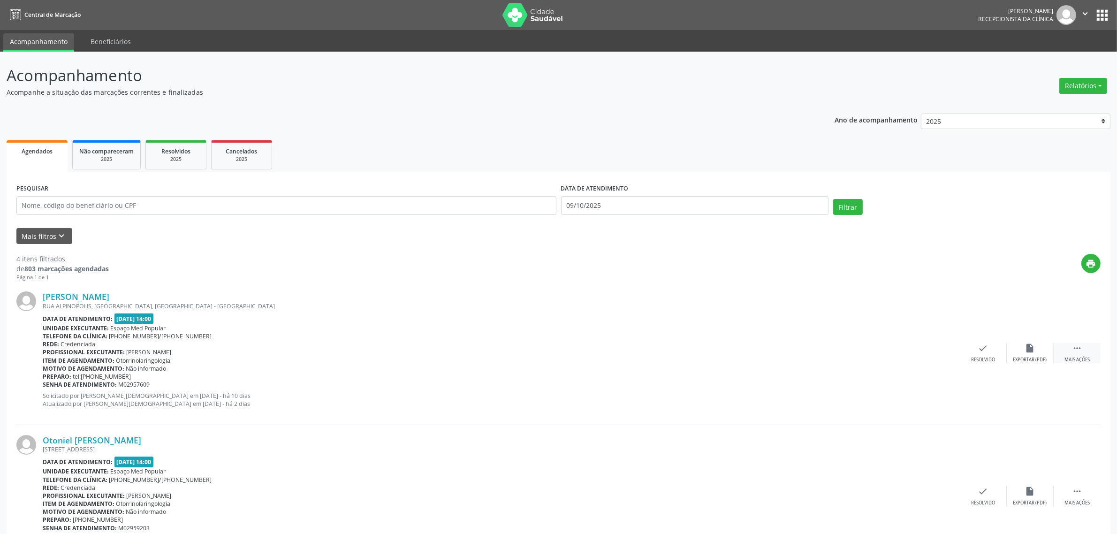
click at [1075, 348] on icon "" at bounding box center [1076, 348] width 10 height 10
click at [1028, 353] on div "alarm_off Não compareceu" at bounding box center [1029, 353] width 47 height 20
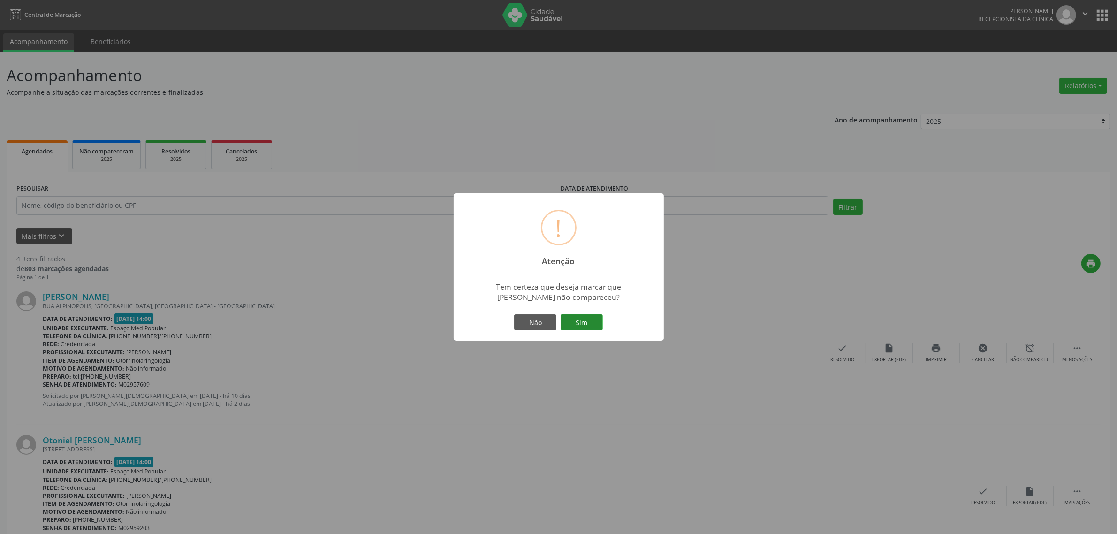
click at [589, 327] on button "Sim" at bounding box center [581, 322] width 42 height 16
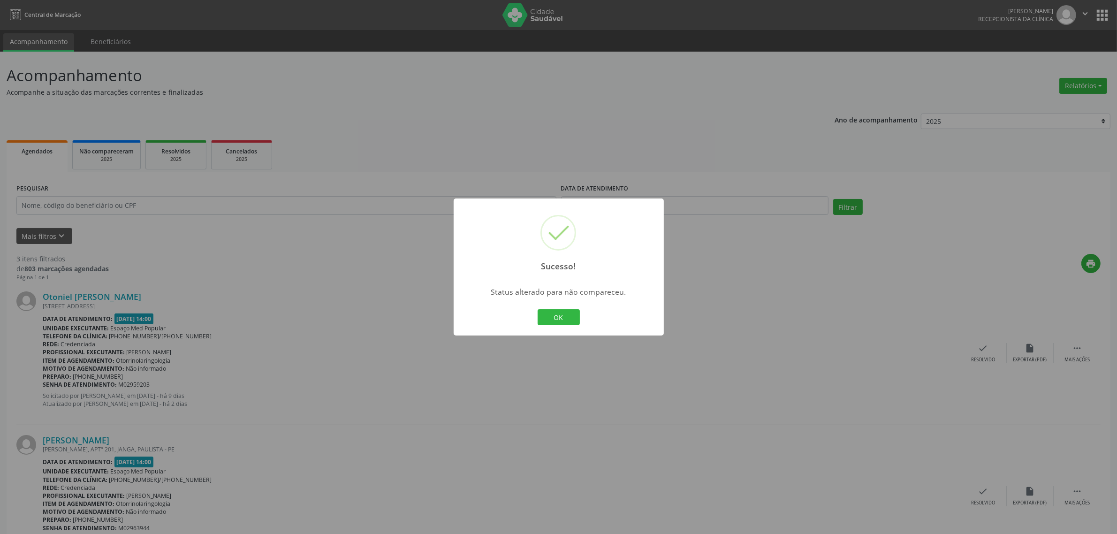
click at [537, 309] on button "OK" at bounding box center [558, 317] width 42 height 16
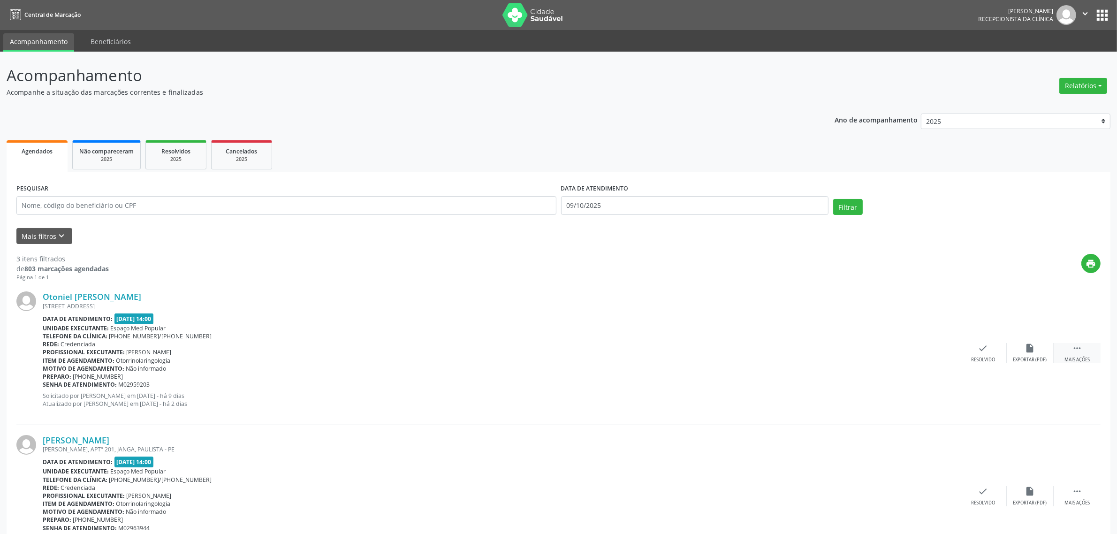
click at [1087, 356] on div "Mais ações" at bounding box center [1076, 359] width 25 height 7
click at [1027, 354] on div "alarm_off Não compareceu" at bounding box center [1029, 353] width 47 height 20
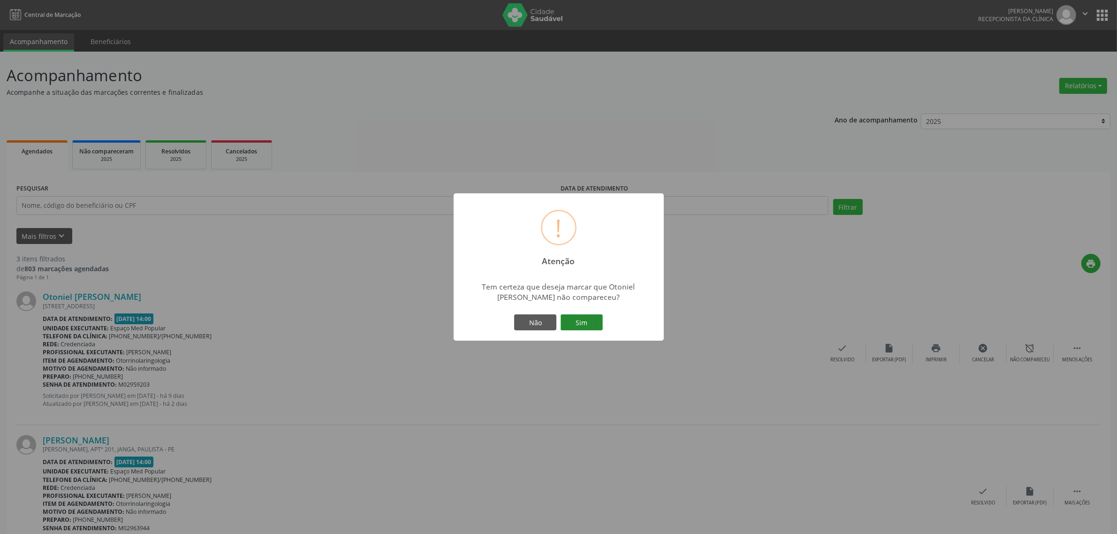
click at [581, 322] on button "Sim" at bounding box center [581, 322] width 42 height 16
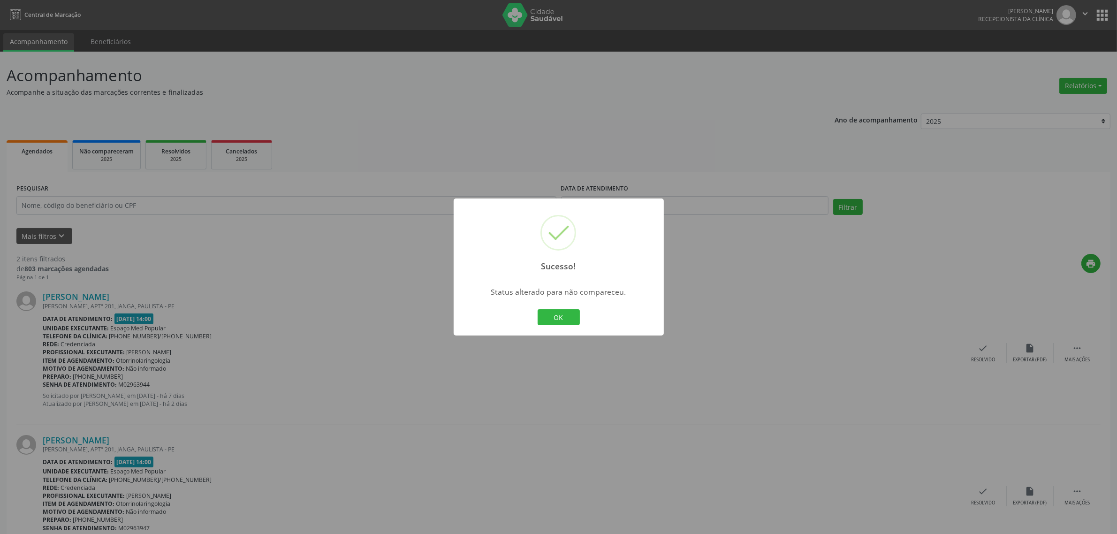
click at [537, 309] on button "OK" at bounding box center [558, 317] width 42 height 16
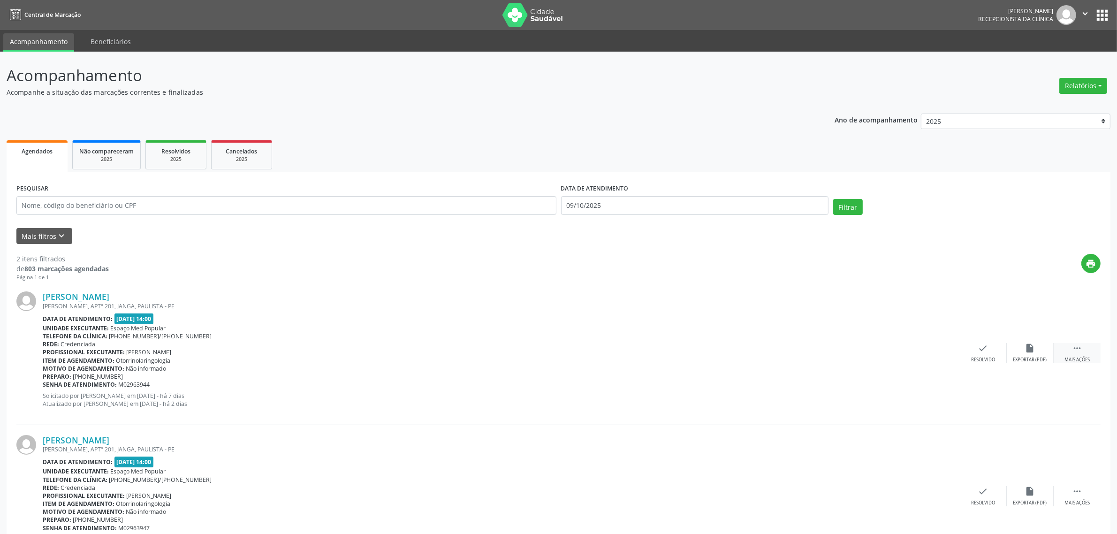
click at [1072, 356] on div "Mais ações" at bounding box center [1076, 359] width 25 height 7
click at [1025, 352] on icon "alarm_off" at bounding box center [1030, 348] width 10 height 10
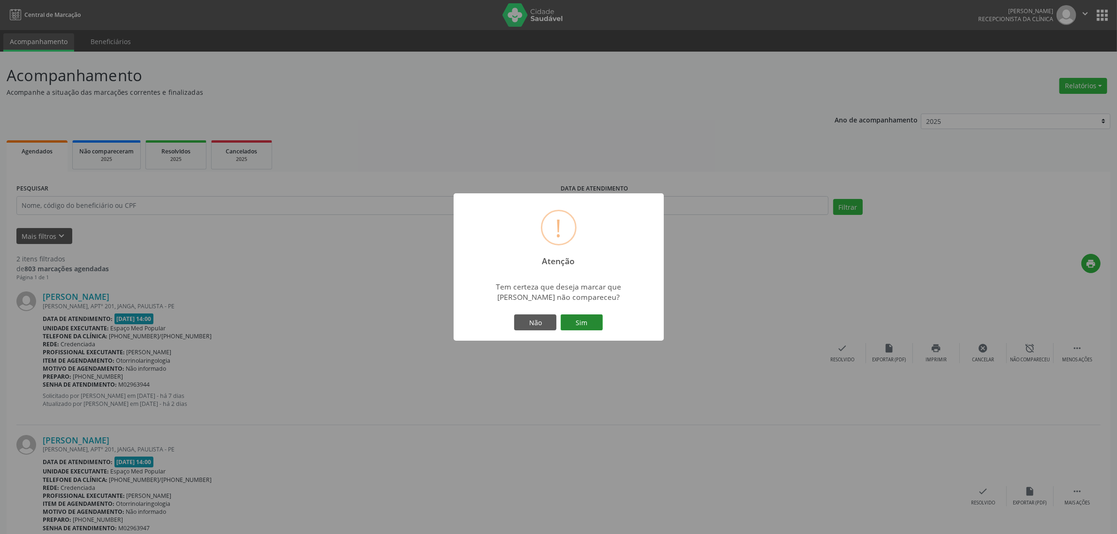
click at [576, 323] on button "Sim" at bounding box center [581, 322] width 42 height 16
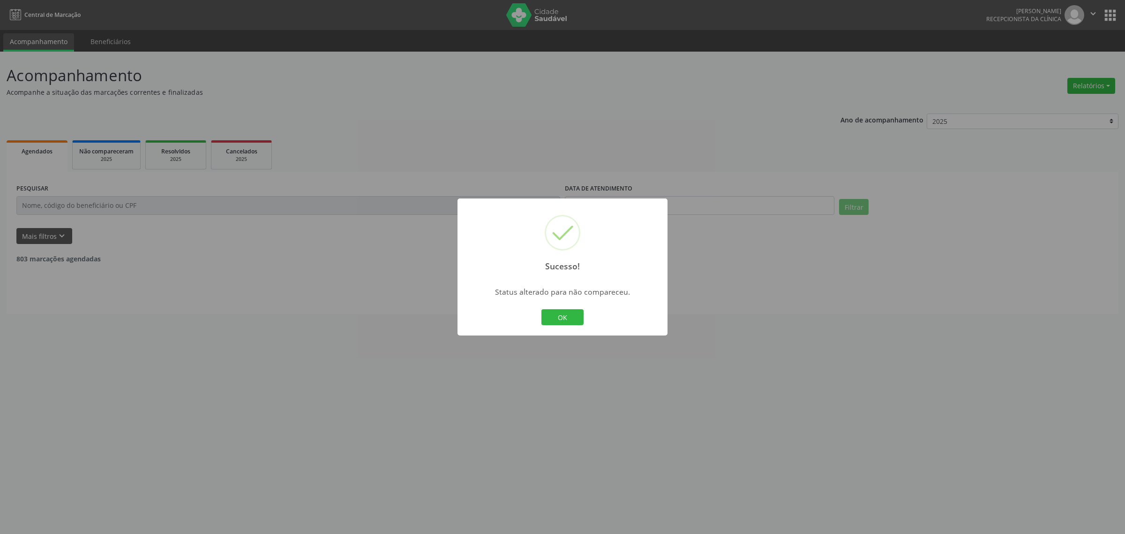
click at [542, 309] on button "OK" at bounding box center [563, 317] width 42 height 16
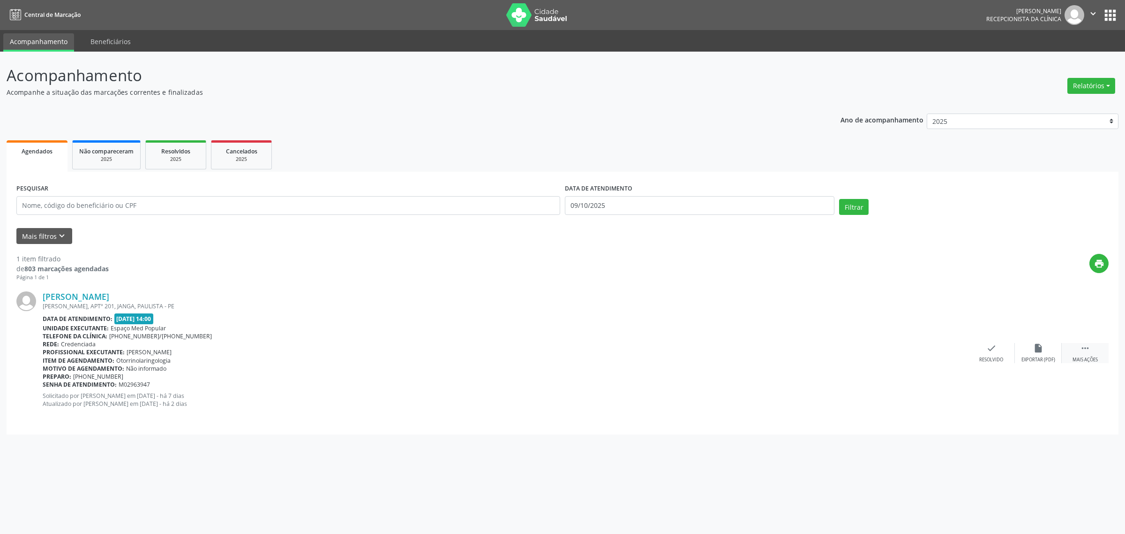
click at [1089, 356] on div "Mais ações" at bounding box center [1085, 359] width 25 height 7
click at [1042, 356] on div "Não compareceu" at bounding box center [1039, 359] width 40 height 7
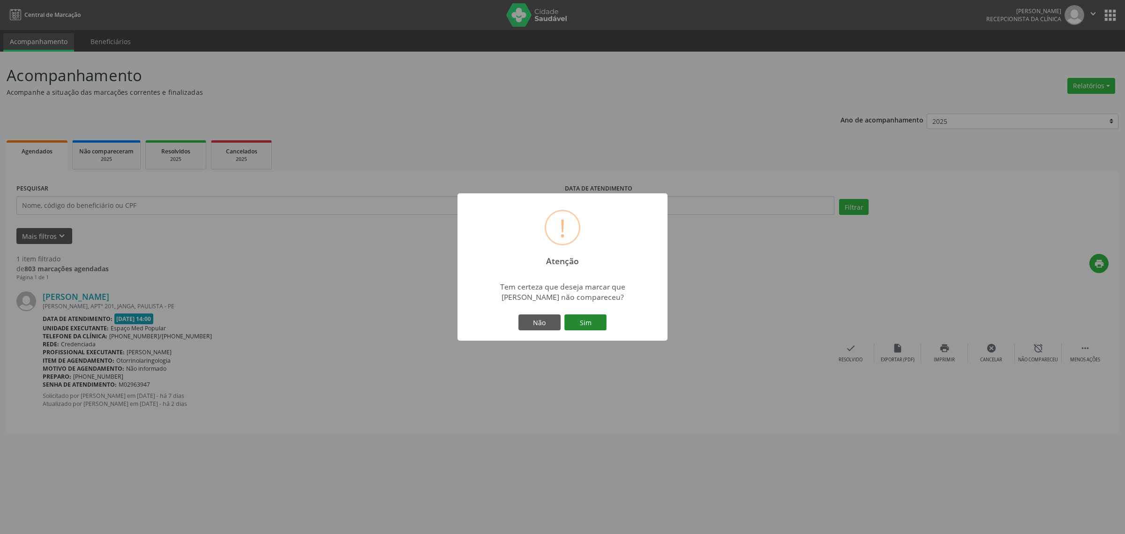
click at [584, 322] on button "Sim" at bounding box center [586, 322] width 42 height 16
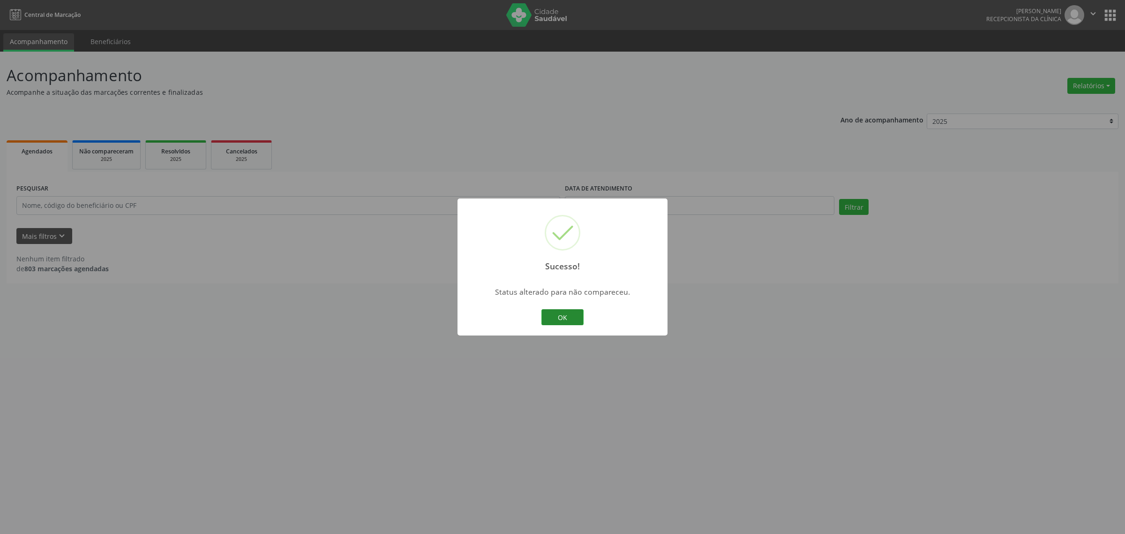
click at [551, 317] on button "OK" at bounding box center [563, 317] width 42 height 16
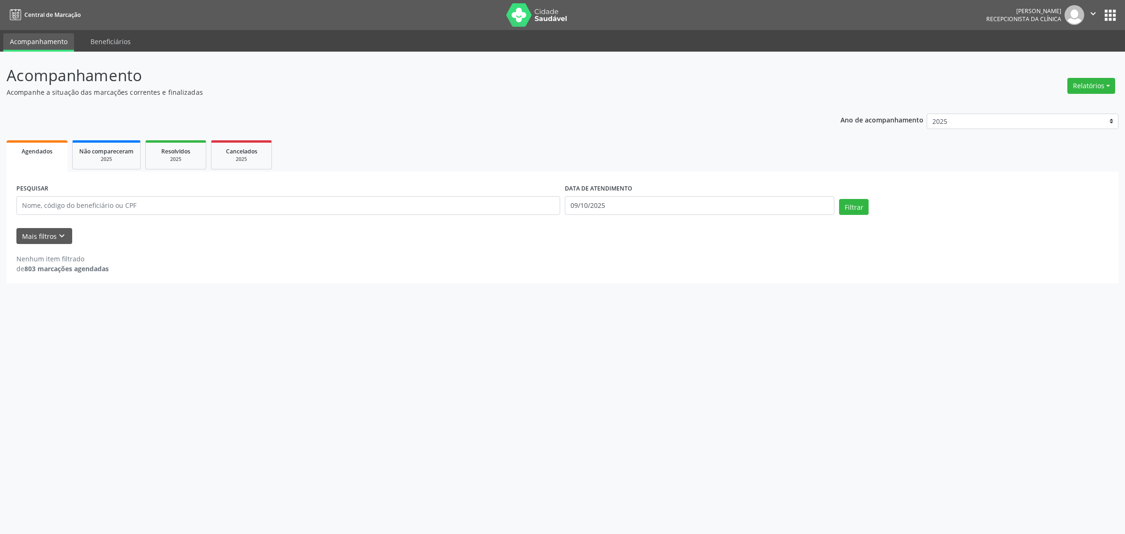
click at [448, 303] on div "Acompanhamento Acompanhe a situação das marcações correntes e finalizadas Relat…" at bounding box center [562, 293] width 1125 height 482
